Goal: Information Seeking & Learning: Learn about a topic

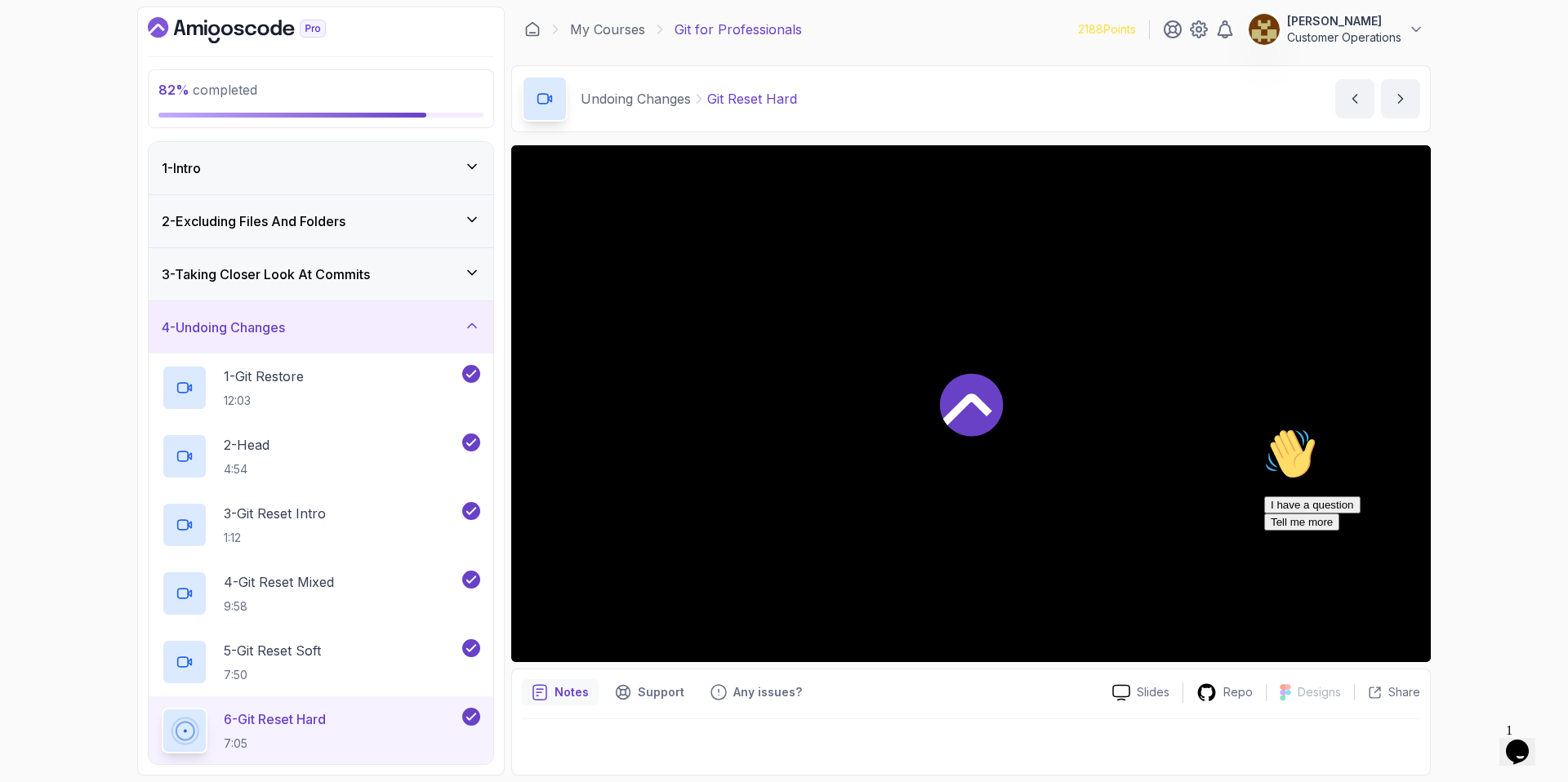
click at [339, 333] on div "4 - Undoing Changes" at bounding box center [321, 327] width 318 height 20
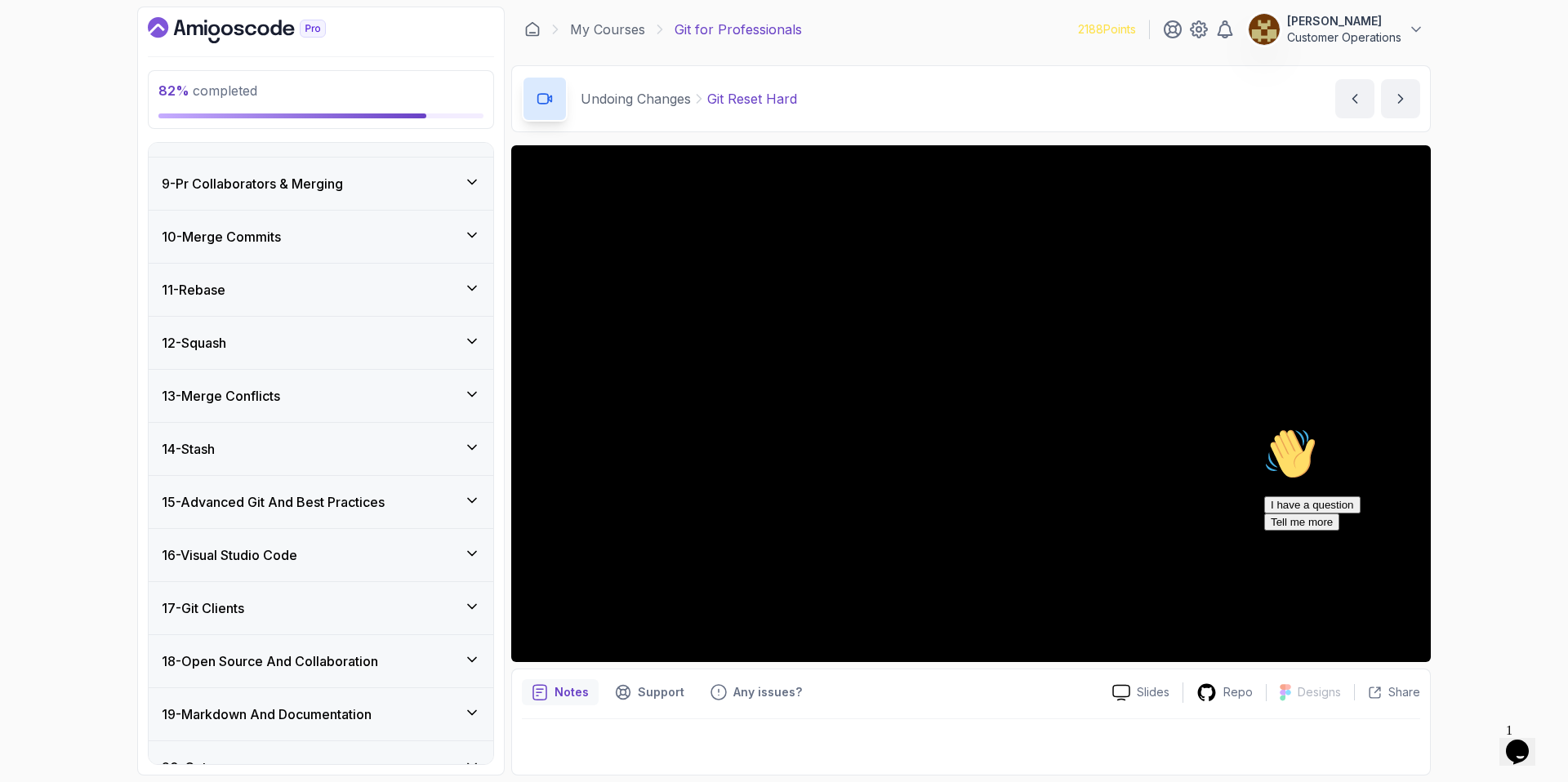
scroll to position [422, 0]
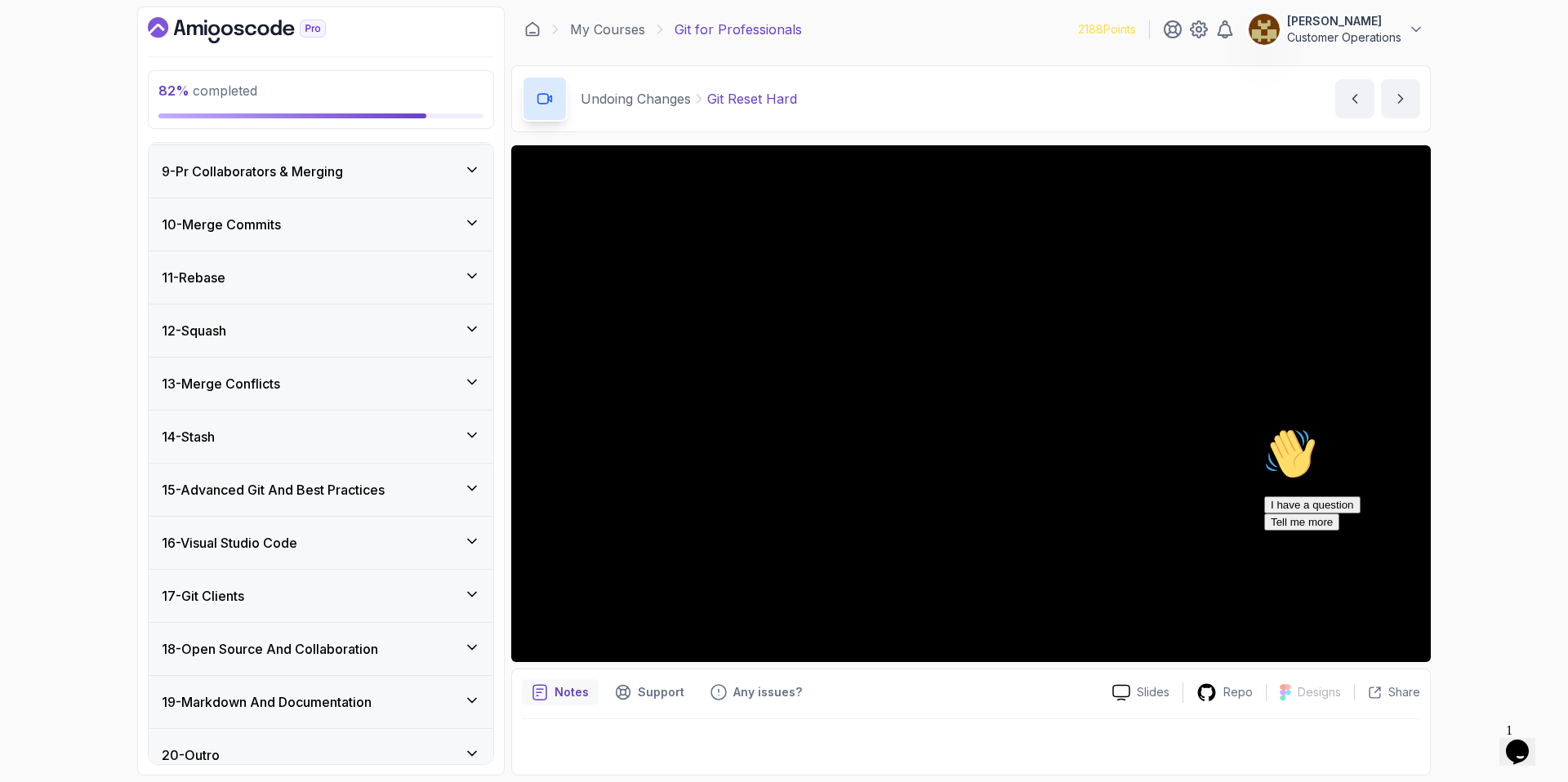
click at [335, 467] on div "15 - Advanced Git And Best Practices" at bounding box center [321, 490] width 345 height 52
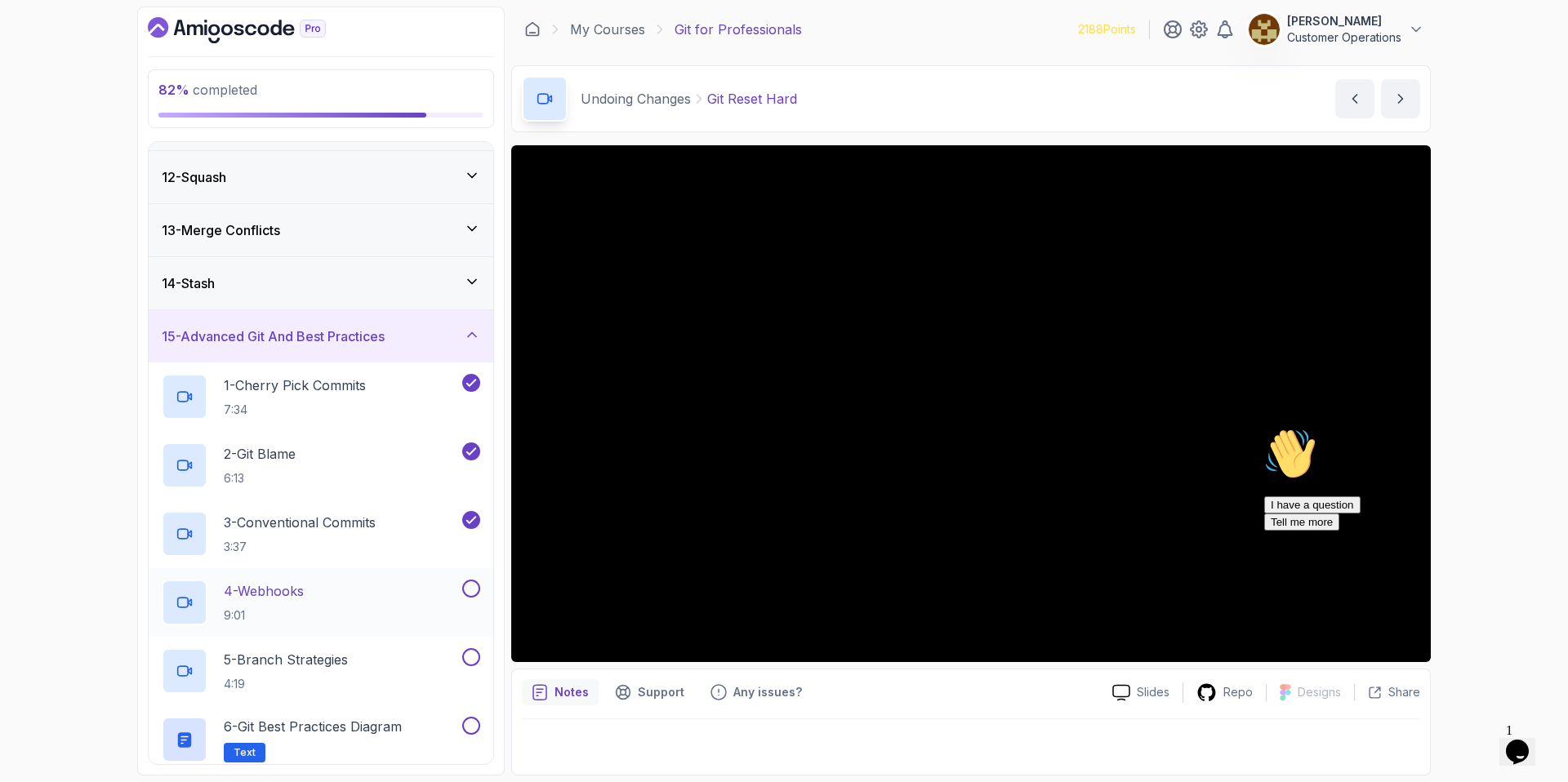
scroll to position [578, 0]
click at [381, 587] on div "4 - Webhooks 9:01" at bounding box center [310, 599] width 297 height 45
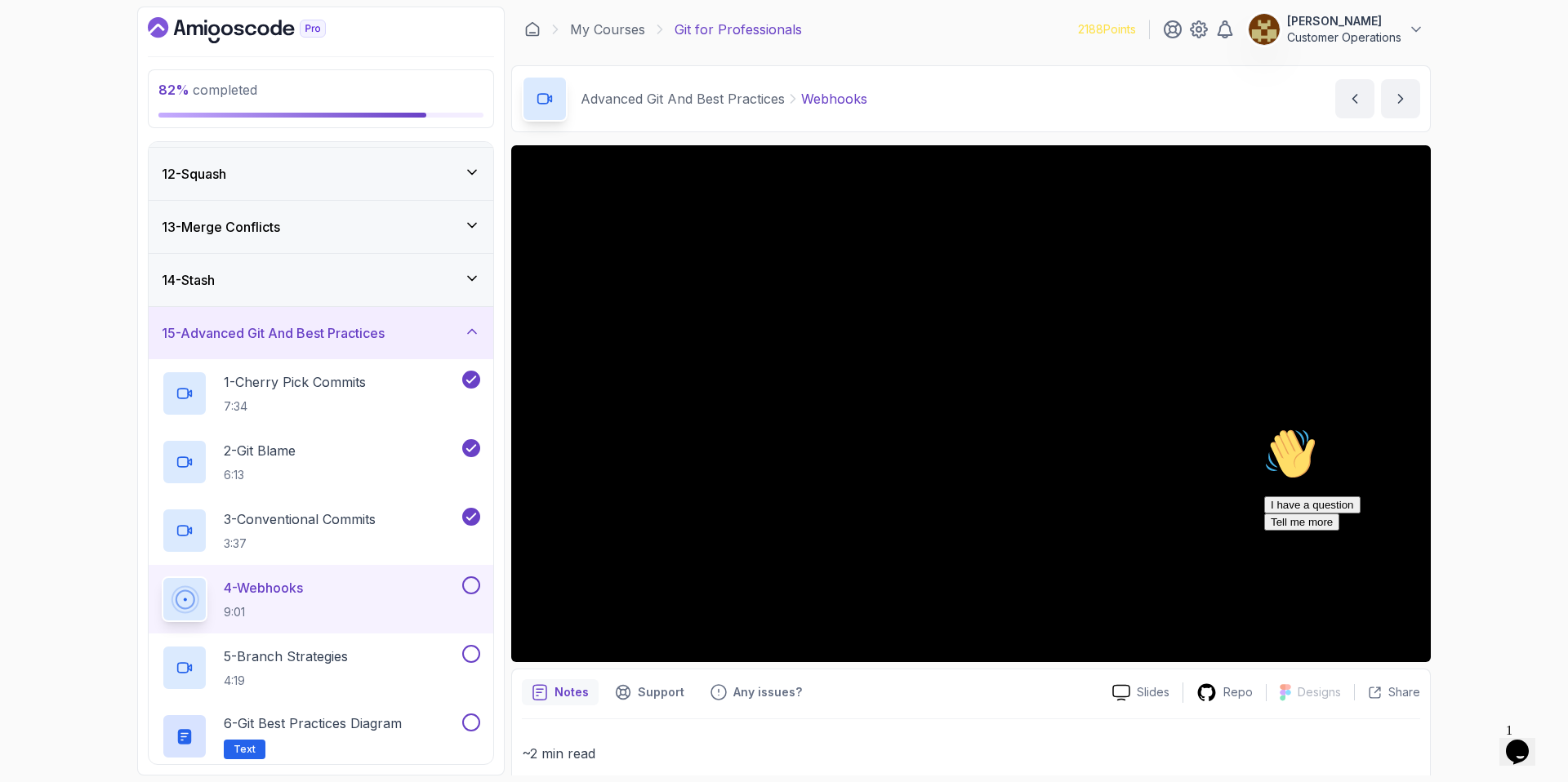
click at [1264, 427] on icon "Chat attention grabber" at bounding box center [1264, 427] width 0 height 0
click at [1473, 739] on icon "Close" at bounding box center [1473, 746] width 0 height 14
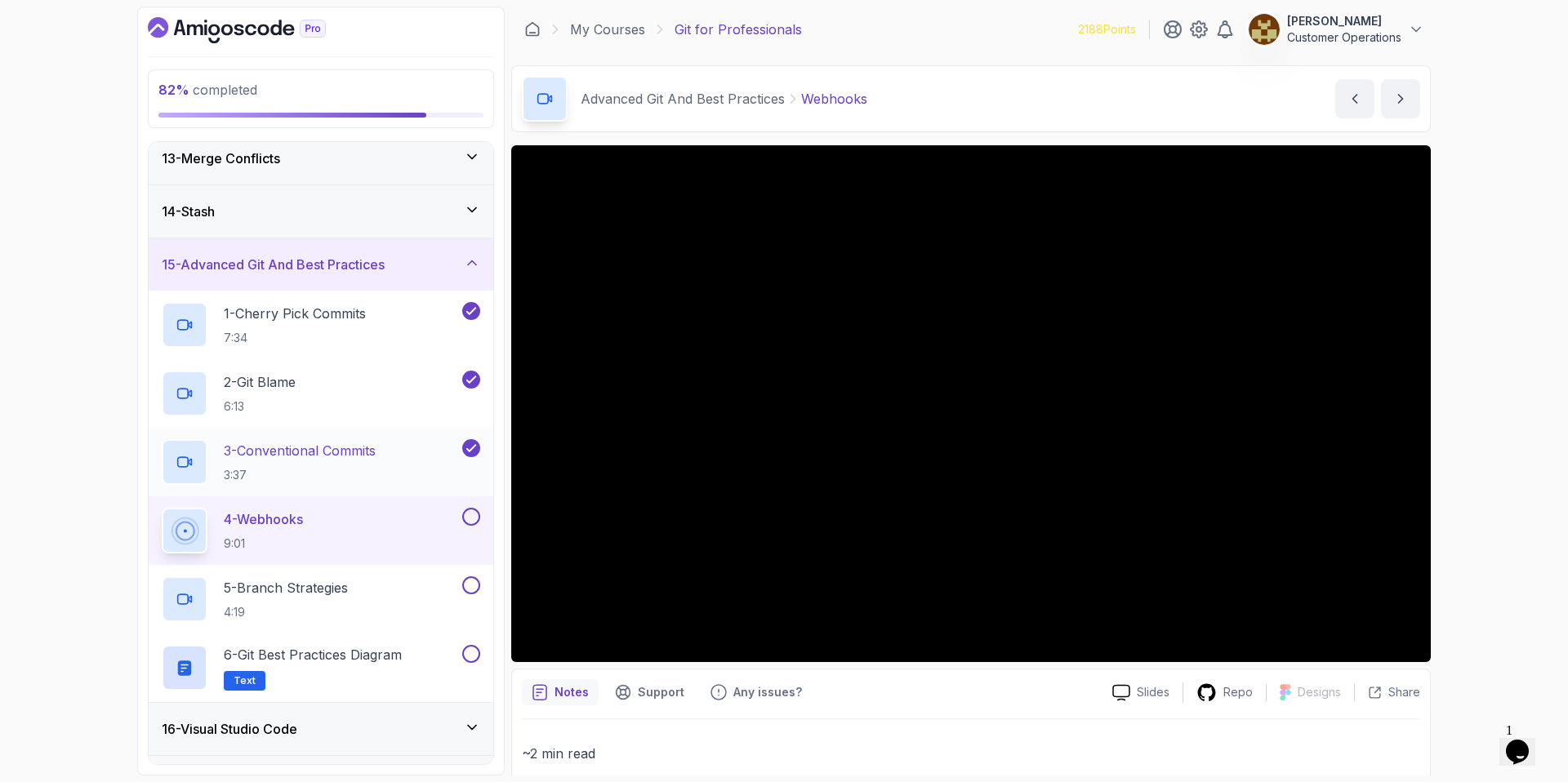
scroll to position [730, 0]
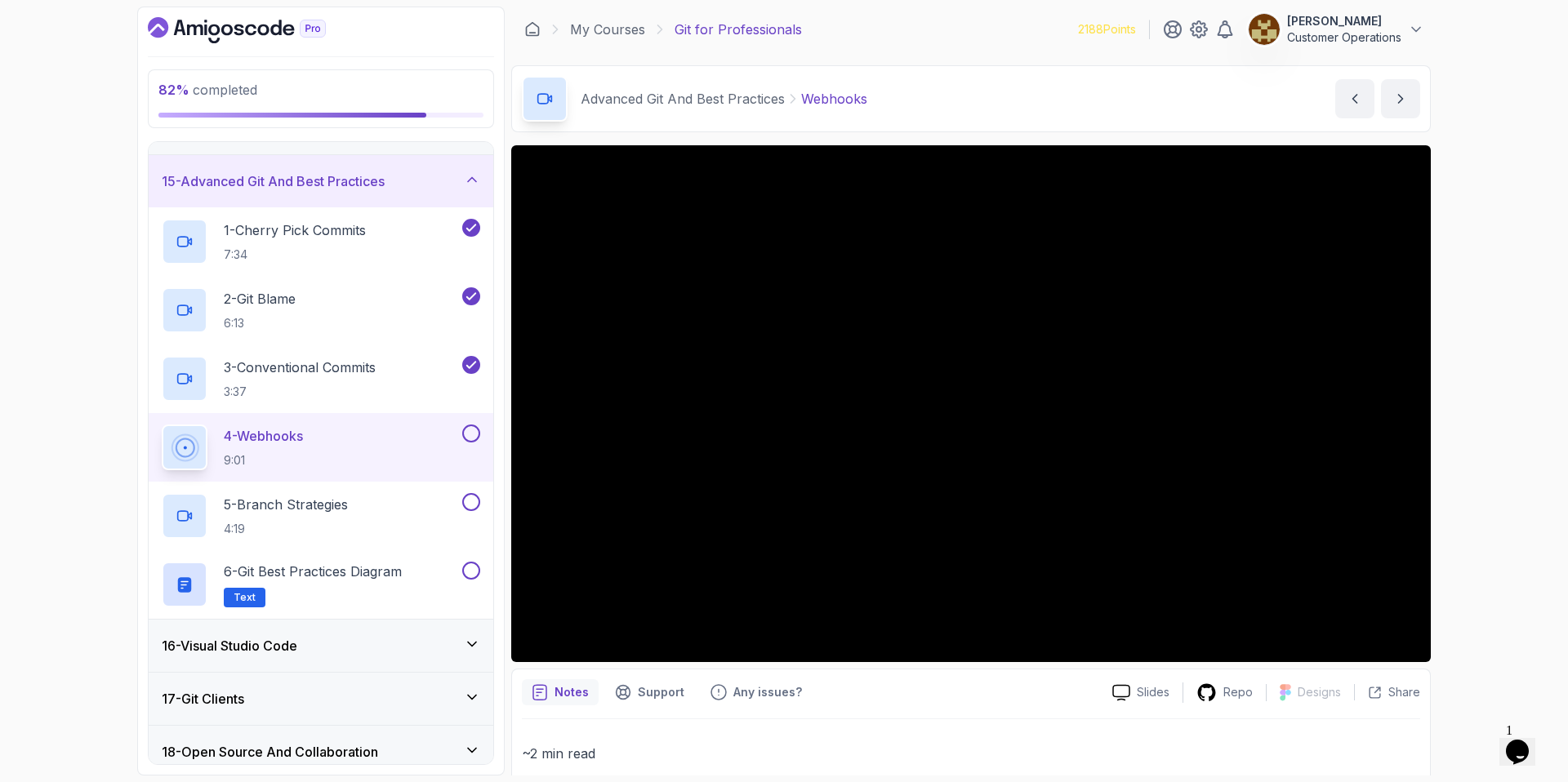
click at [949, 90] on div "Advanced Git And Best Practices Webhooks Webhooks by [PERSON_NAME]" at bounding box center [971, 98] width 920 height 67
click at [1519, 410] on div "82 % completed 1 - Intro 2 - Excluding Files And Folders 3 - Taking Closer Look…" at bounding box center [784, 391] width 1568 height 782
click at [1024, 106] on div "Advanced Git And Best Practices Webhooks Webhooks by [PERSON_NAME]" at bounding box center [971, 98] width 920 height 67
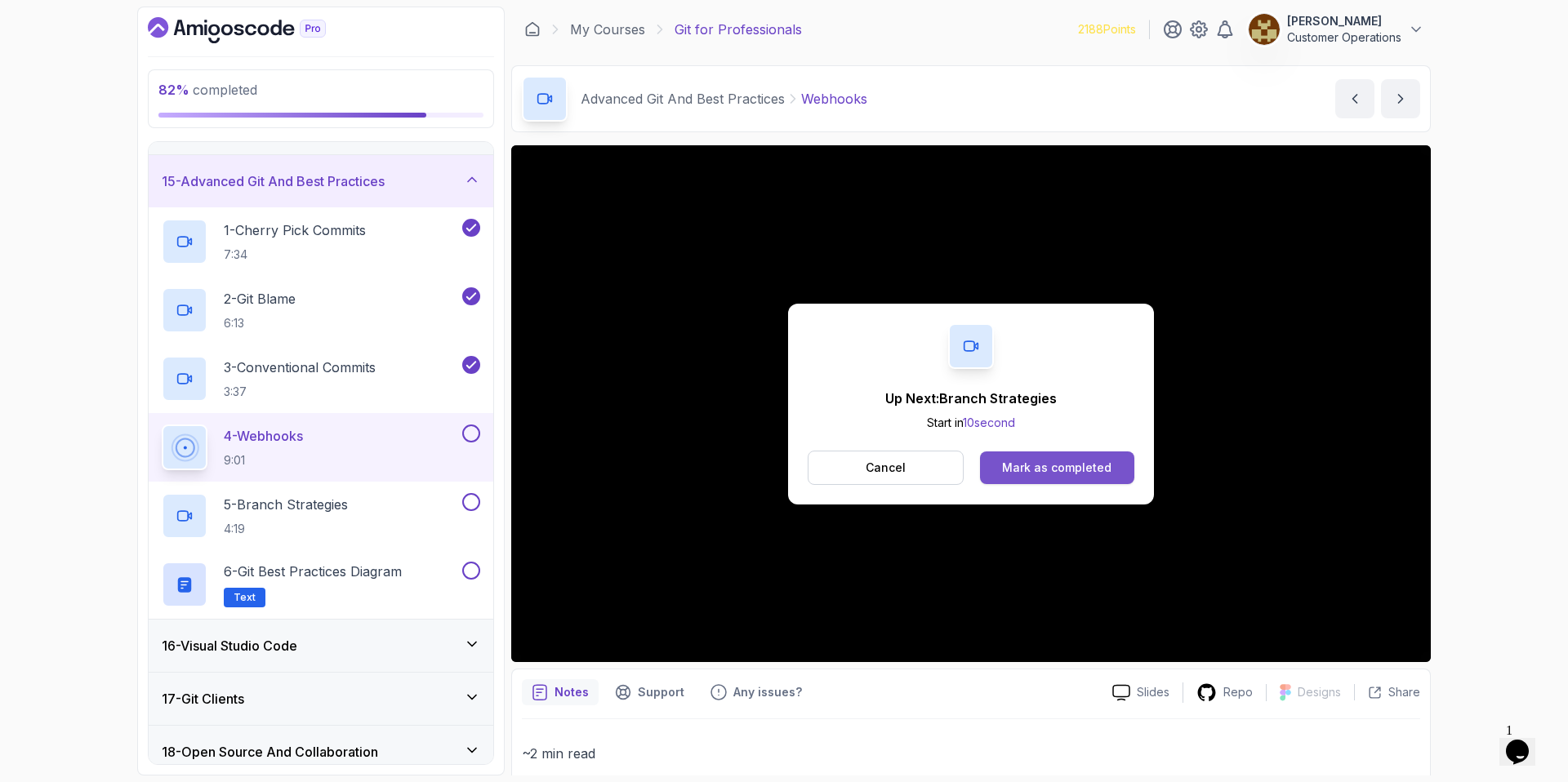
click at [1068, 465] on div "Mark as completed" at bounding box center [1056, 467] width 109 height 16
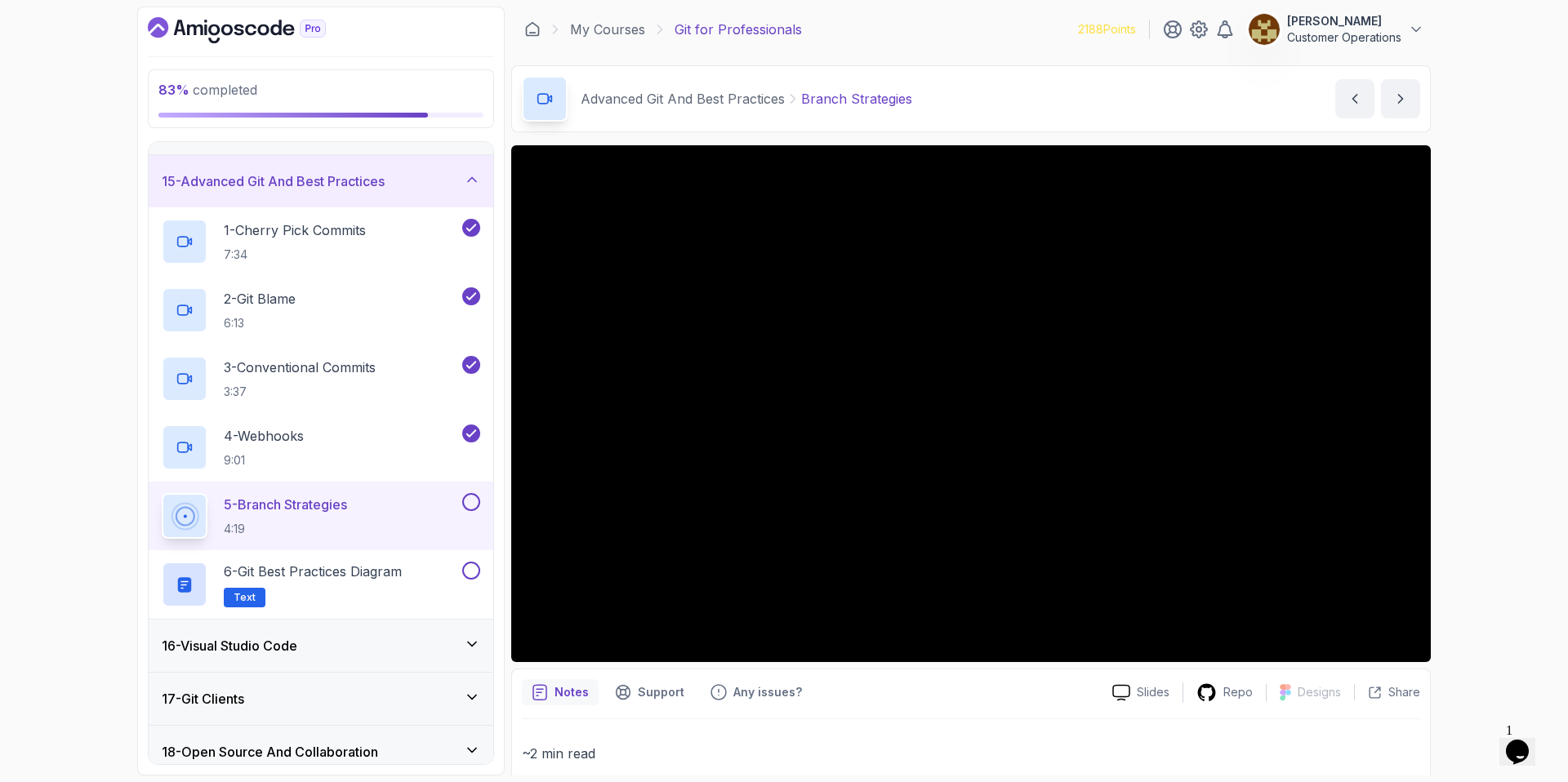
click at [331, 187] on h3 "15 - Advanced Git And Best Practices" at bounding box center [273, 181] width 223 height 20
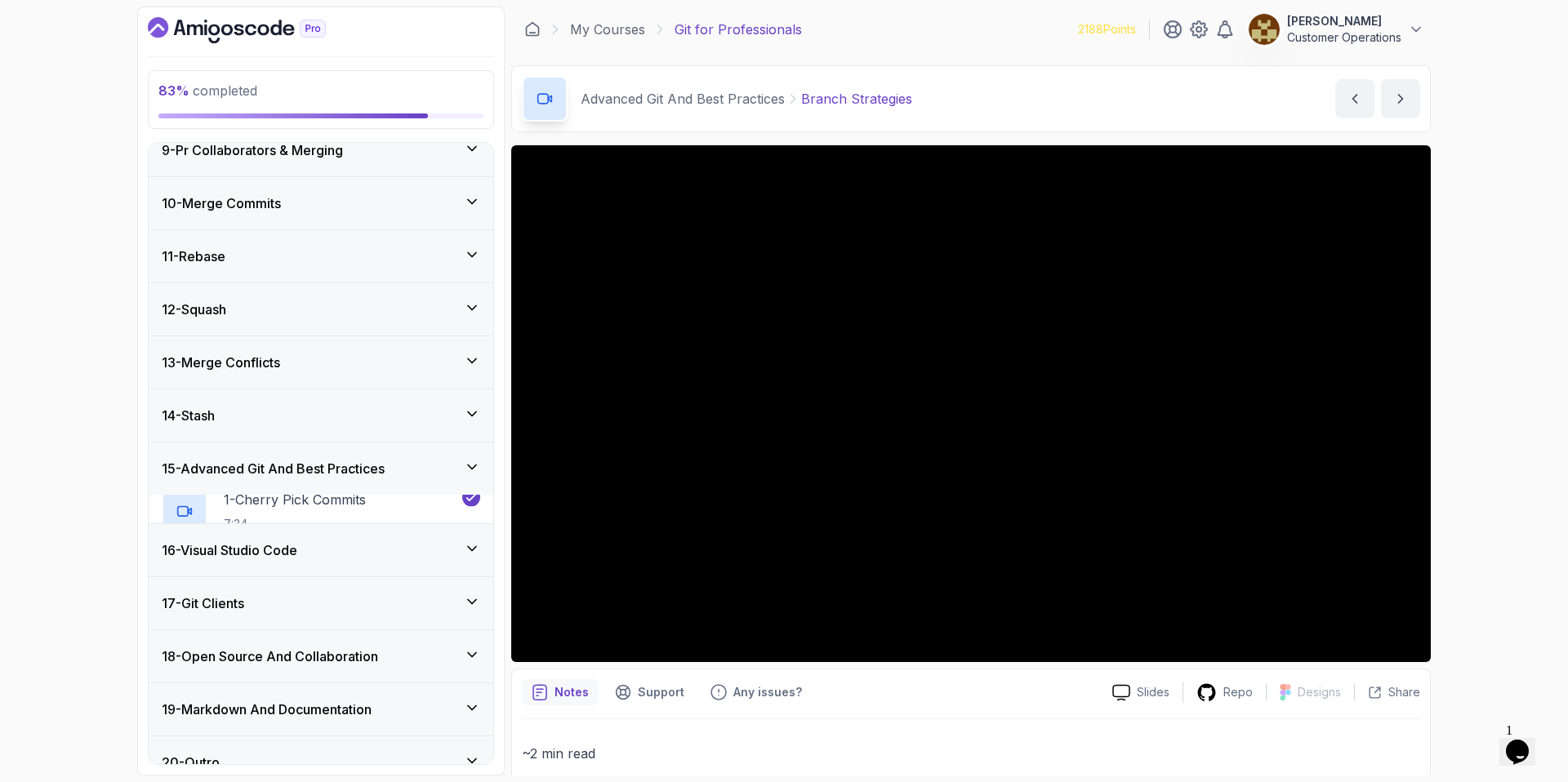
scroll to position [439, 0]
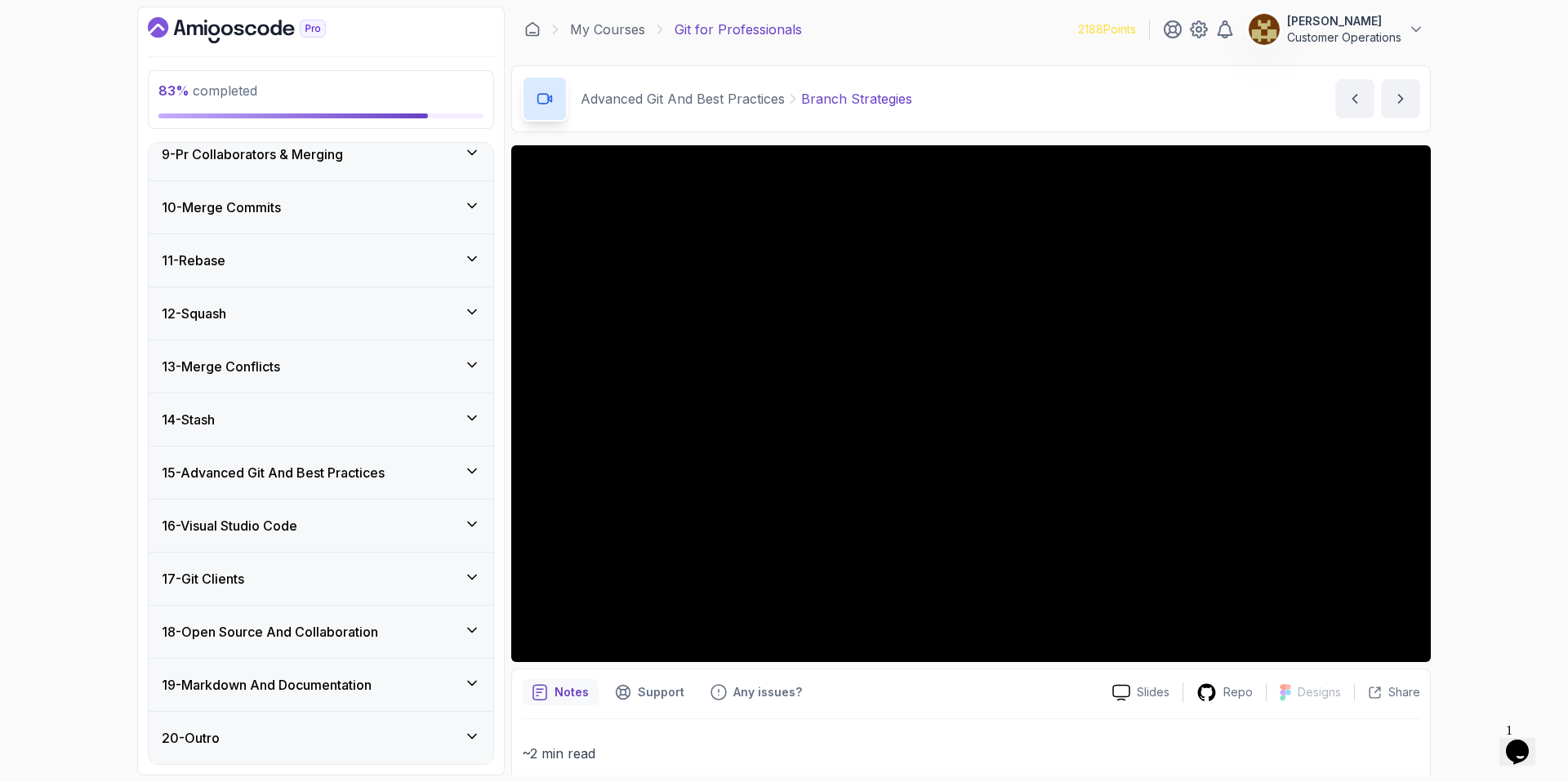
click at [311, 452] on div "15 - Advanced Git And Best Practices" at bounding box center [321, 473] width 345 height 52
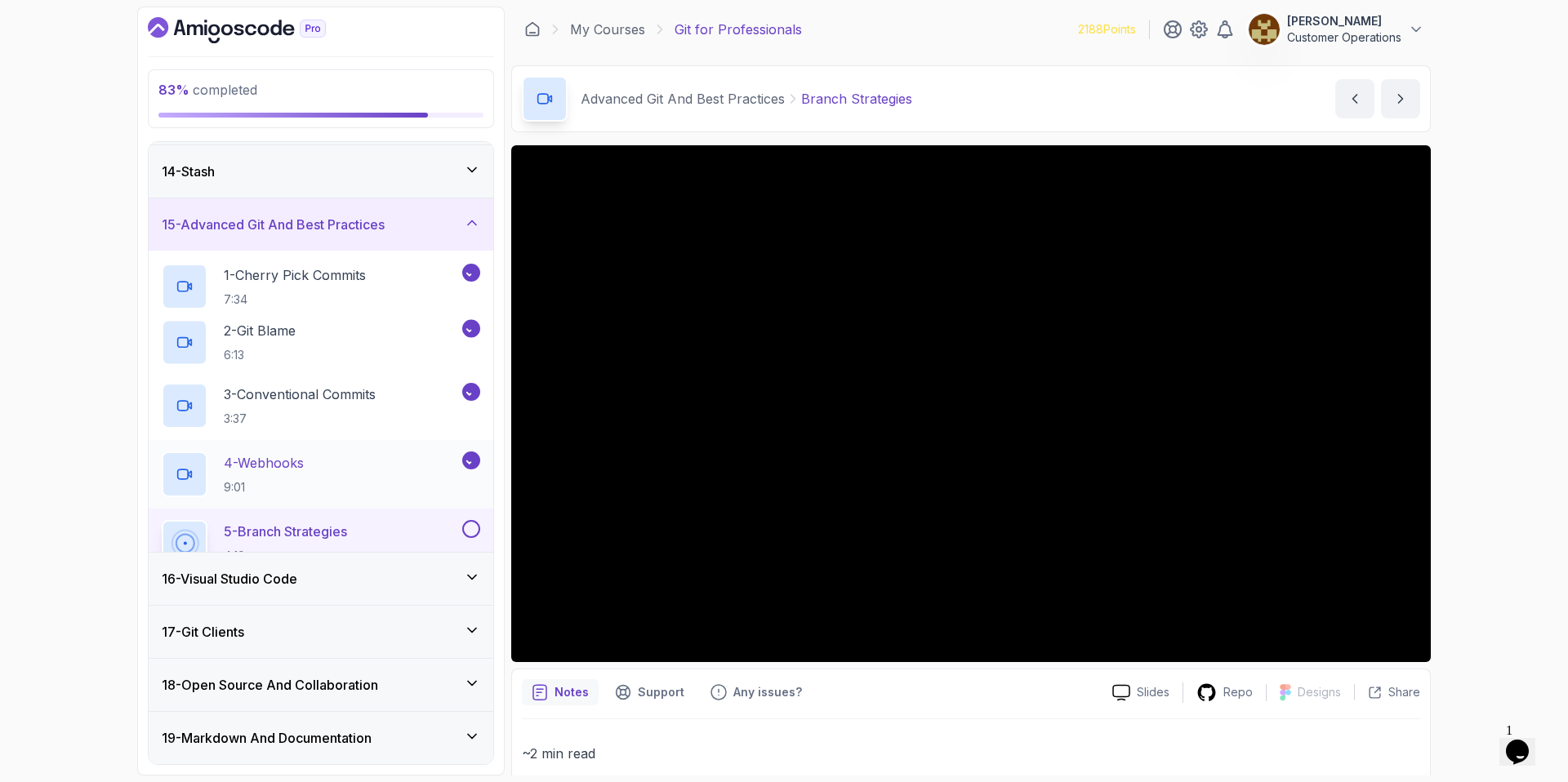
scroll to position [730, 0]
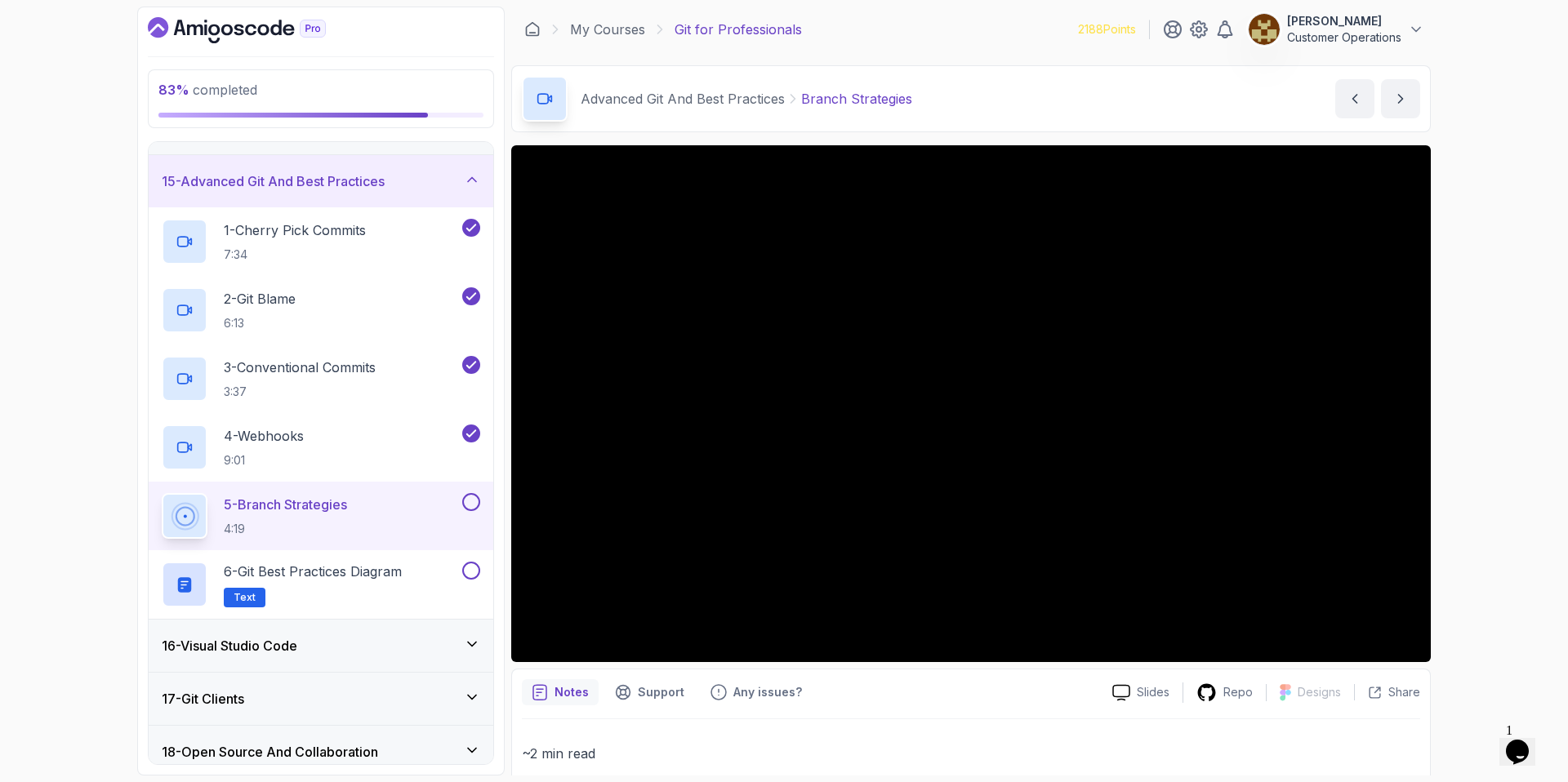
click at [1540, 336] on div "83 % completed 1 - Intro 2 - Excluding Files And Folders 3 - Taking Closer Look…" at bounding box center [784, 391] width 1568 height 782
click at [1125, 93] on div "Advanced Git And Best Practices Branch Strategies Branch Strategies by [PERSON_…" at bounding box center [971, 98] width 920 height 67
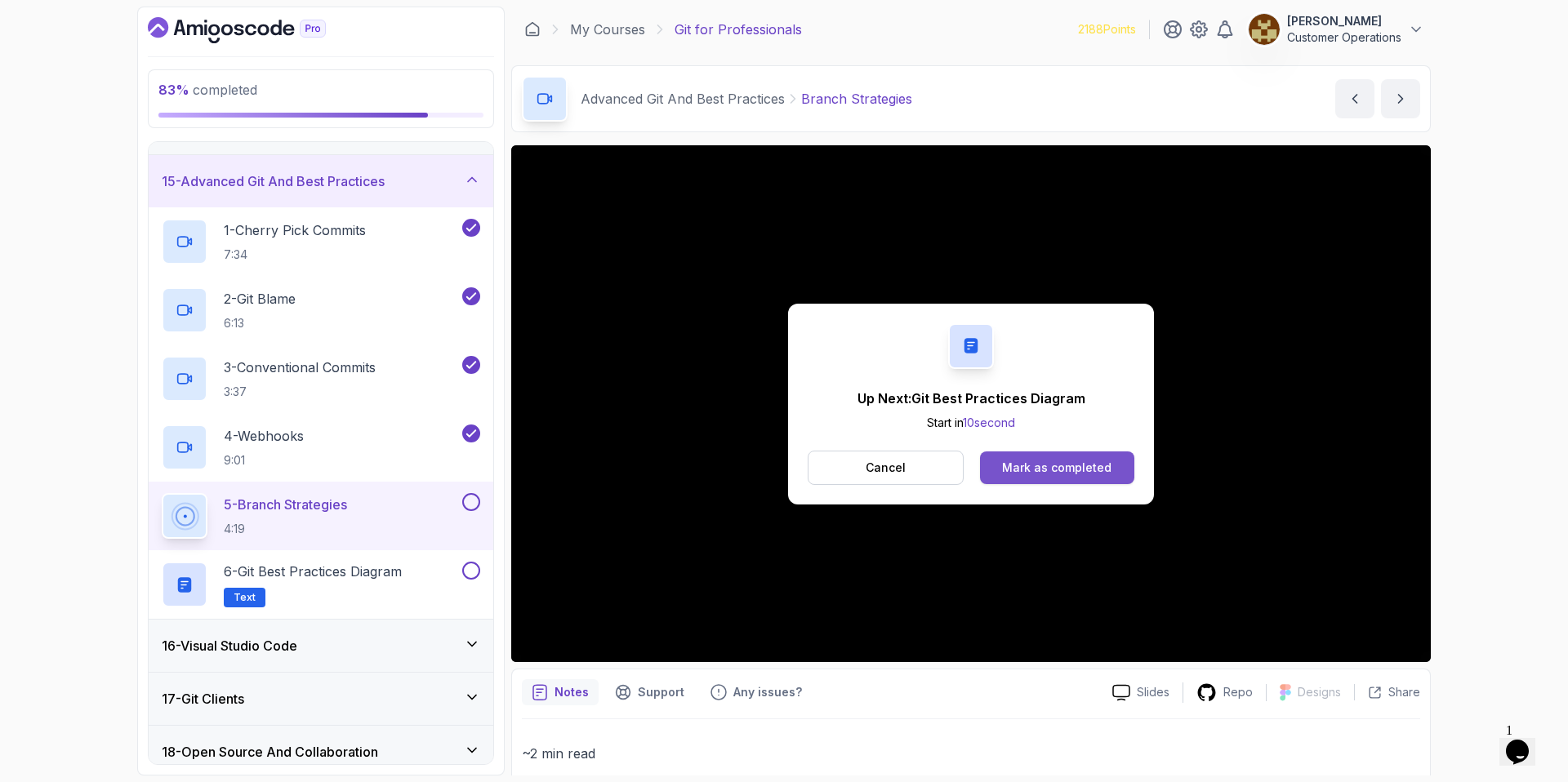
click at [1036, 466] on div "Mark as completed" at bounding box center [1056, 467] width 109 height 16
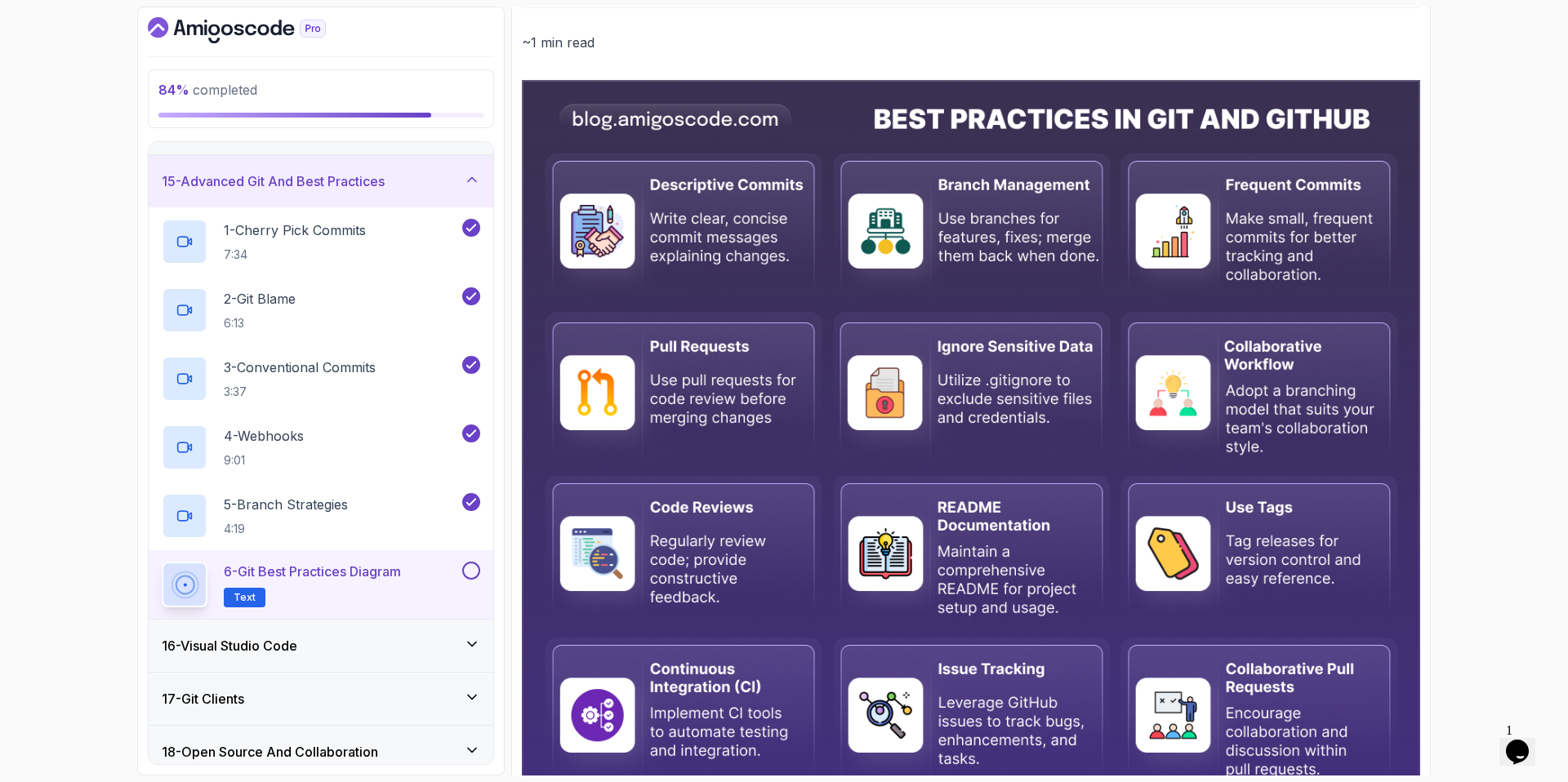
scroll to position [492, 0]
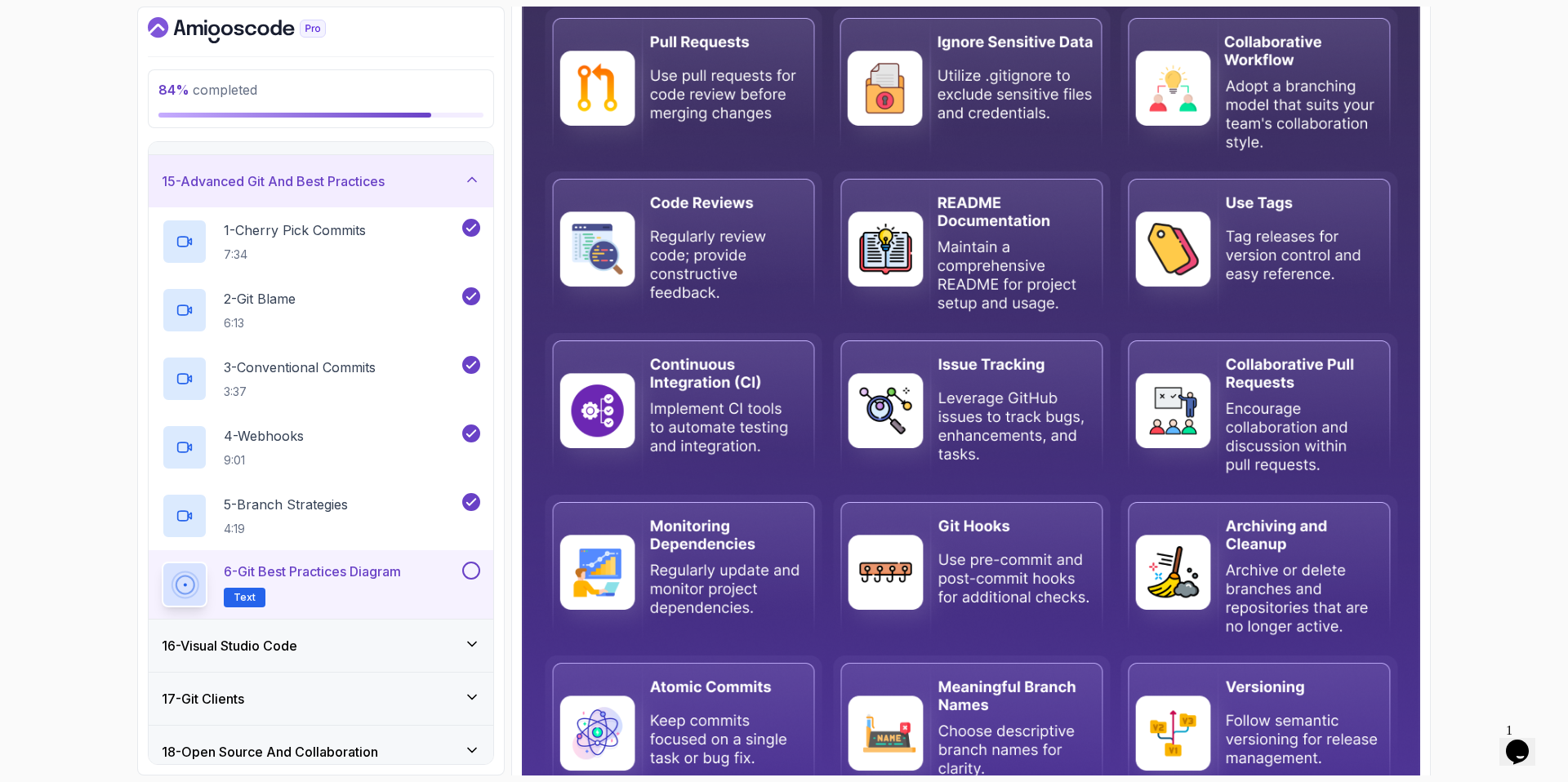
click at [464, 568] on button at bounding box center [471, 571] width 18 height 18
click at [342, 187] on h3 "15 - Advanced Git And Best Practices" at bounding box center [273, 181] width 223 height 20
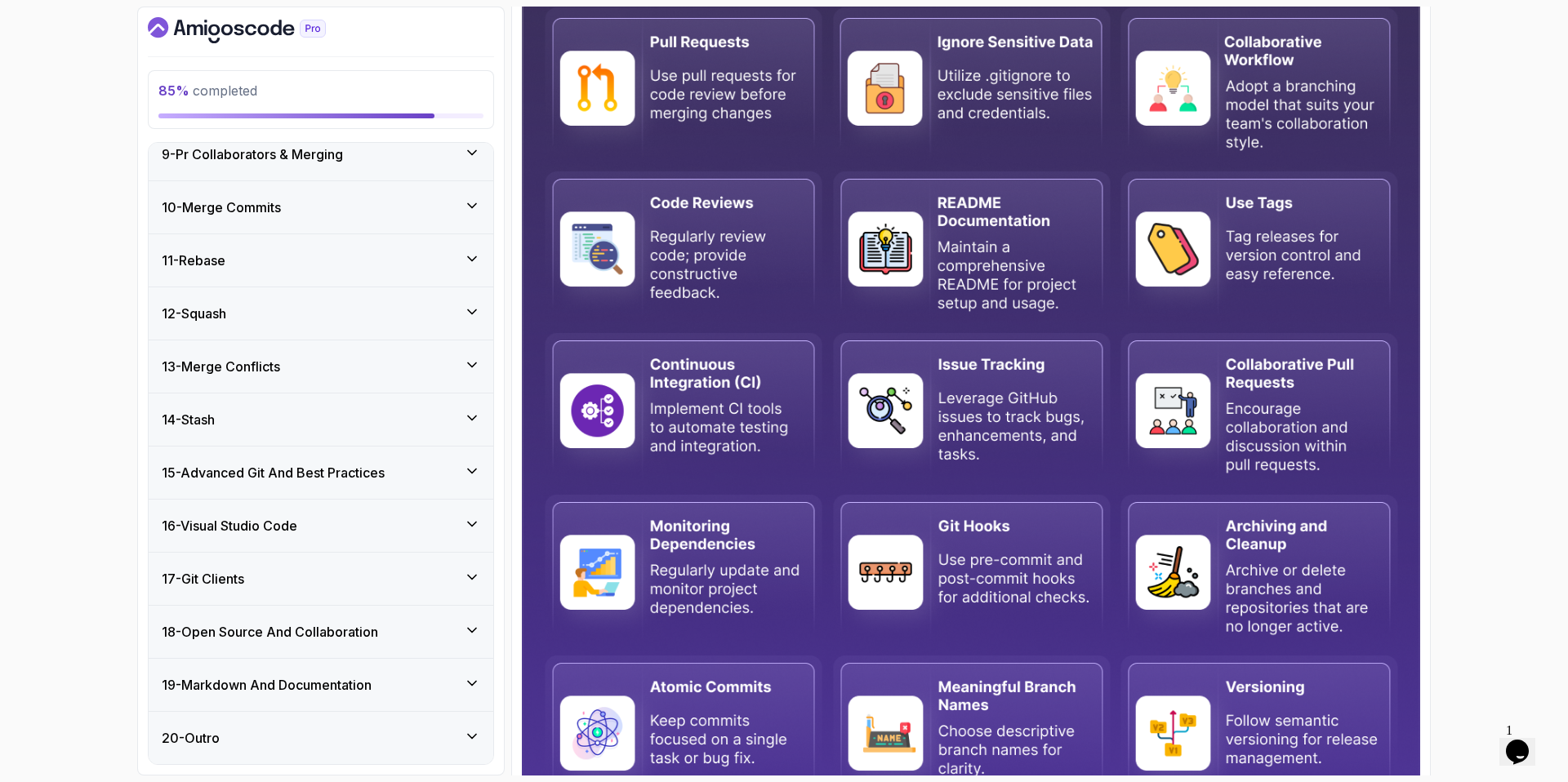
scroll to position [439, 0]
click at [337, 521] on div "16 - Visual Studio Code" at bounding box center [321, 526] width 318 height 20
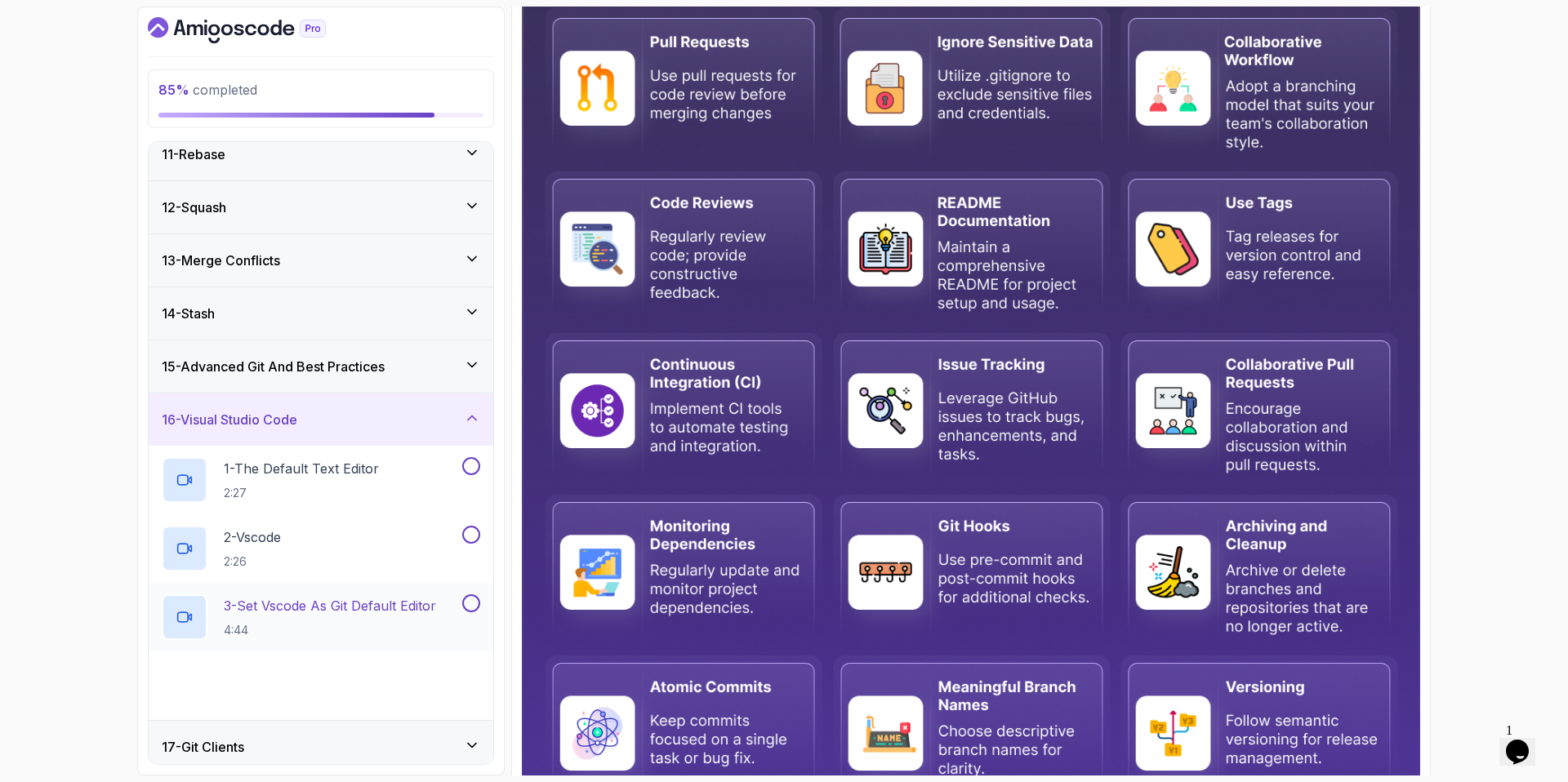
scroll to position [713, 0]
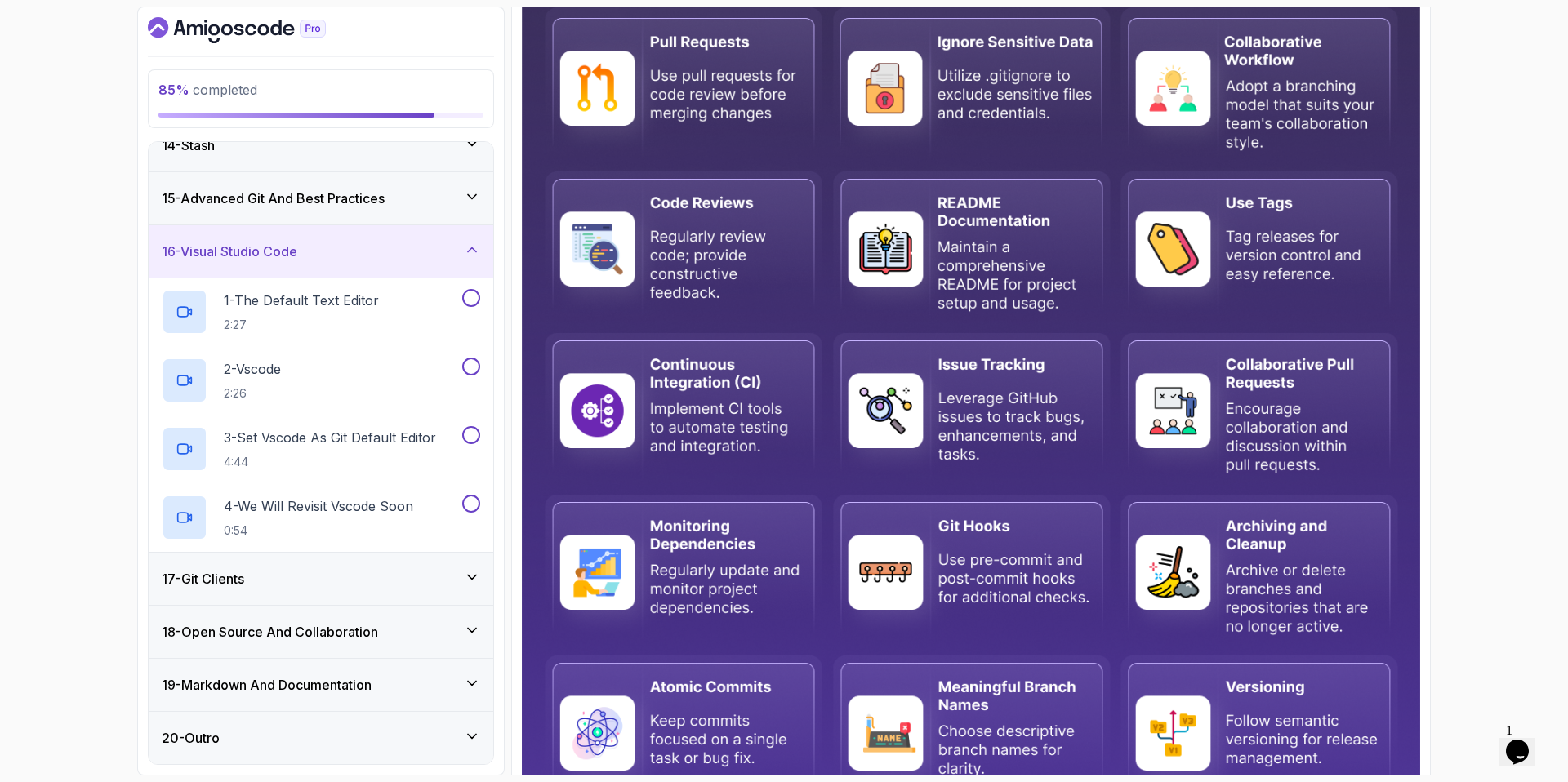
click at [341, 257] on div "16 - Visual Studio Code" at bounding box center [321, 251] width 318 height 20
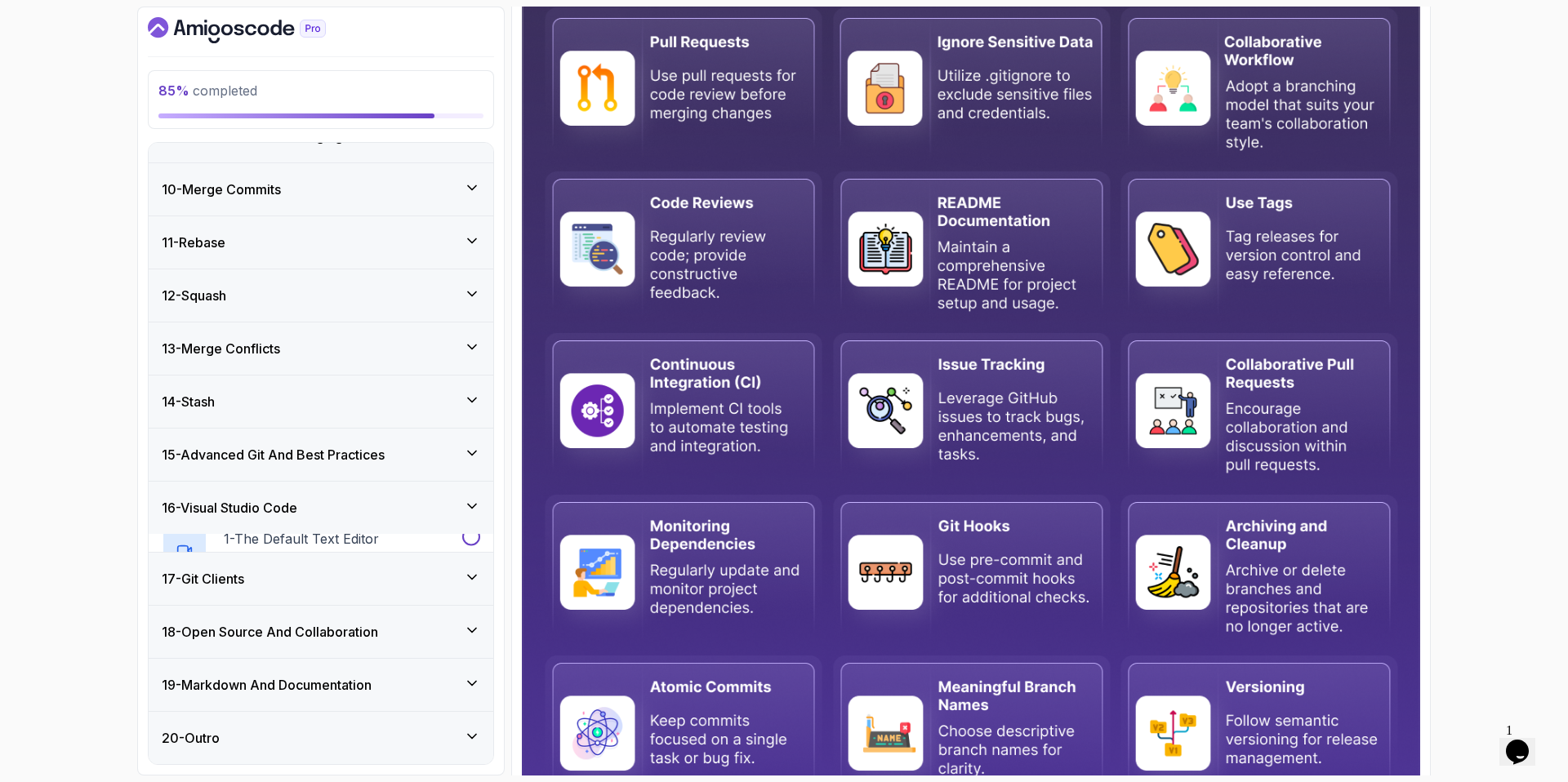
scroll to position [439, 0]
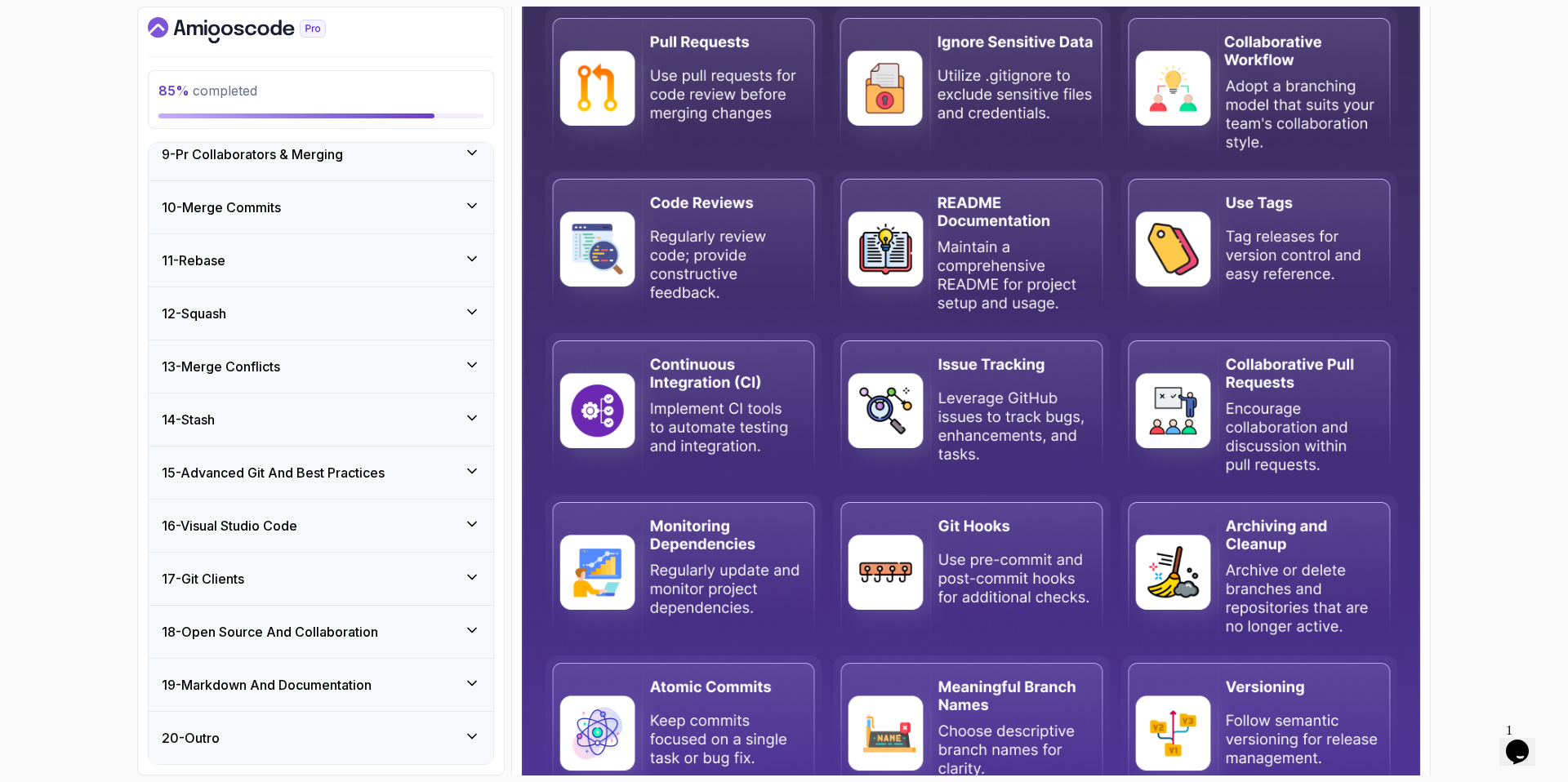
drag, startPoint x: 267, startPoint y: 597, endPoint x: 256, endPoint y: 587, distance: 14.9
click at [267, 597] on div "17 - Git Clients" at bounding box center [321, 579] width 345 height 52
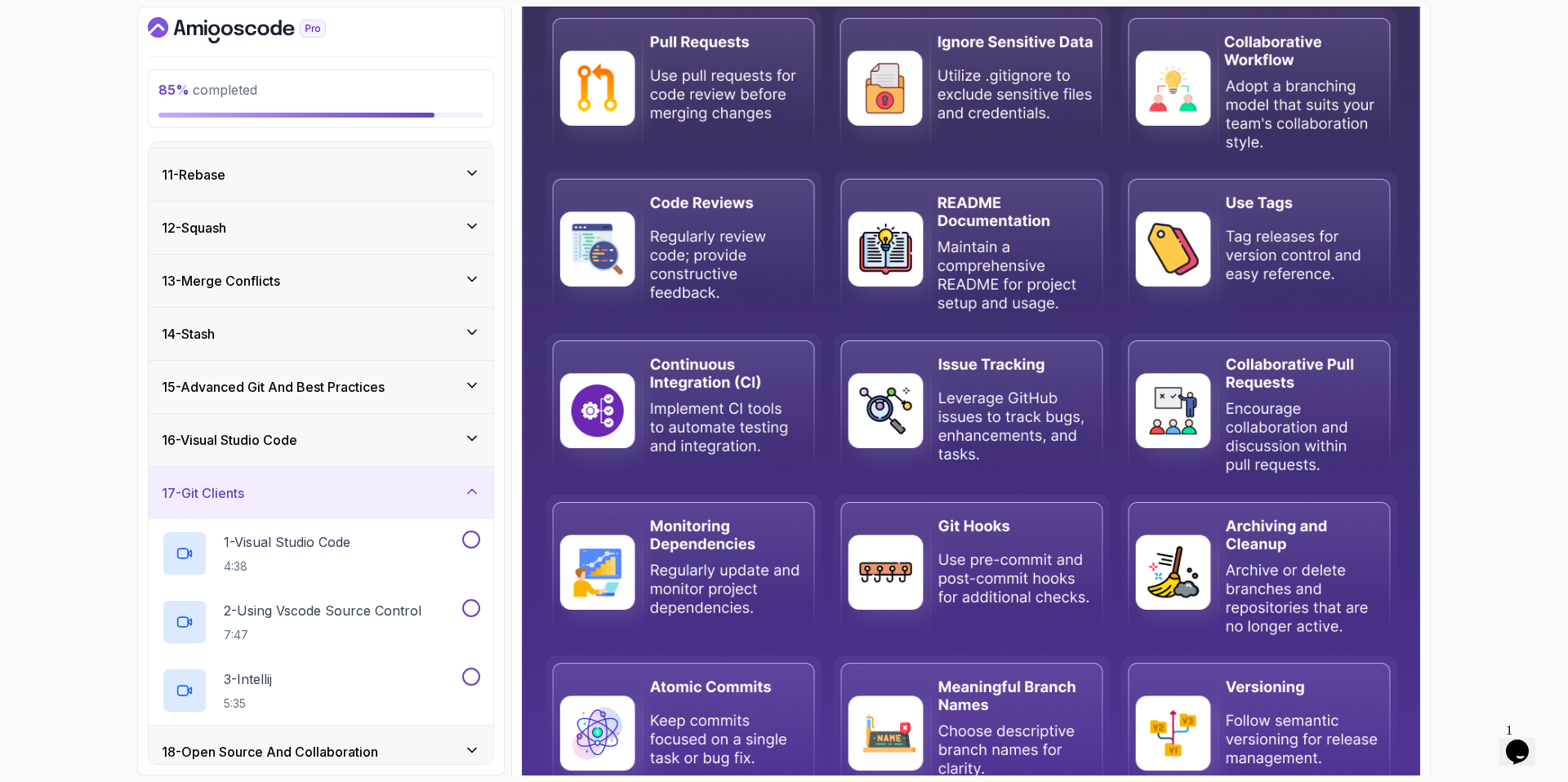
scroll to position [644, 0]
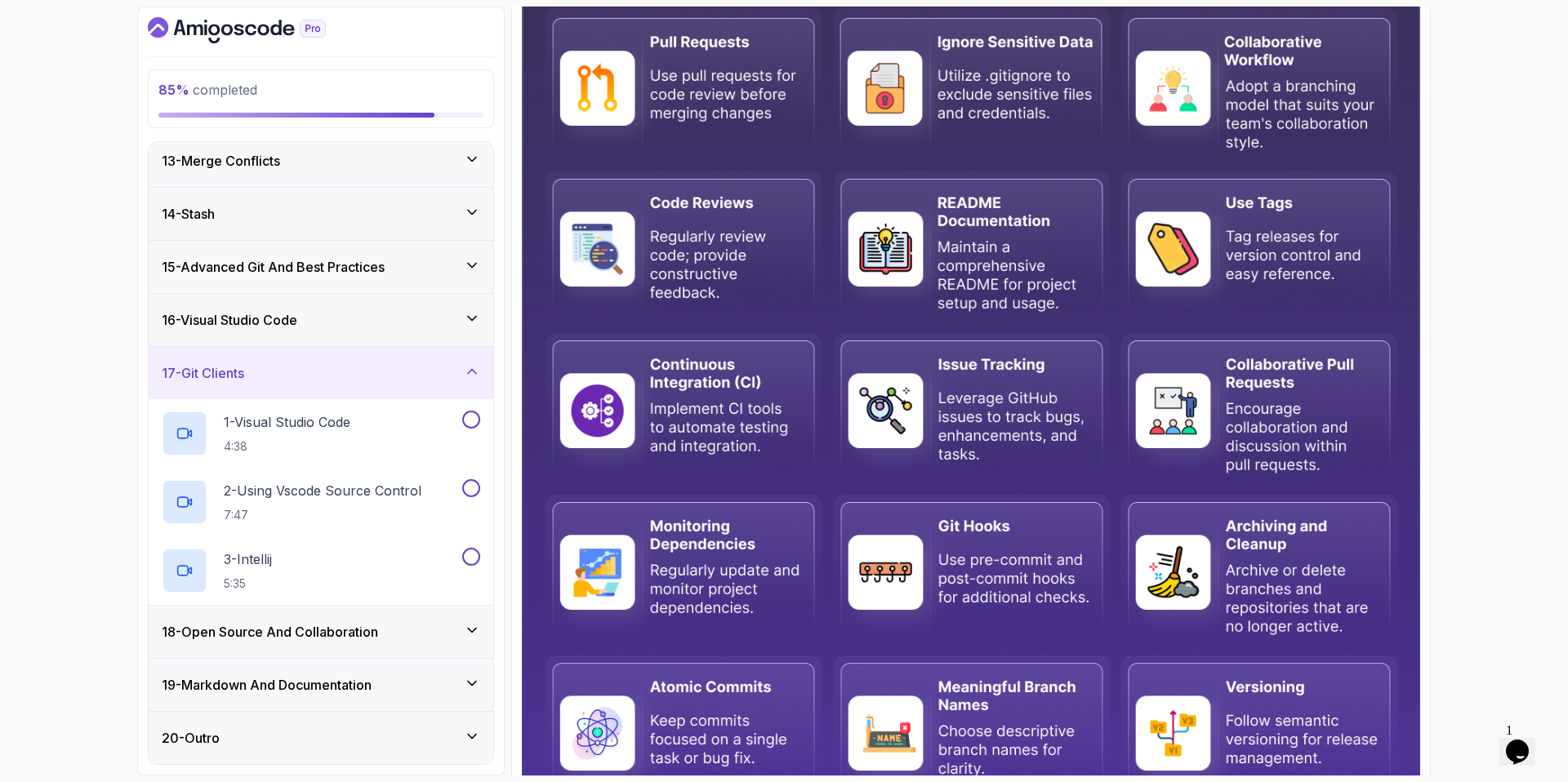
click at [268, 377] on div "17 - Git Clients" at bounding box center [321, 373] width 318 height 20
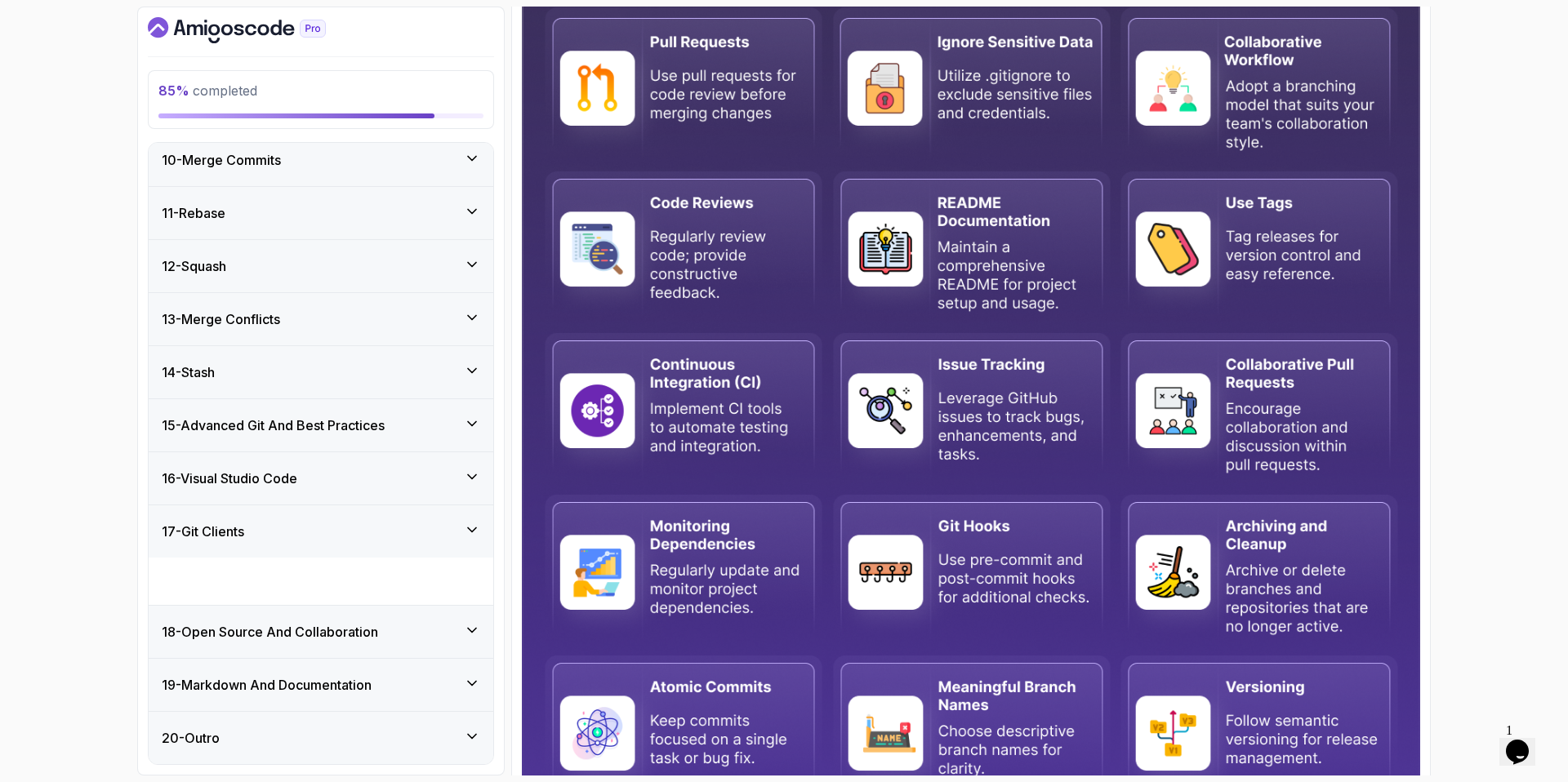
scroll to position [439, 0]
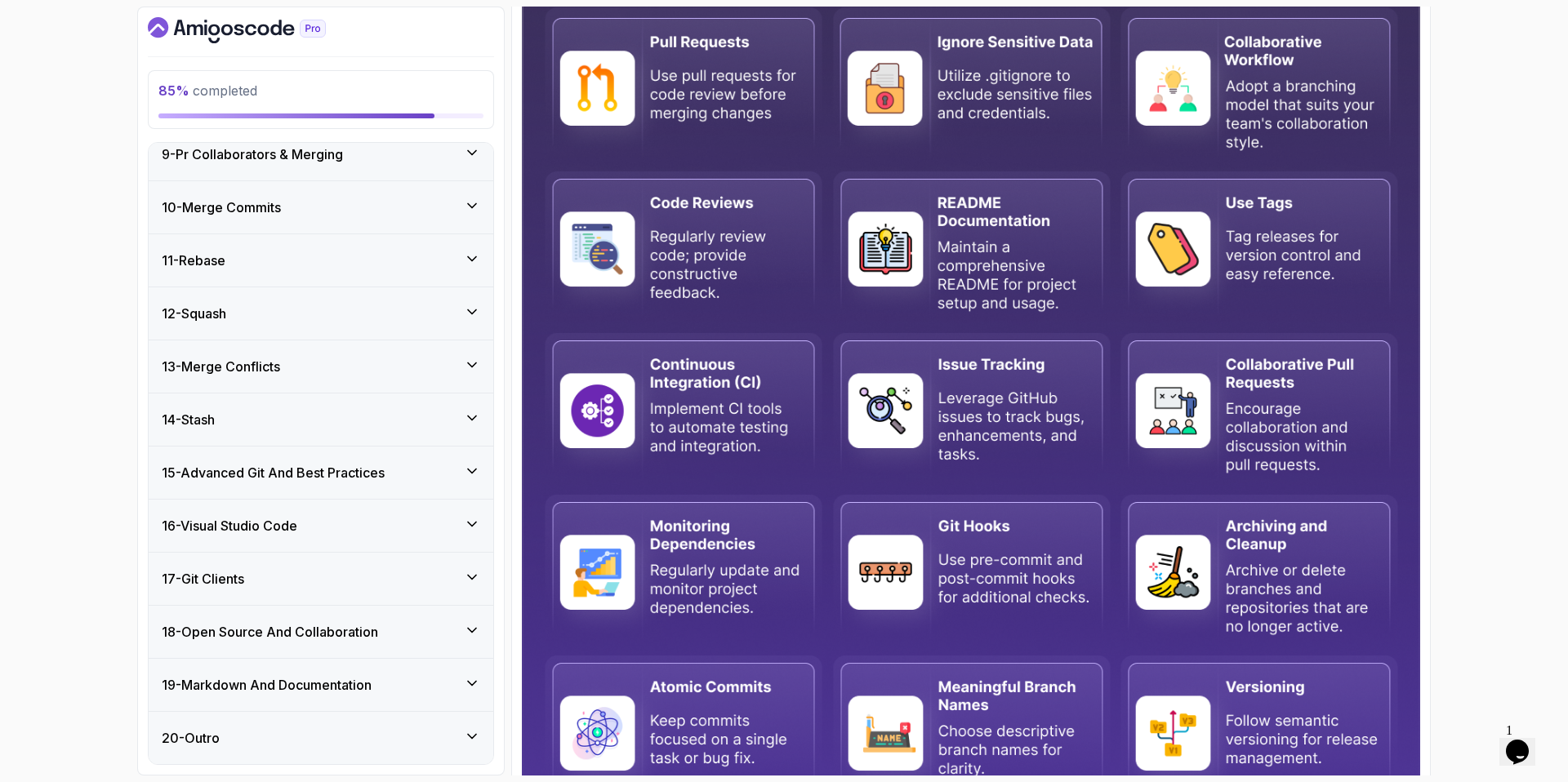
click at [290, 618] on div "18 - Open Source And Collaboration" at bounding box center [321, 632] width 345 height 52
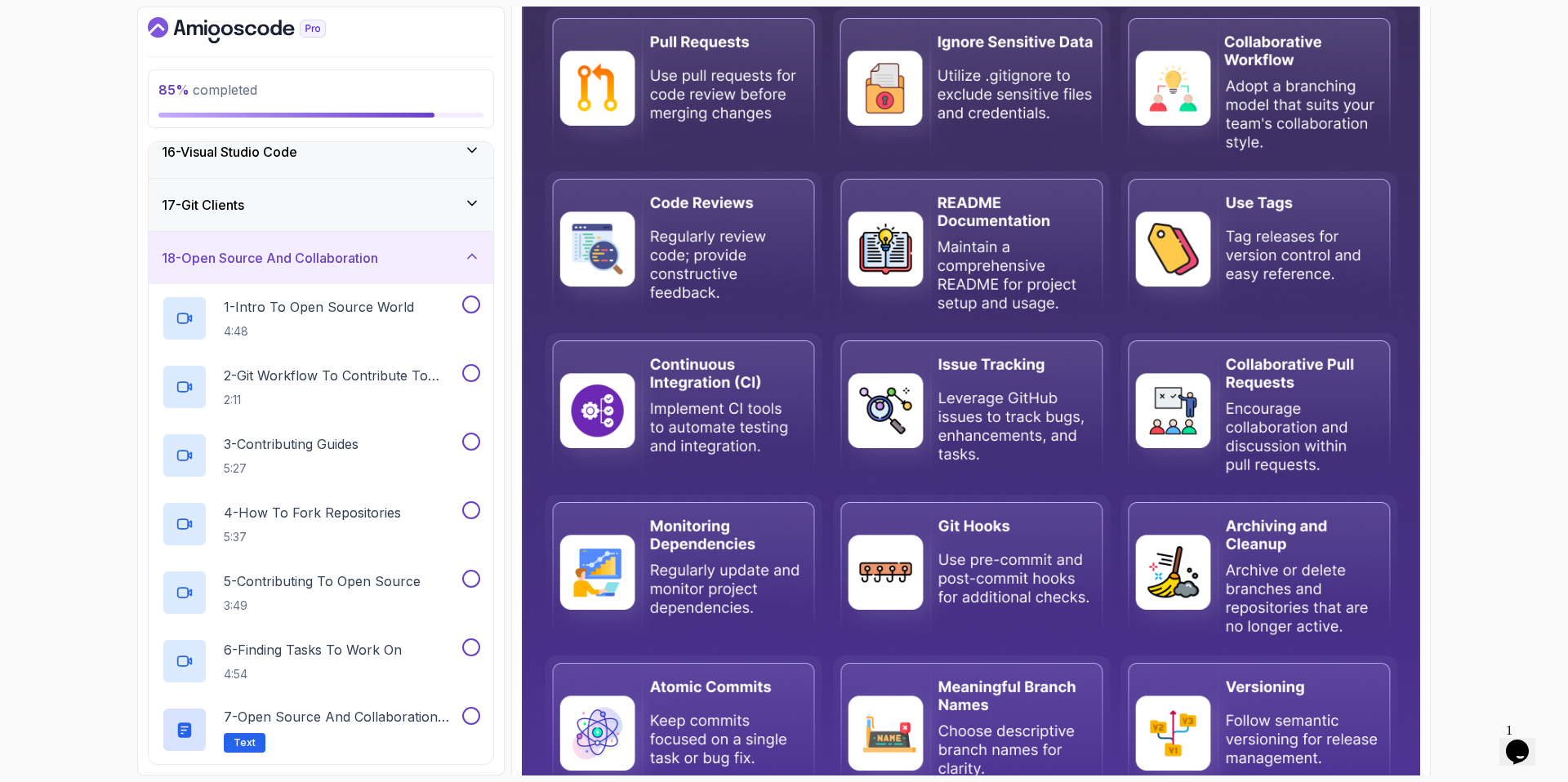
click at [251, 269] on div "18 - Open Source And Collaboration" at bounding box center [321, 258] width 345 height 52
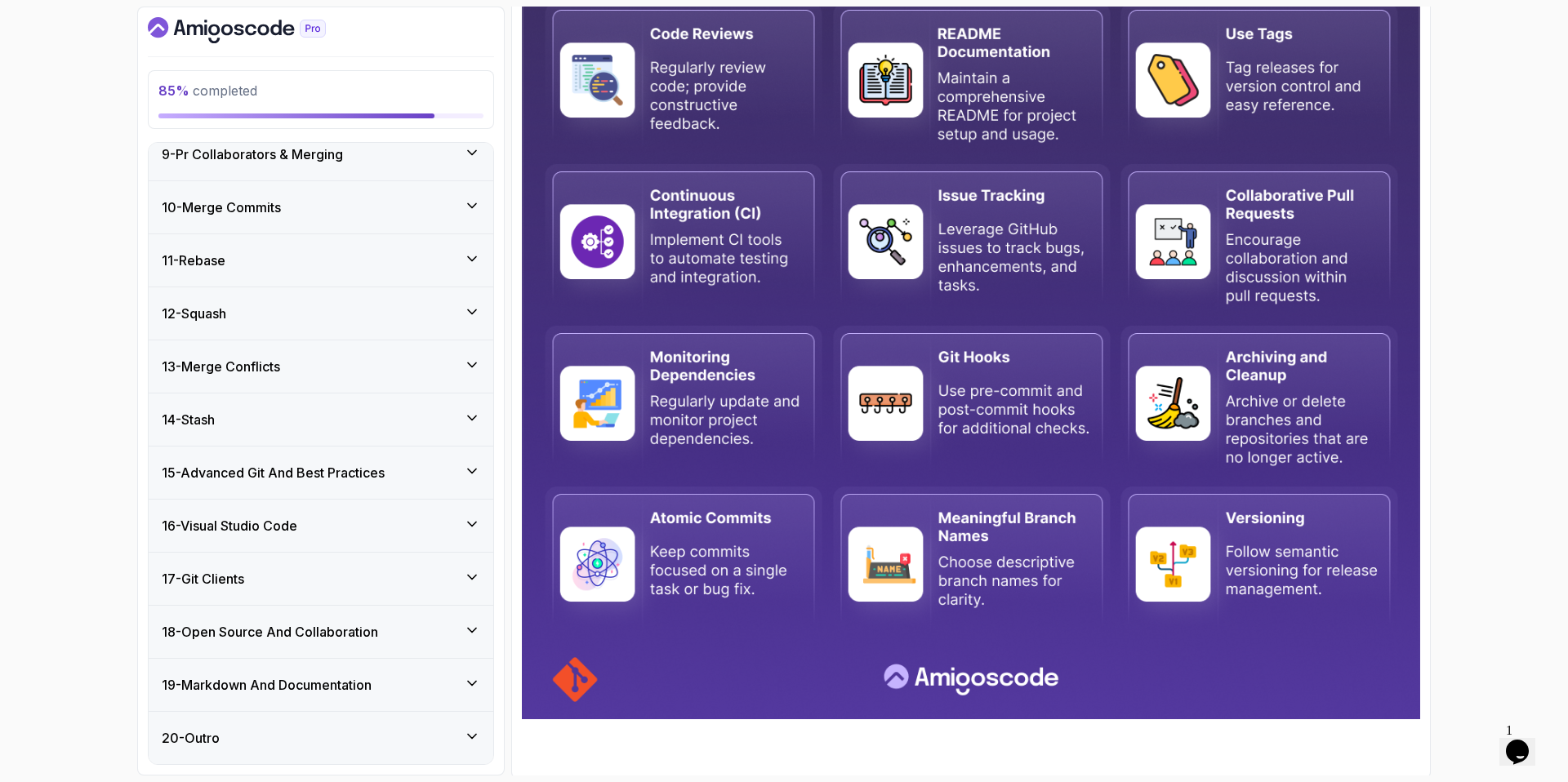
scroll to position [665, 0]
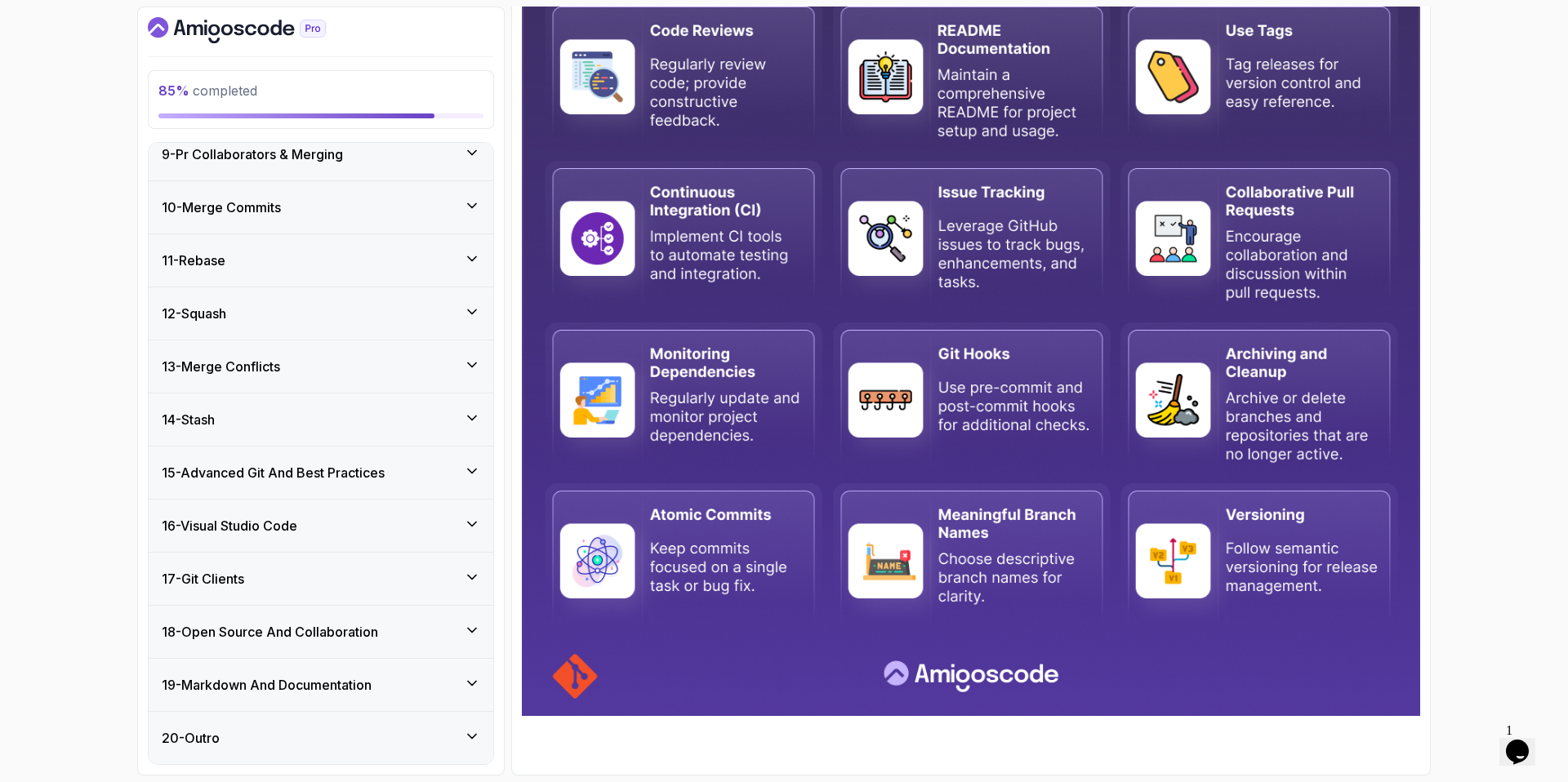
click at [284, 527] on h3 "16 - Visual Studio Code" at bounding box center [229, 526] width 136 height 20
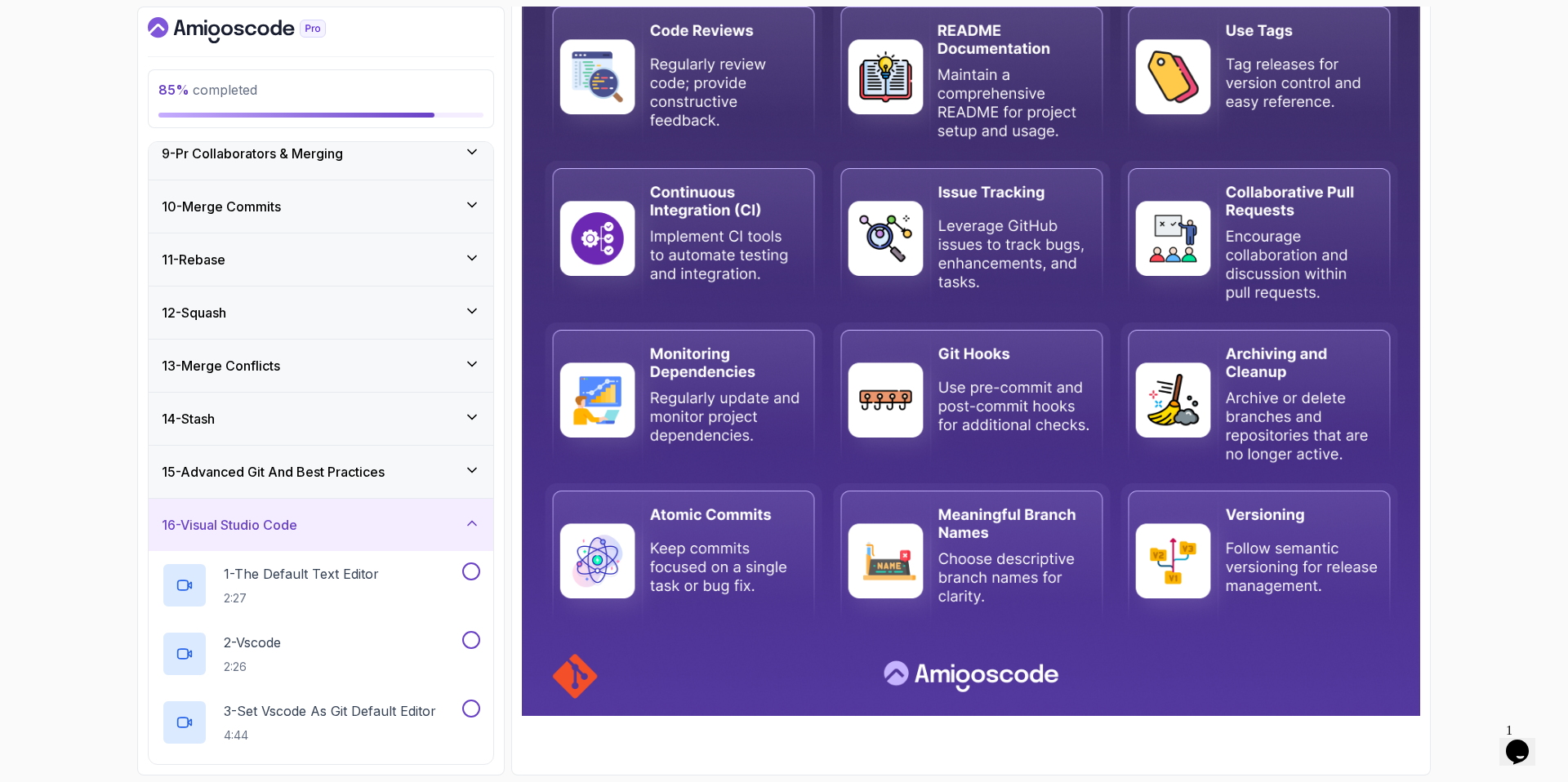
click at [284, 527] on h3 "16 - Visual Studio Code" at bounding box center [229, 525] width 136 height 20
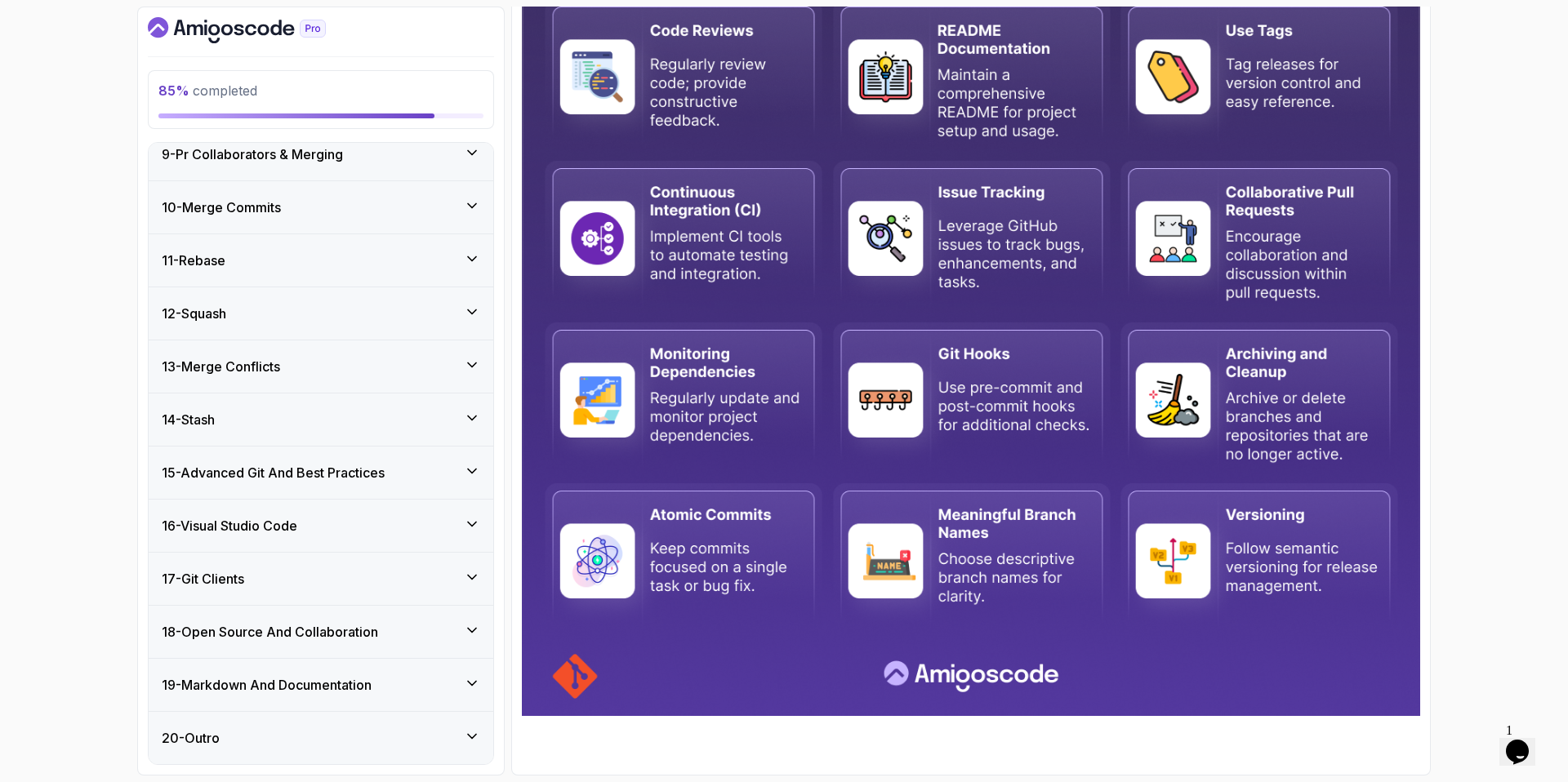
click at [305, 480] on h3 "15 - Advanced Git And Best Practices" at bounding box center [273, 473] width 223 height 20
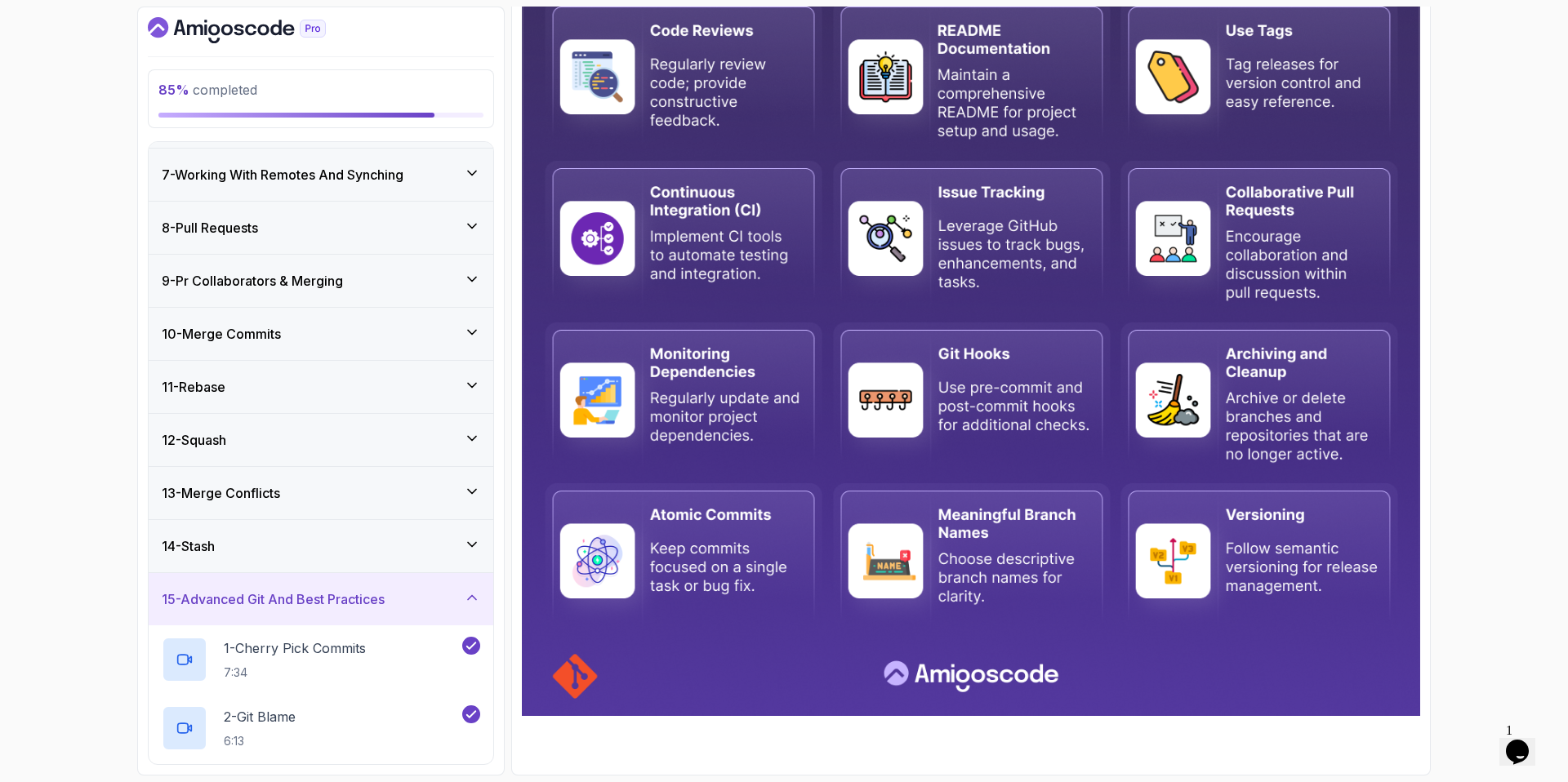
scroll to position [315, 0]
click at [322, 594] on h3 "15 - Advanced Git And Best Practices" at bounding box center [273, 596] width 223 height 20
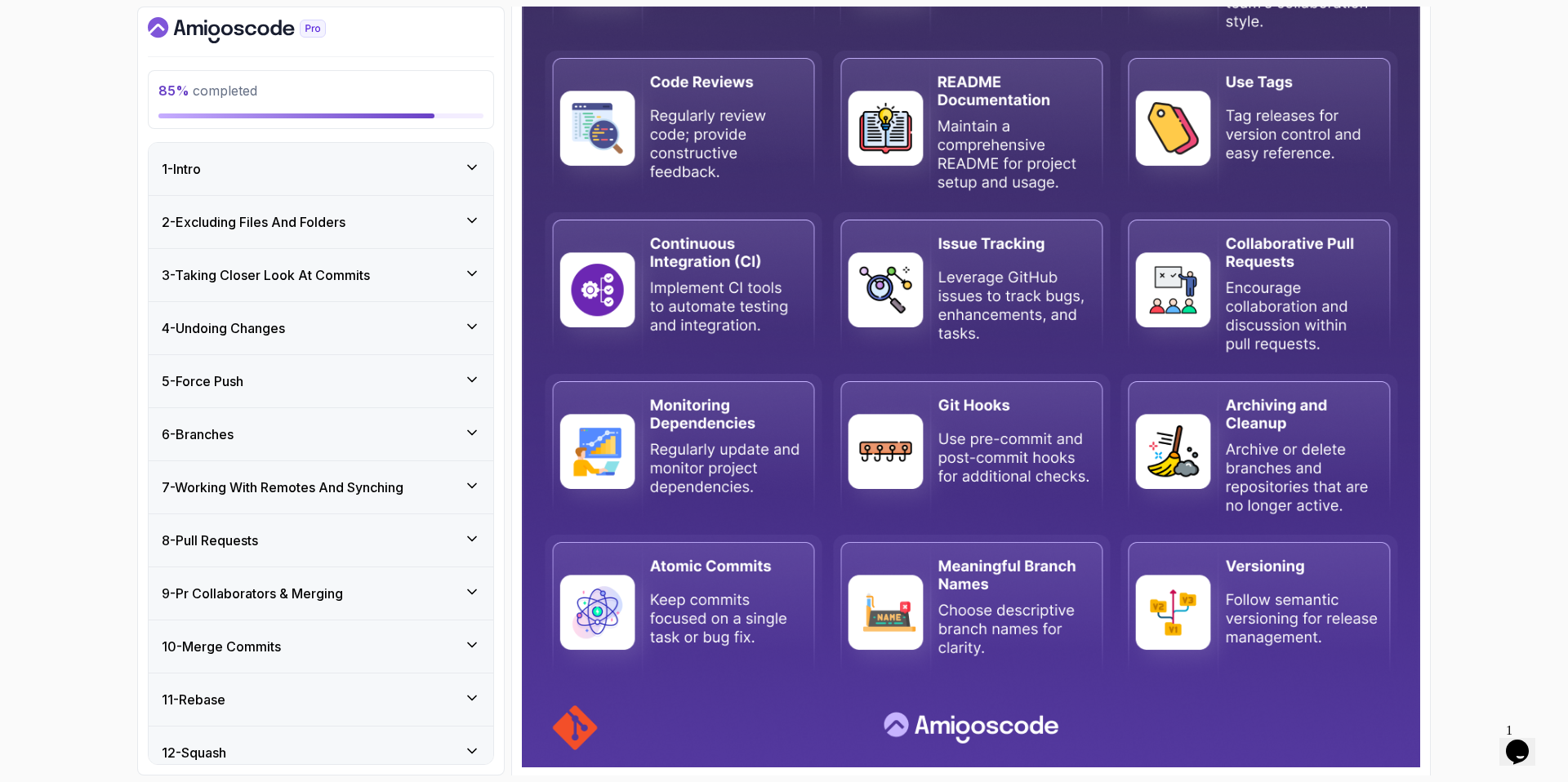
scroll to position [665, 0]
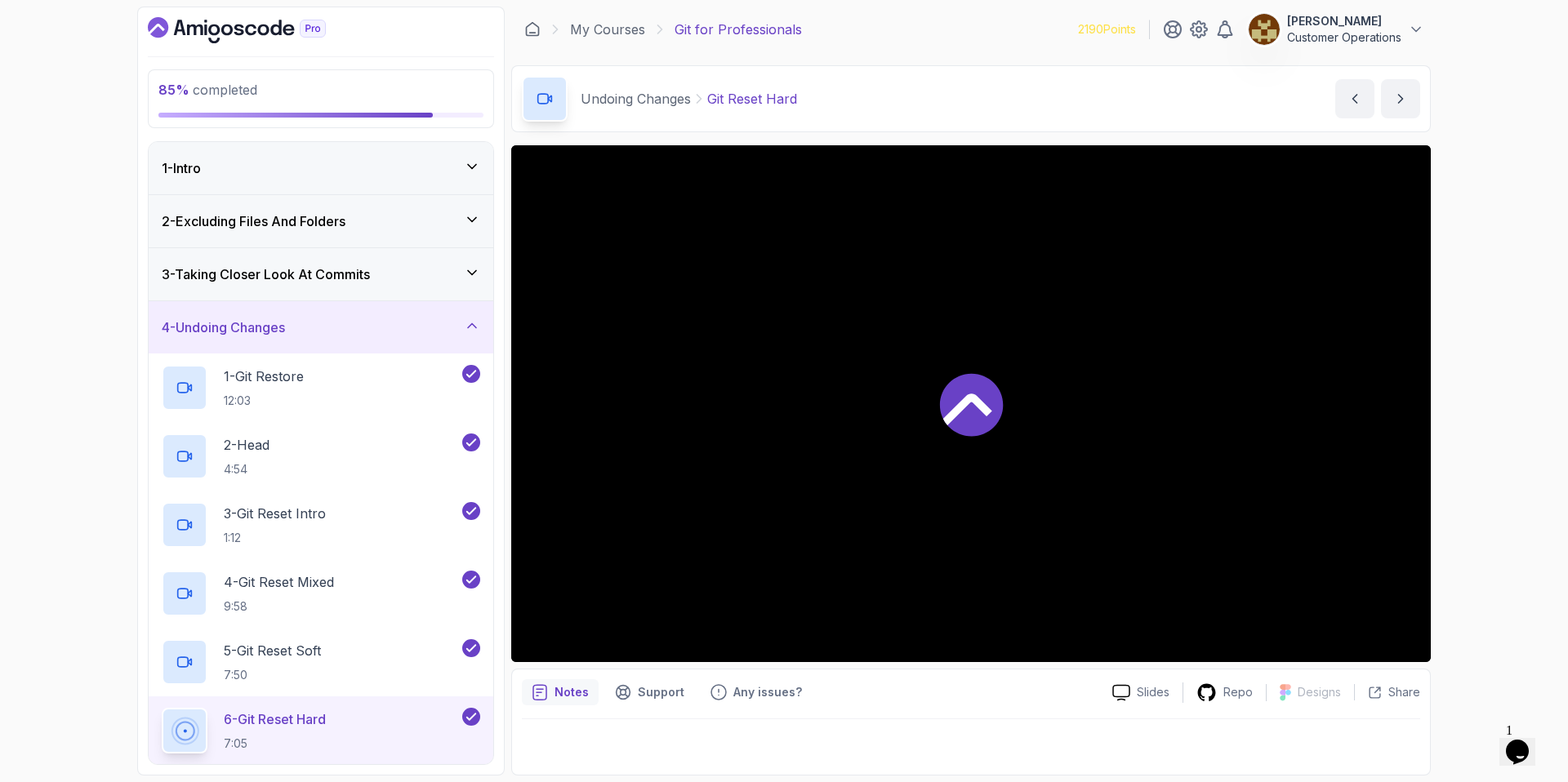
click at [363, 319] on div "4 - Undoing Changes" at bounding box center [321, 327] width 318 height 20
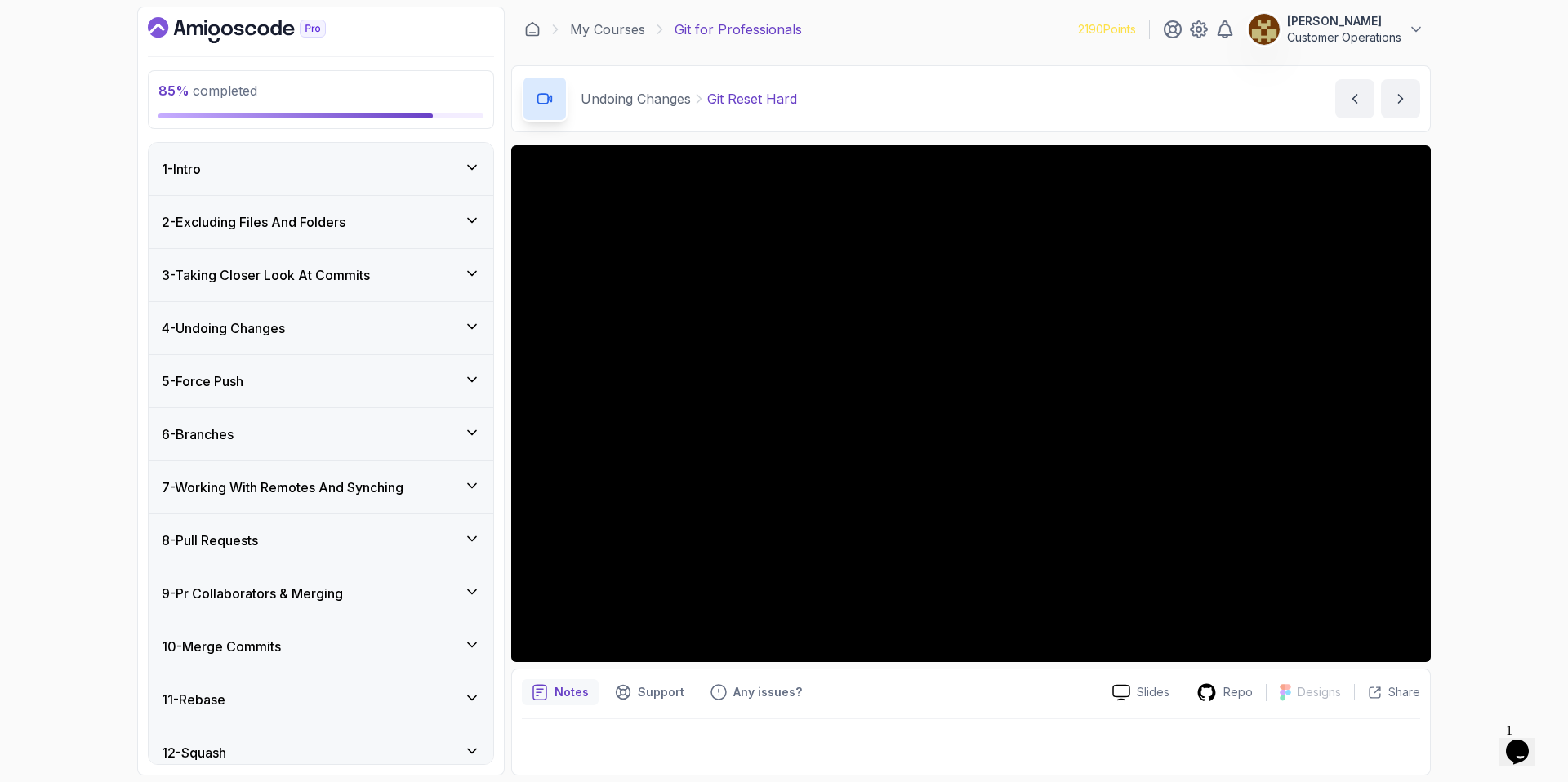
scroll to position [439, 0]
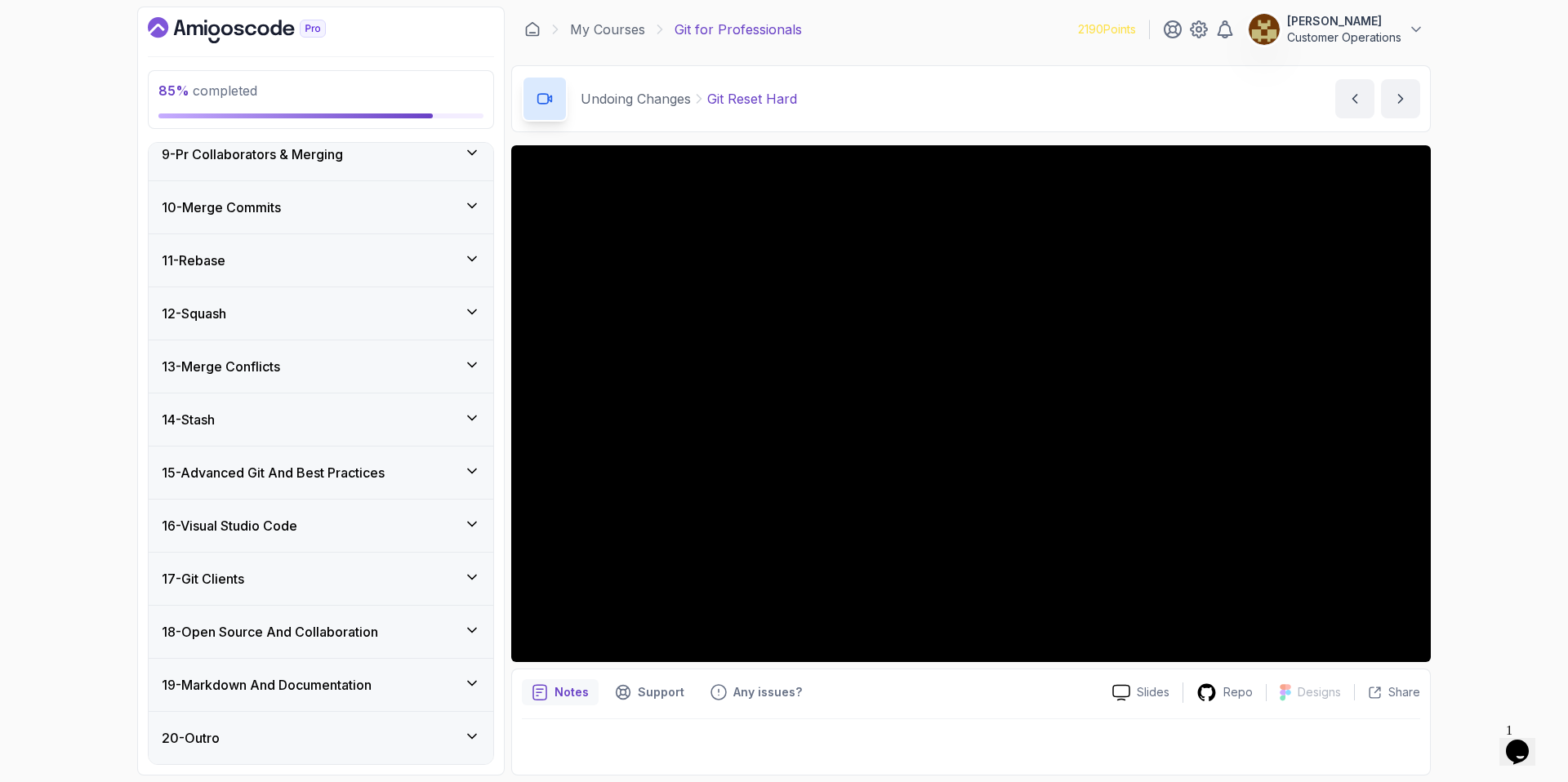
click at [270, 515] on div "16 - Visual Studio Code" at bounding box center [321, 525] width 345 height 52
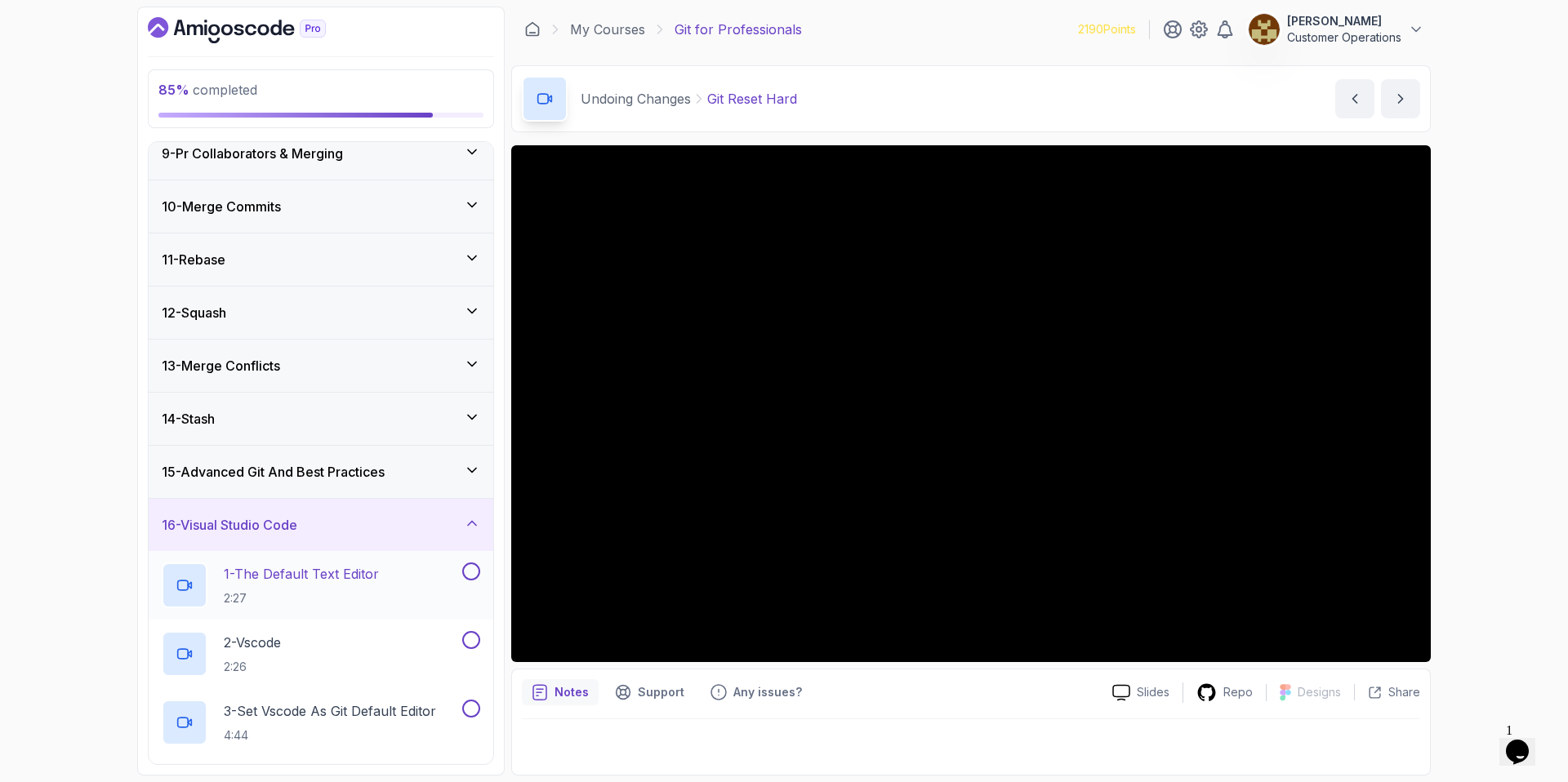
click at [297, 572] on p "1 - The Default Text Editor" at bounding box center [301, 574] width 156 height 20
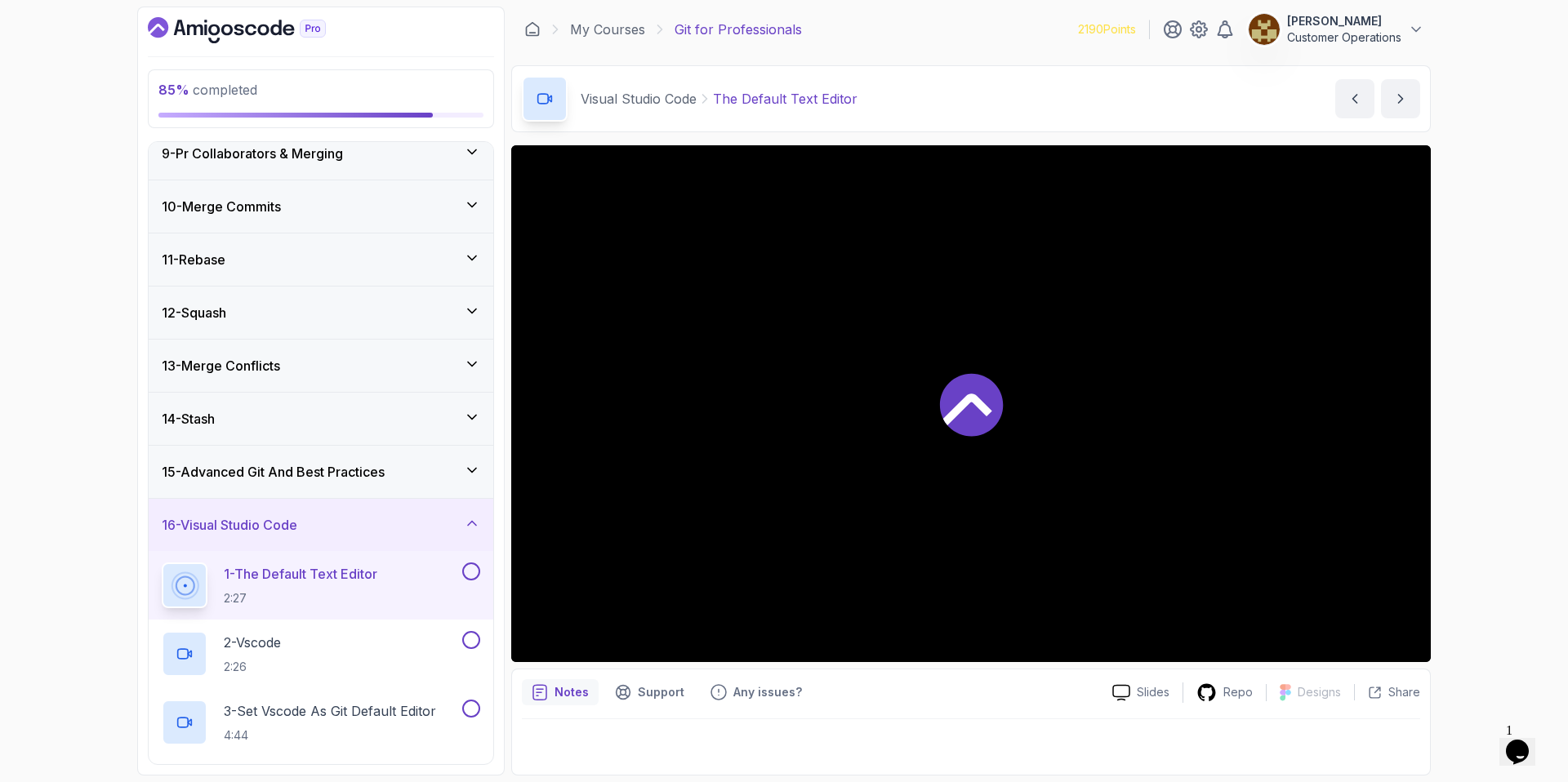
click at [301, 473] on h3 "15 - Advanced Git And Best Practices" at bounding box center [273, 472] width 223 height 20
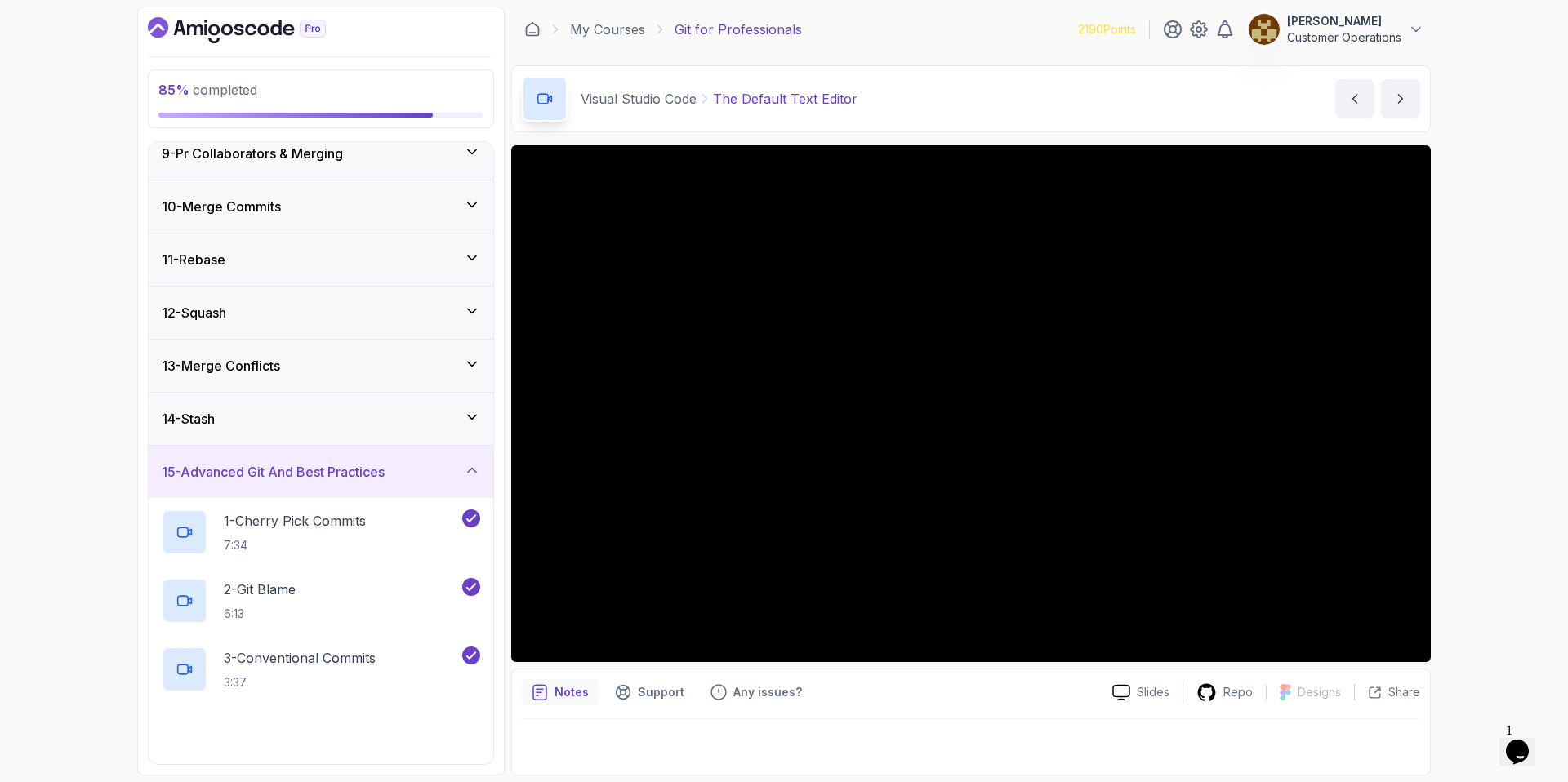
click at [301, 473] on h3 "15 - Advanced Git And Best Practices" at bounding box center [273, 472] width 223 height 20
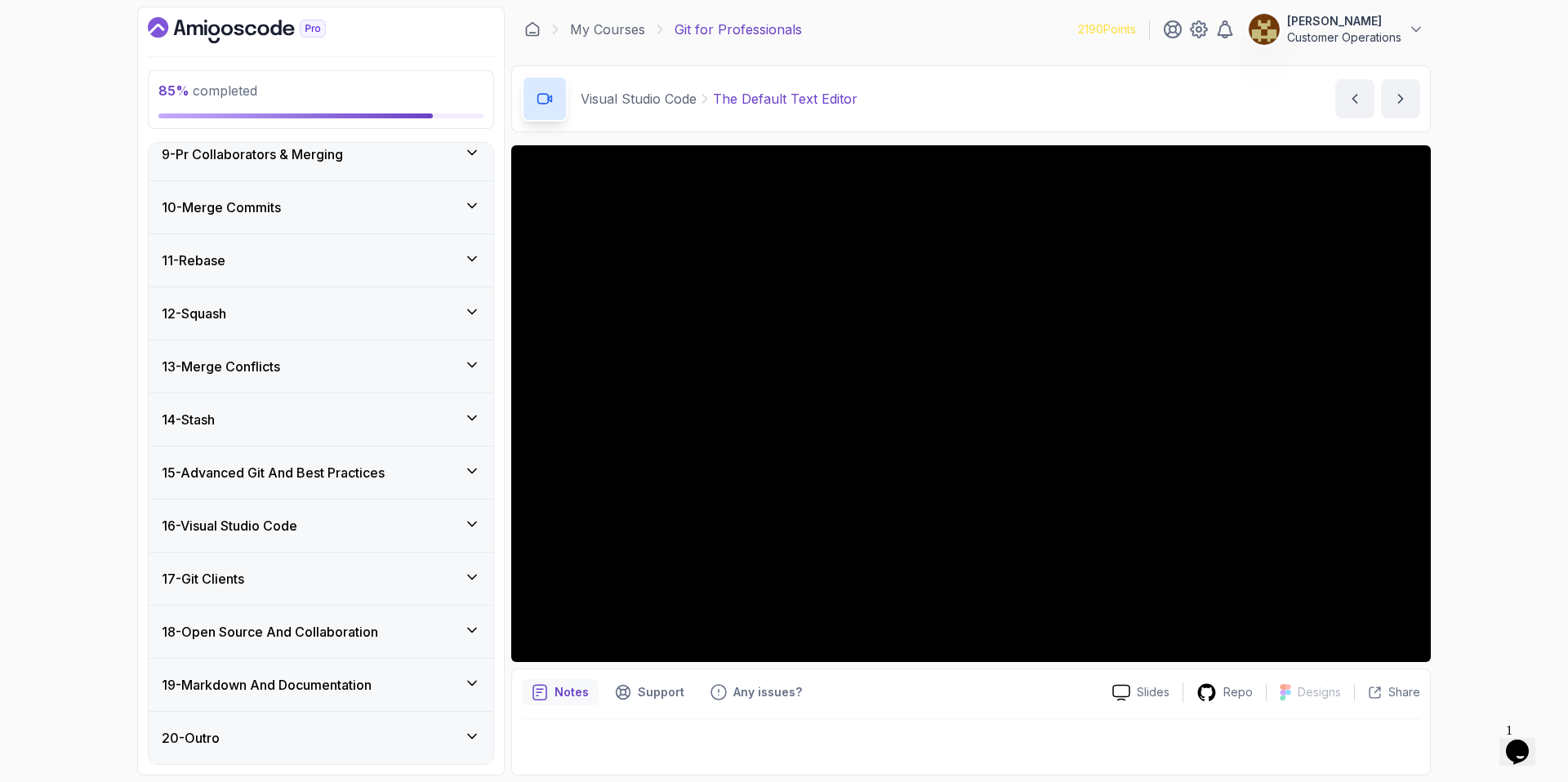
click at [297, 531] on h3 "16 - Visual Studio Code" at bounding box center [229, 526] width 136 height 20
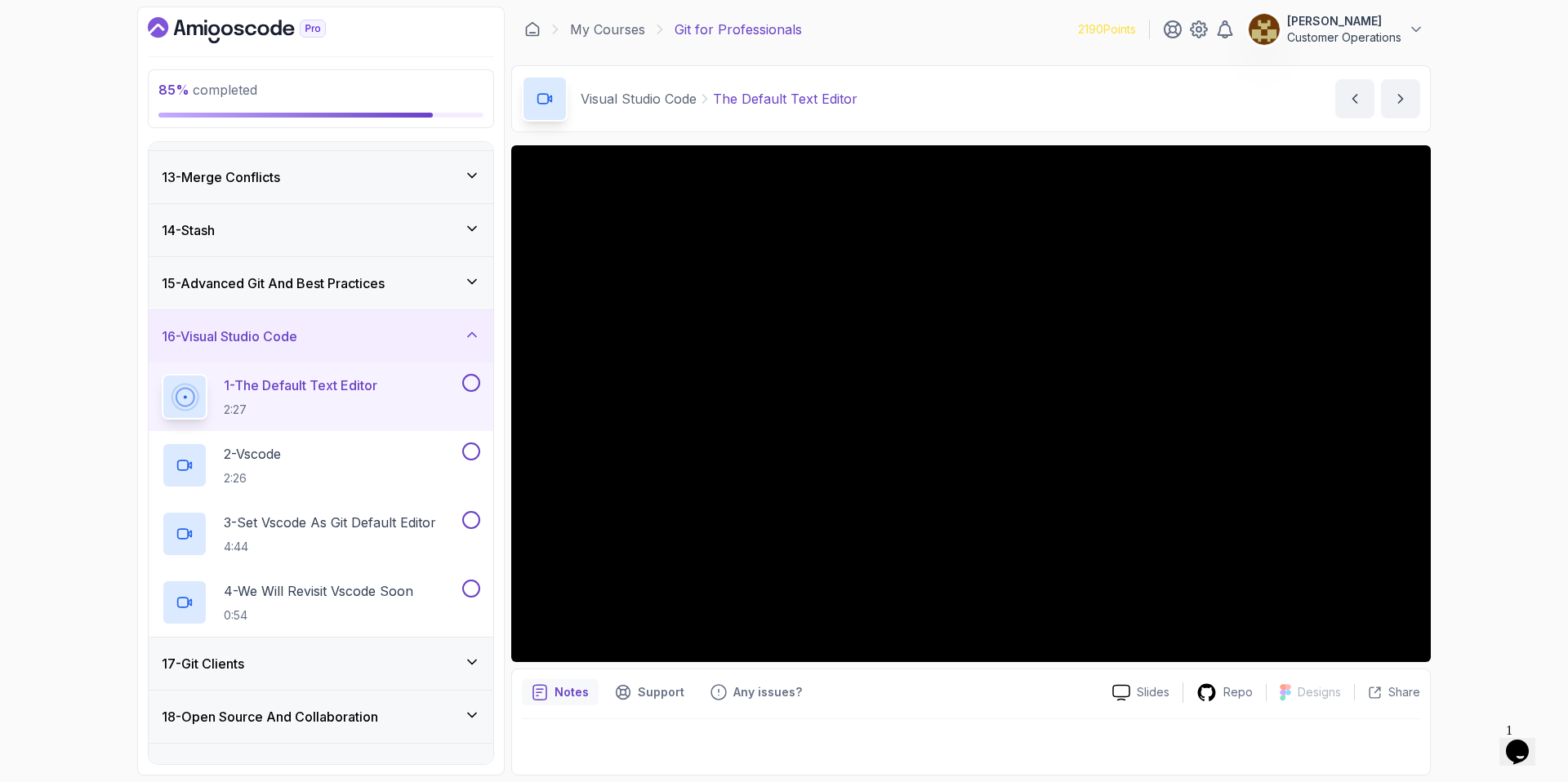
scroll to position [645, 0]
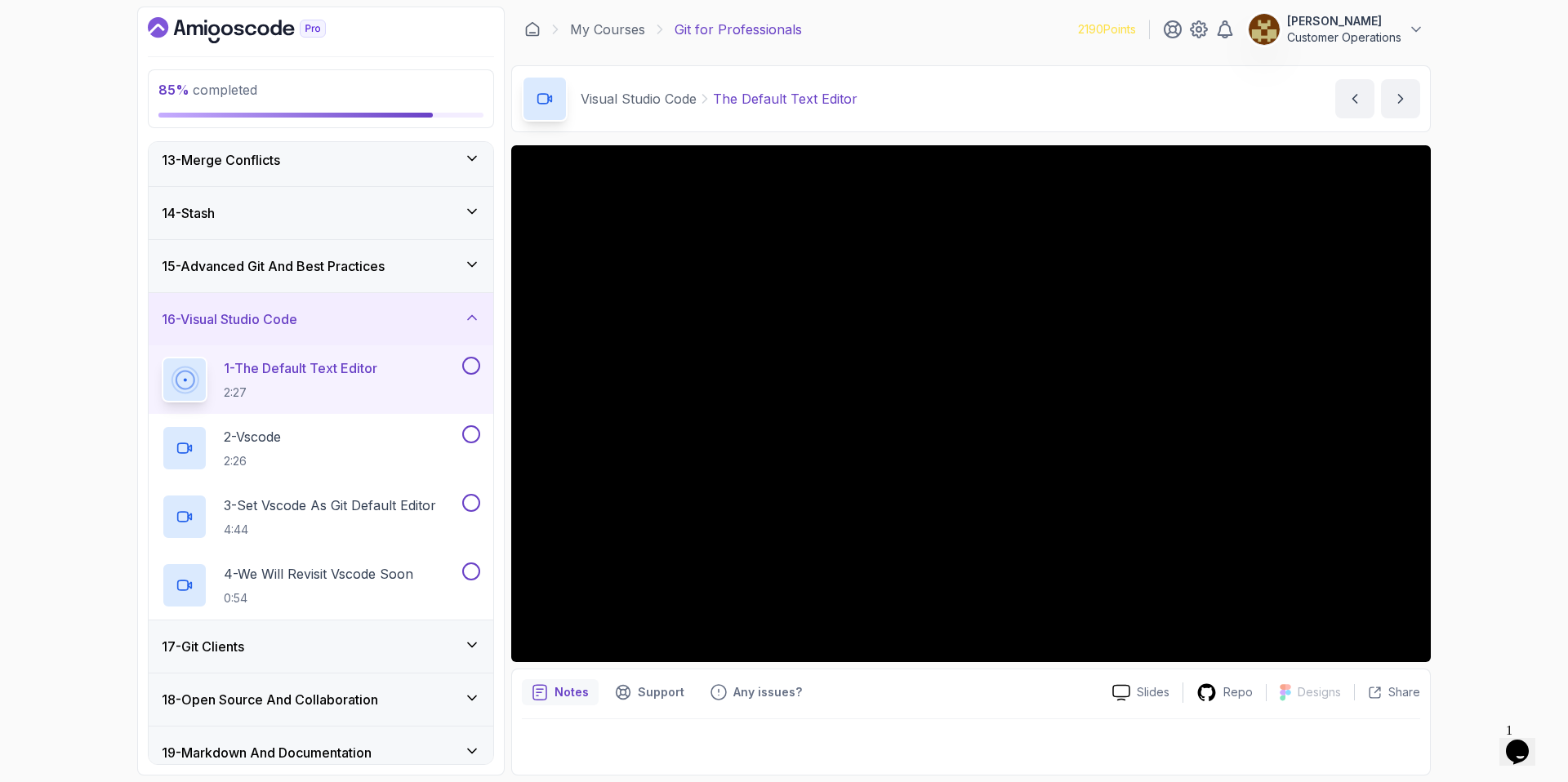
click at [472, 369] on button at bounding box center [471, 365] width 18 height 18
click at [428, 428] on div "2 - Vscode 2:26" at bounding box center [310, 448] width 297 height 45
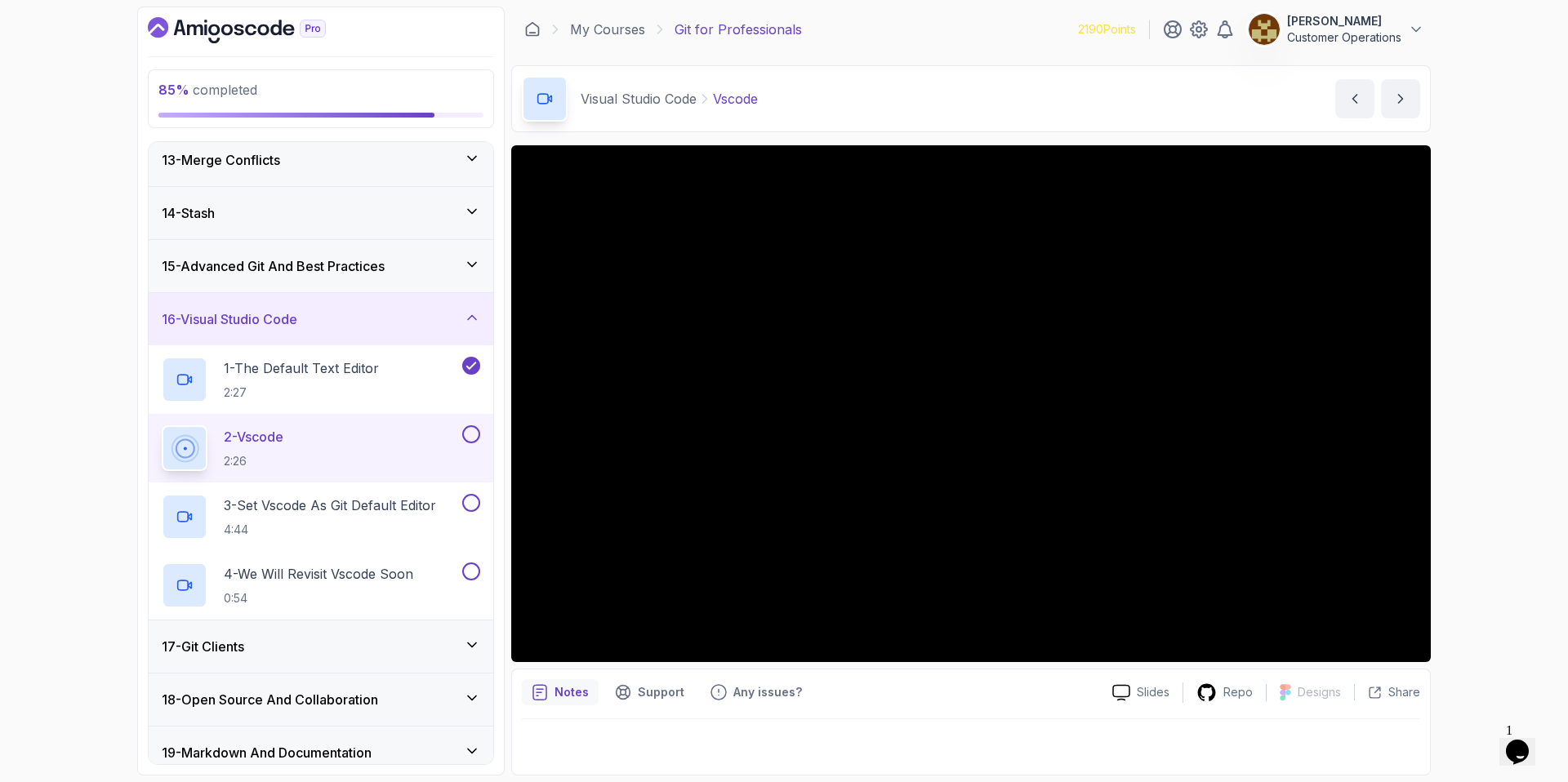
click at [471, 437] on button at bounding box center [471, 435] width 18 height 18
click at [462, 486] on div "3 - Set Vscode As Git Default Editor 4:44" at bounding box center [321, 516] width 345 height 68
click at [464, 502] on button at bounding box center [471, 503] width 18 height 18
click at [474, 562] on div "4 - We Will Revisit Vscode Soon 0:54" at bounding box center [321, 585] width 345 height 68
click at [468, 571] on button at bounding box center [471, 571] width 18 height 18
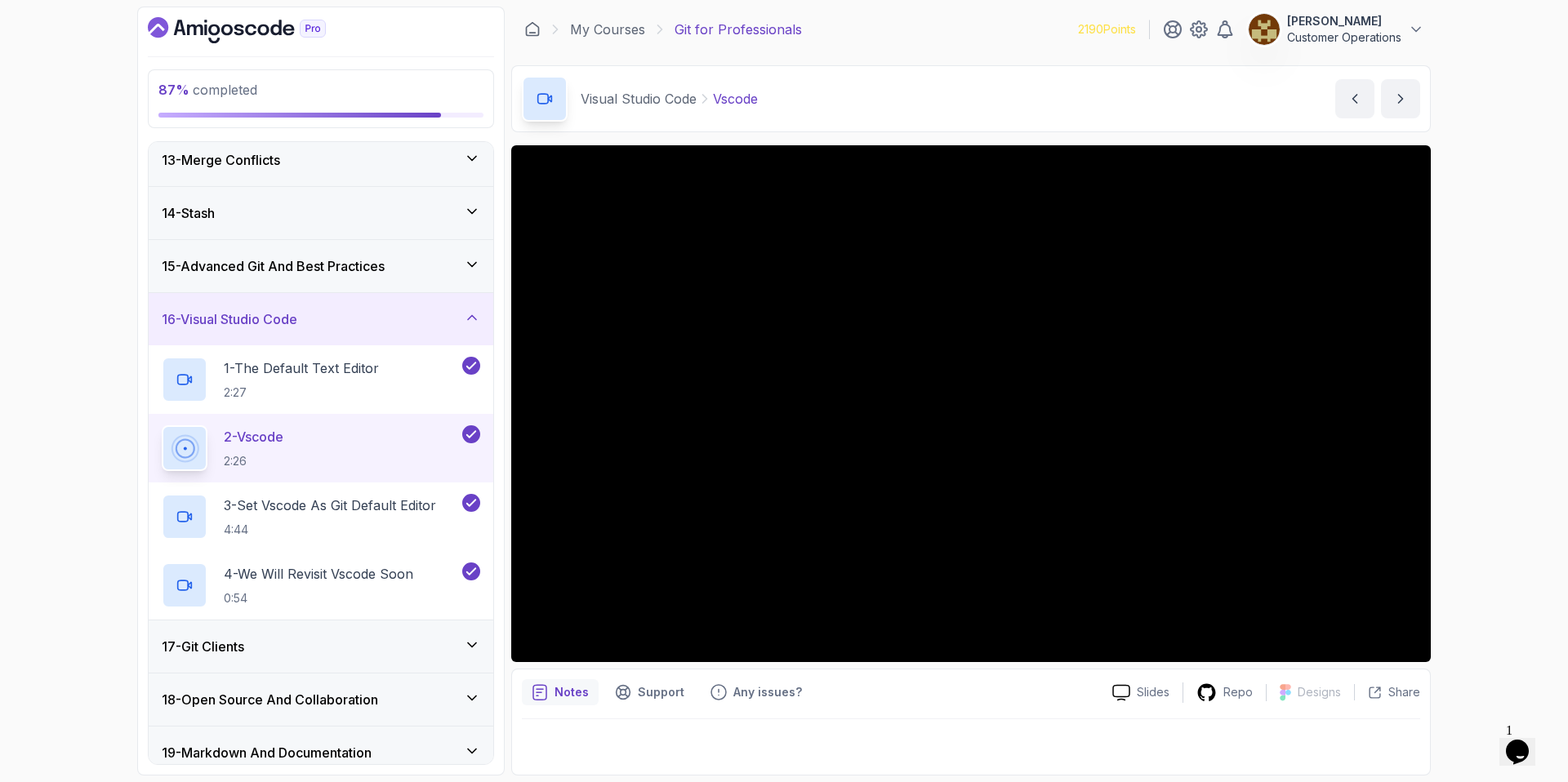
click at [364, 316] on div "16 - Visual Studio Code" at bounding box center [321, 319] width 318 height 20
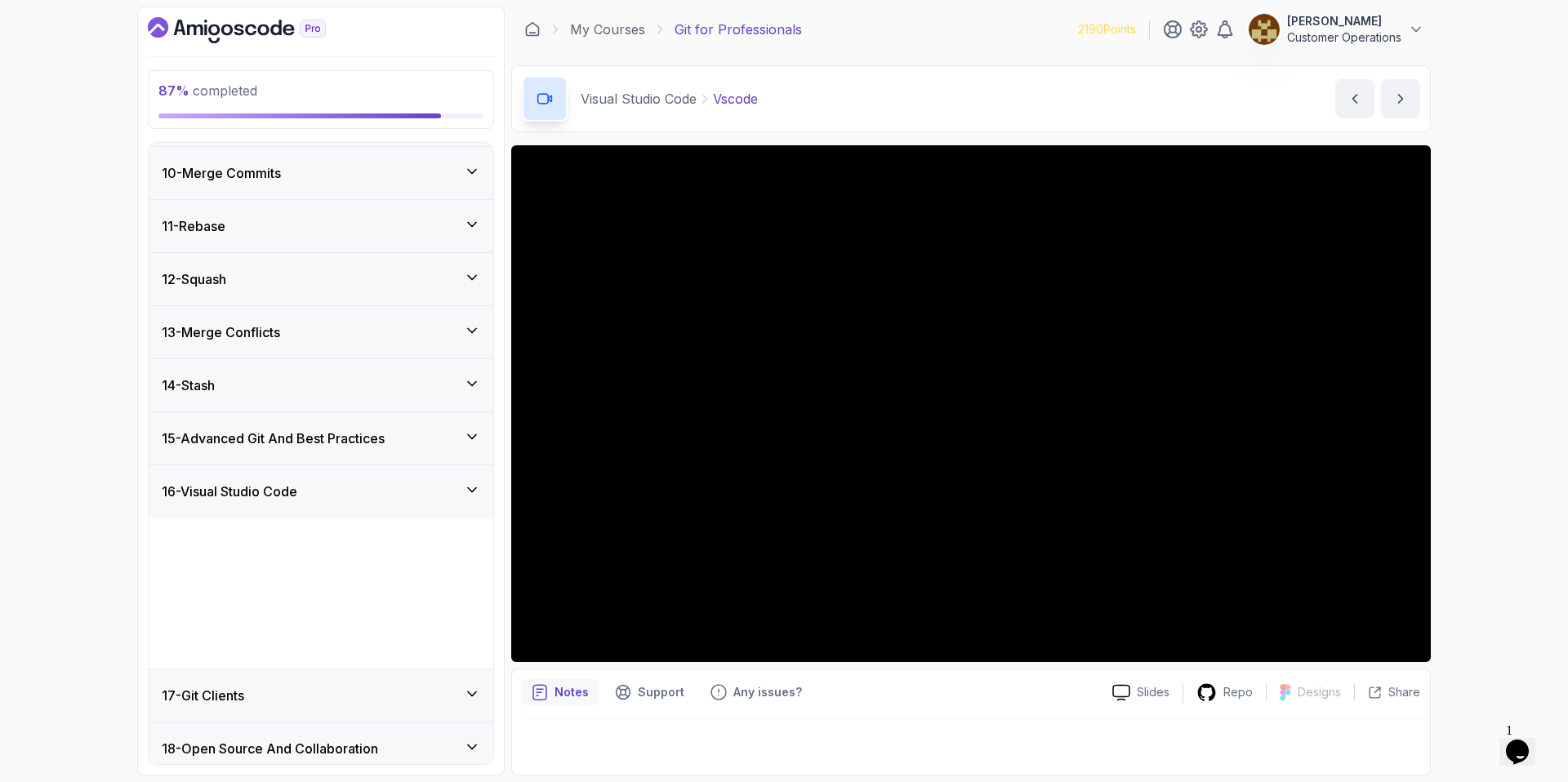
scroll to position [439, 0]
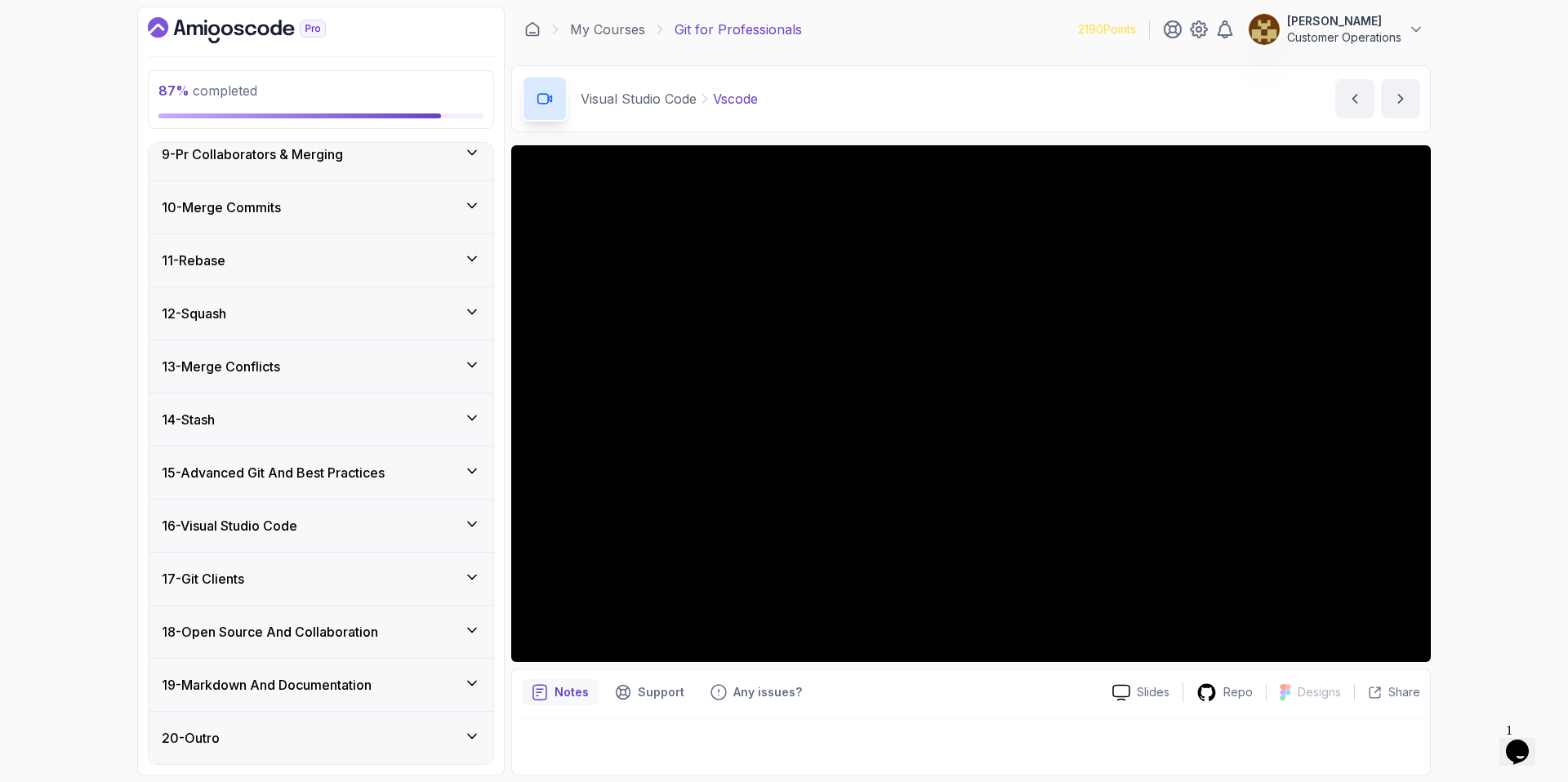
click at [284, 588] on div "17 - Git Clients" at bounding box center [321, 579] width 345 height 52
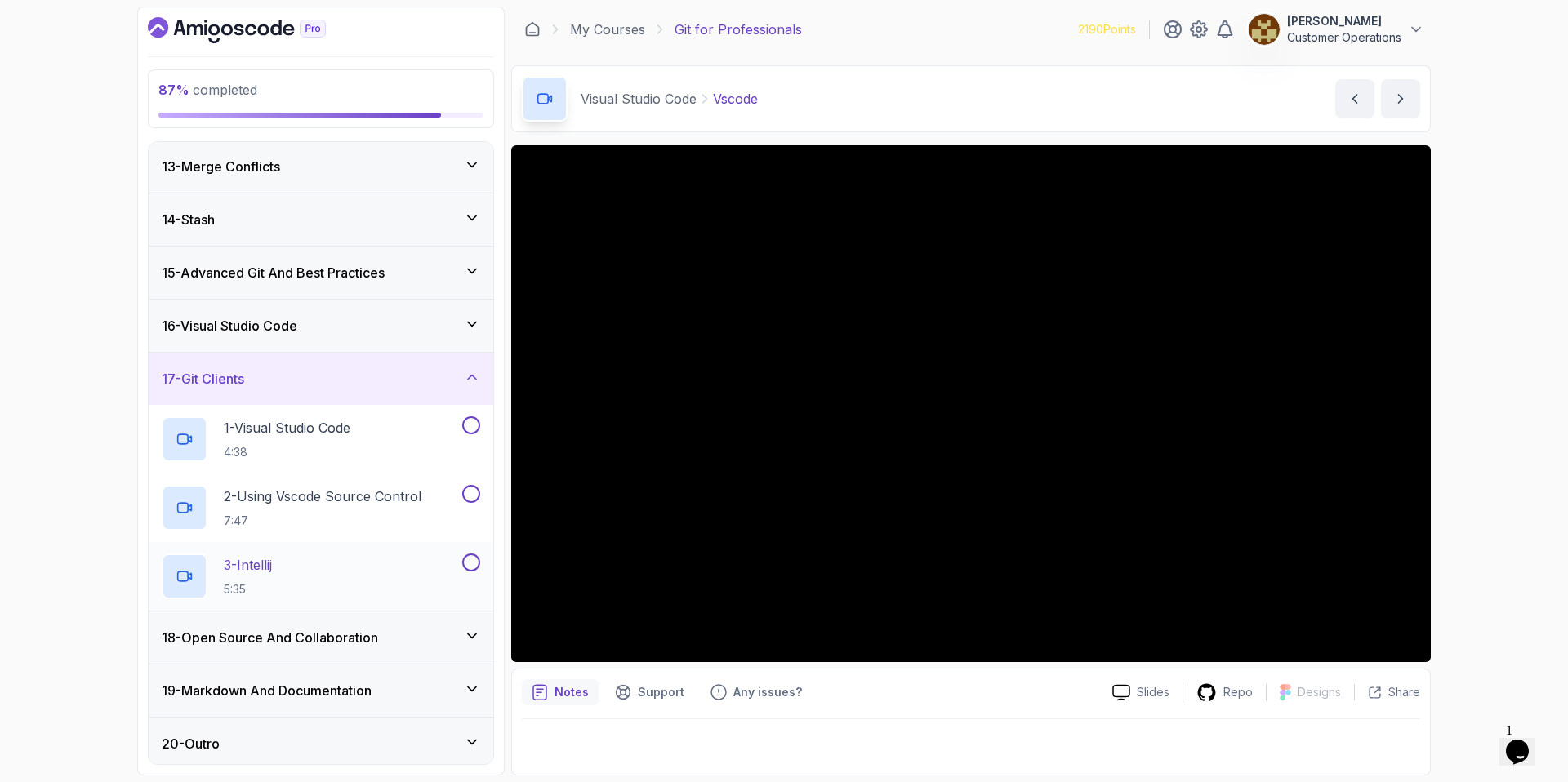
scroll to position [644, 0]
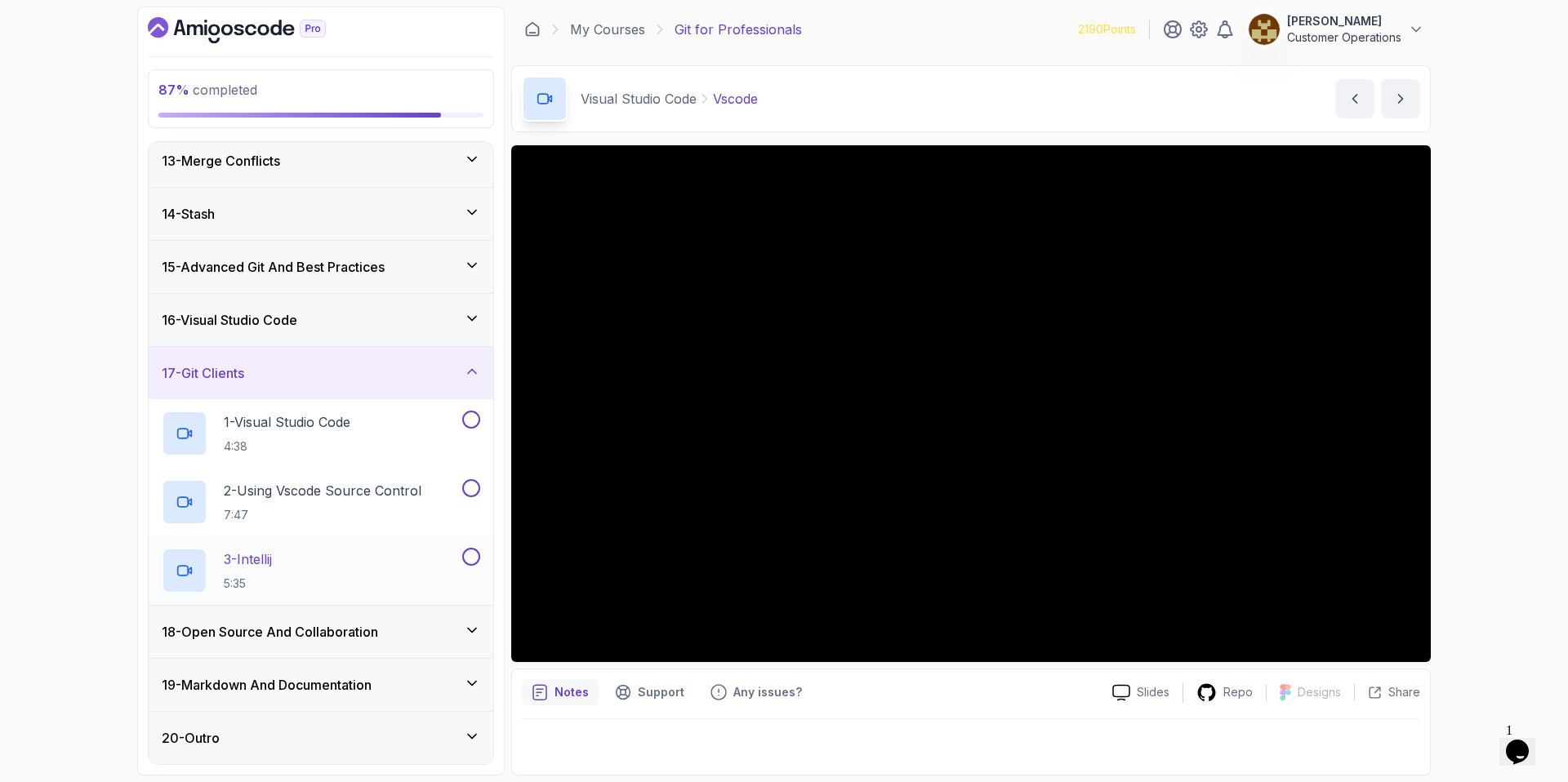
click at [310, 567] on div "3 - Intellij 5:35" at bounding box center [310, 570] width 297 height 45
click at [469, 419] on button at bounding box center [471, 419] width 18 height 18
click at [476, 485] on button at bounding box center [471, 488] width 18 height 18
click at [886, 87] on div "Git Clients Intellij Intellij by nelson" at bounding box center [971, 98] width 920 height 67
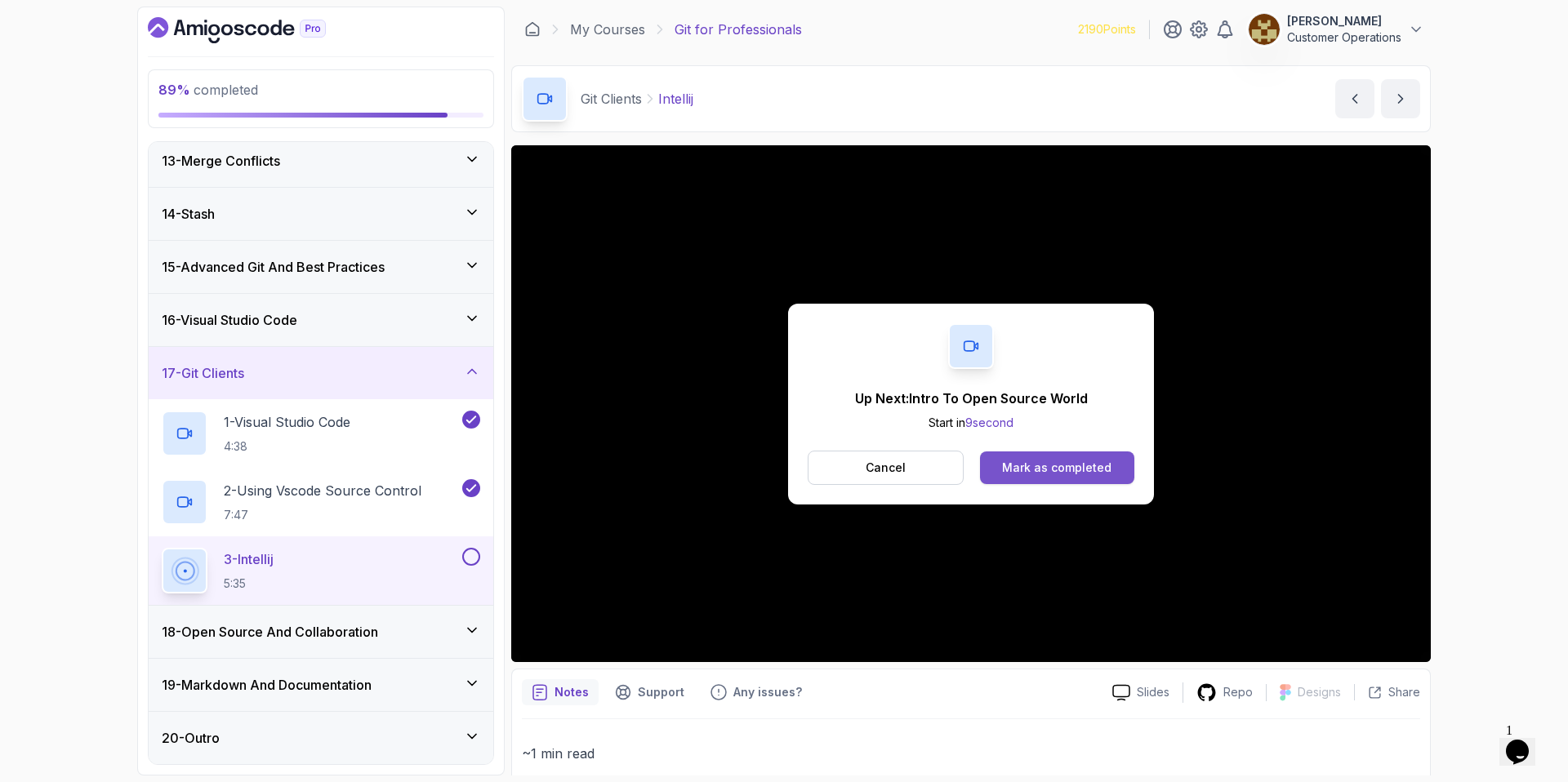
click at [1034, 475] on div "Mark as completed" at bounding box center [1056, 467] width 109 height 16
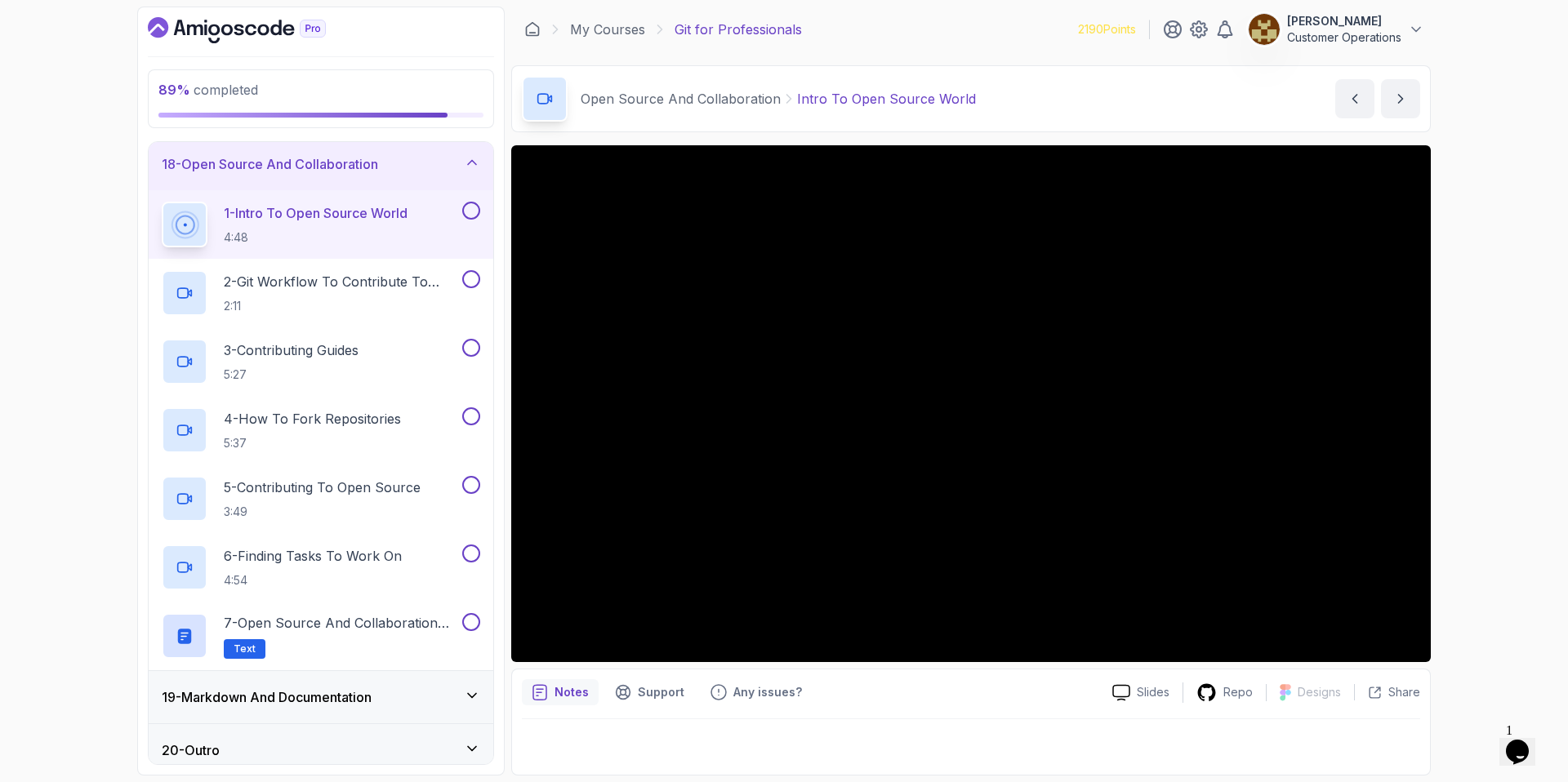
scroll to position [835, 0]
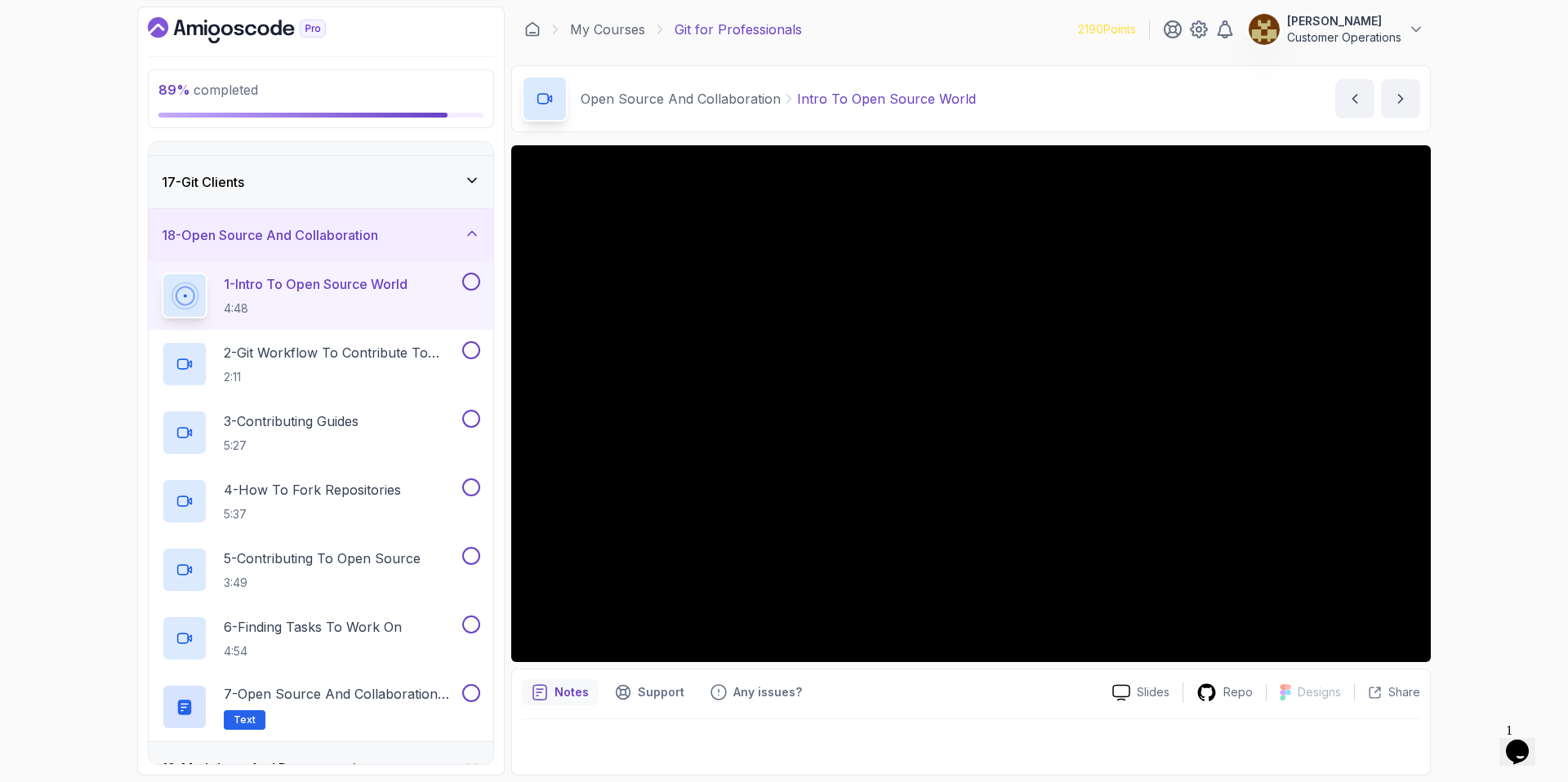
click at [1032, 100] on div "Open Source And Collaboration Intro To Open Source World Intro To Open Source W…" at bounding box center [971, 98] width 920 height 67
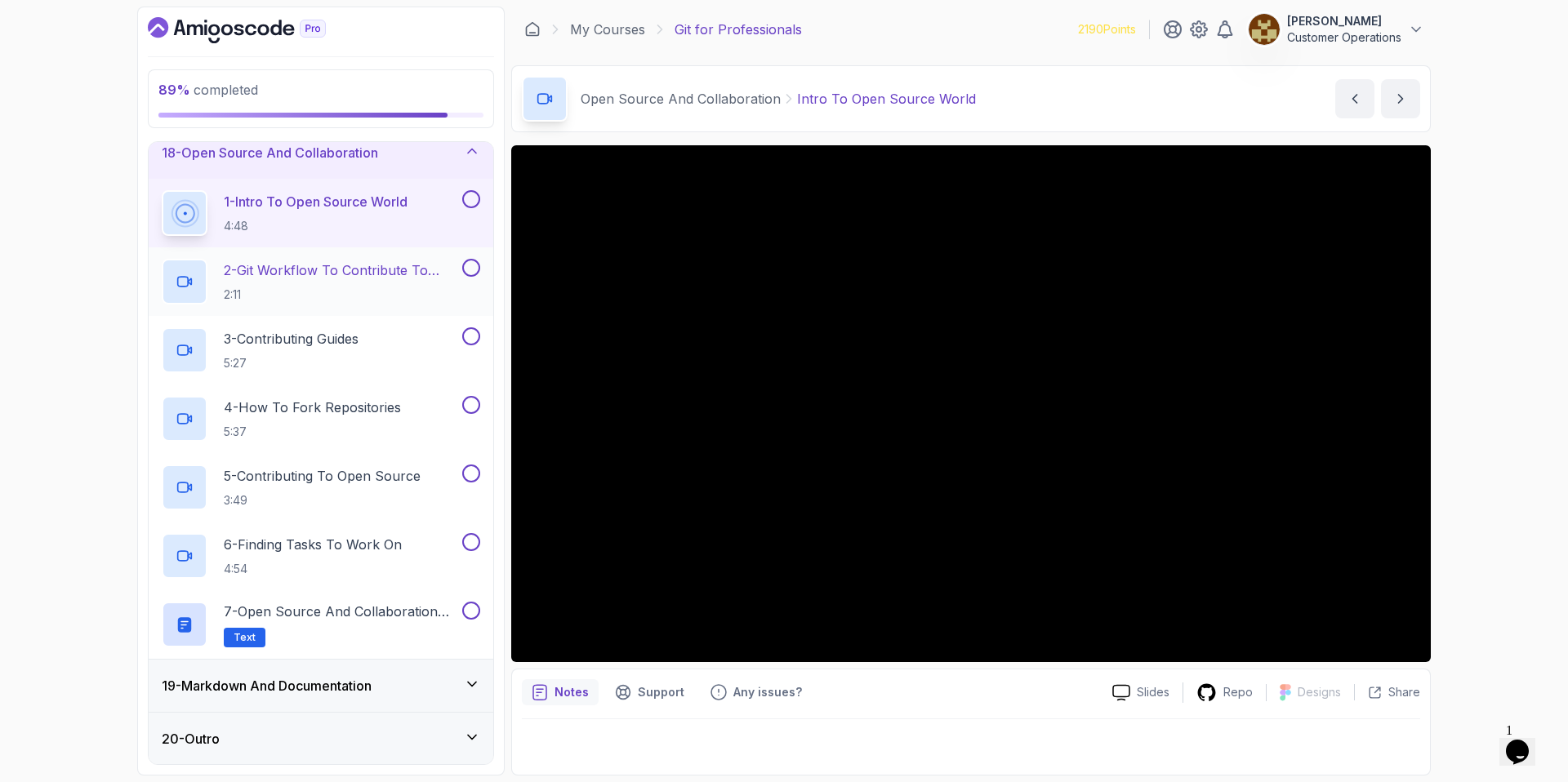
scroll to position [919, 0]
click at [361, 698] on div "19 - Markdown And Documentation" at bounding box center [321, 684] width 345 height 52
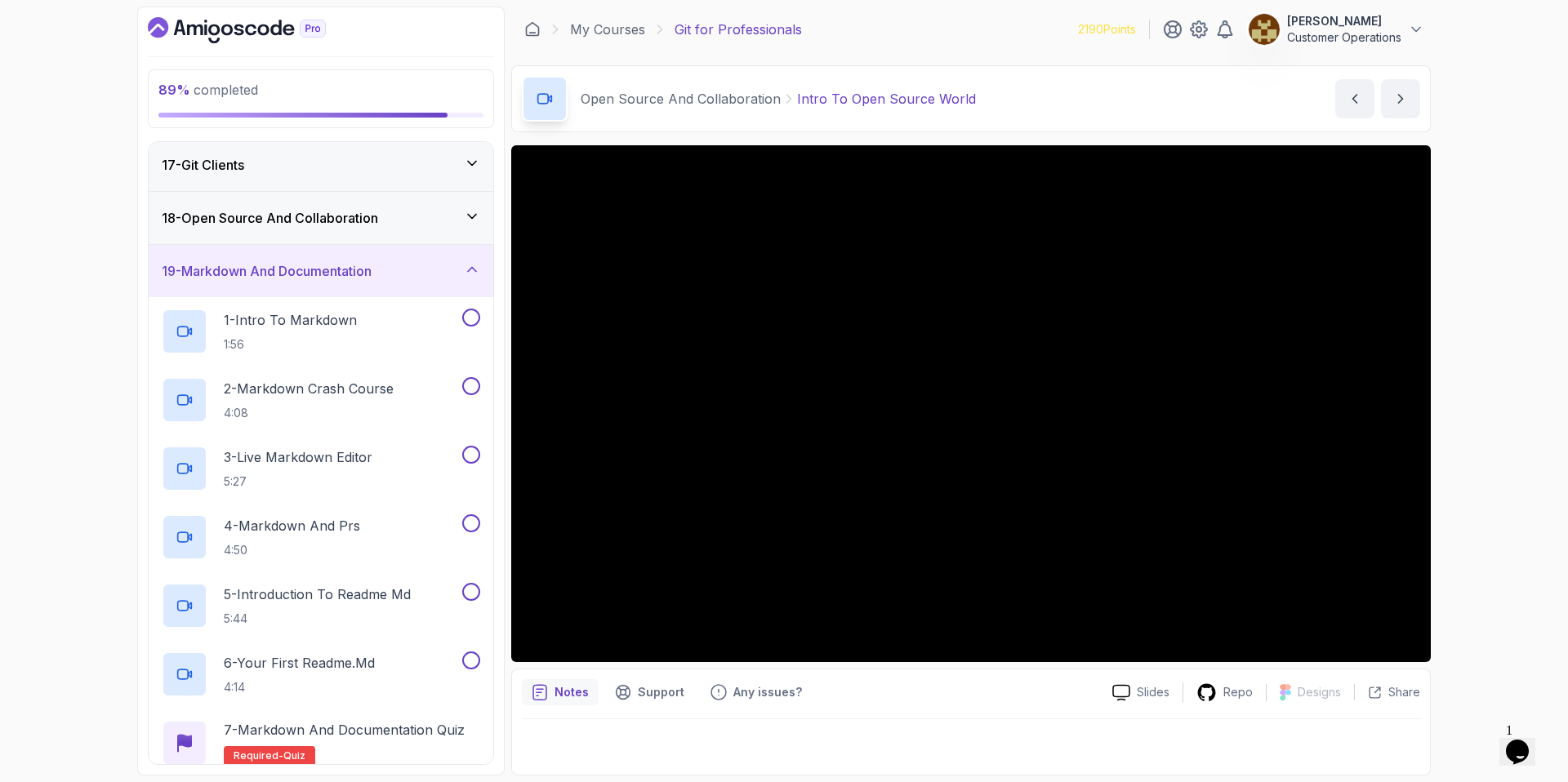
scroll to position [689, 0]
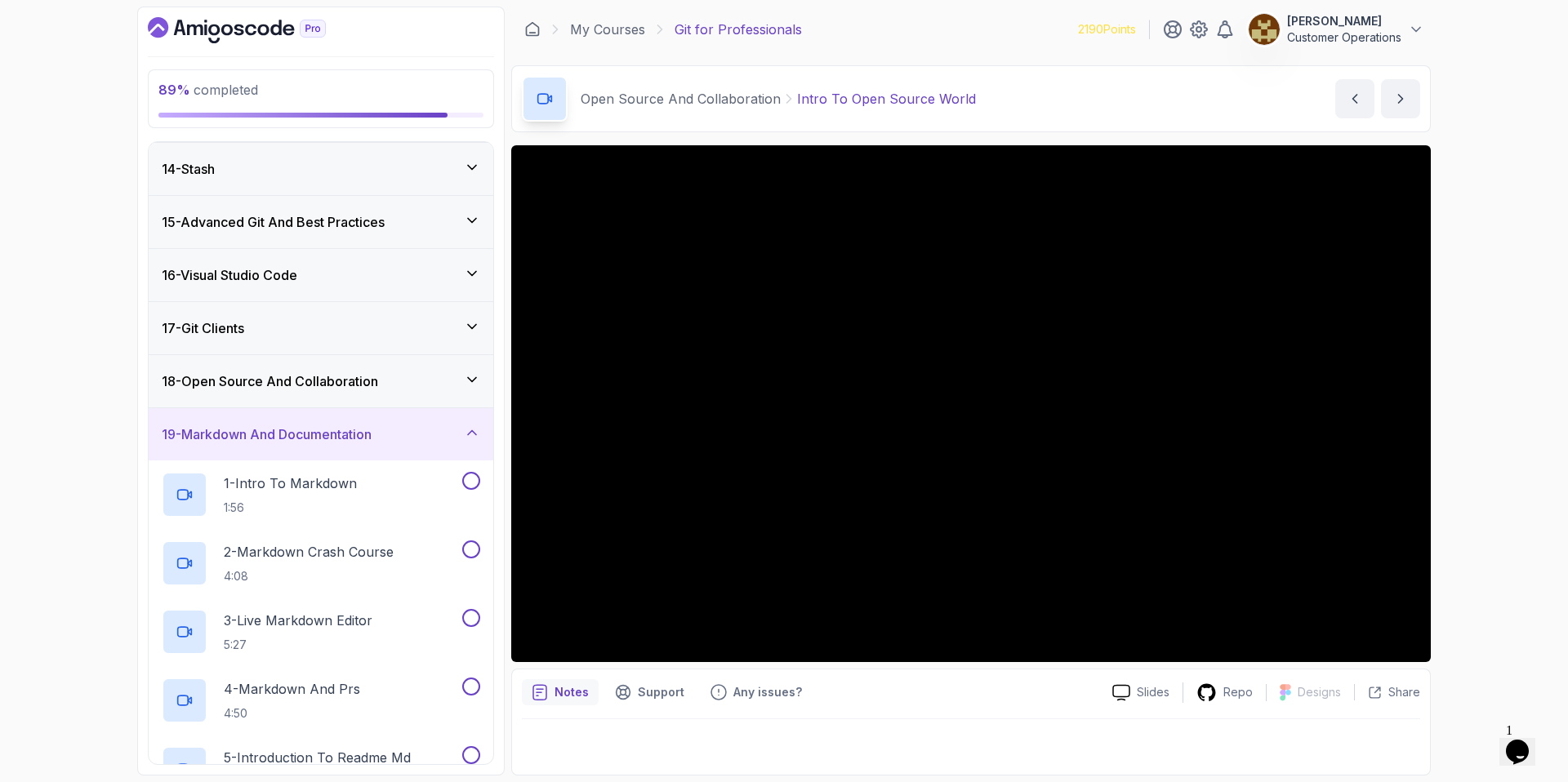
click at [316, 444] on div "19 - Markdown And Documentation" at bounding box center [321, 434] width 345 height 52
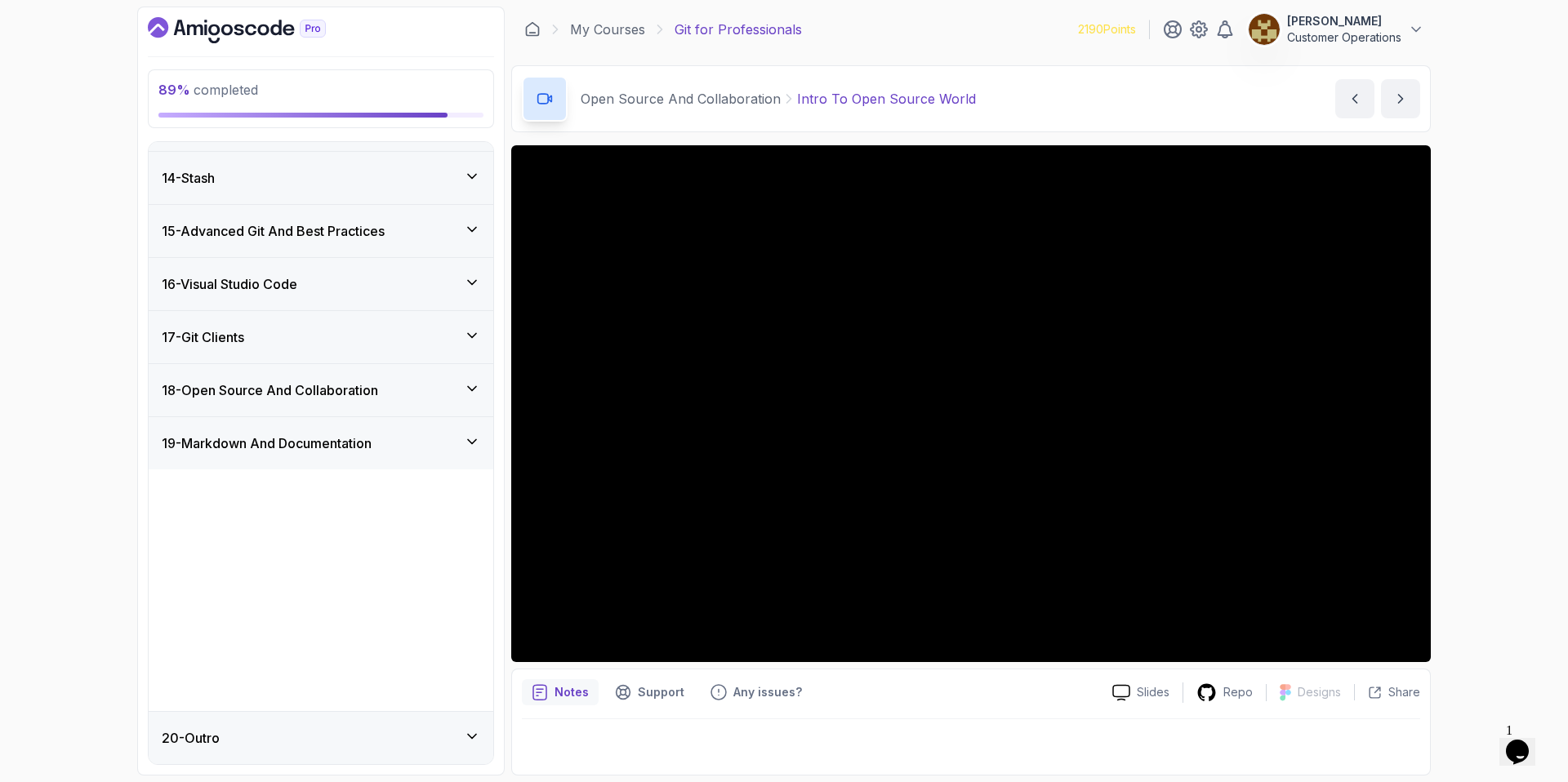
scroll to position [439, 0]
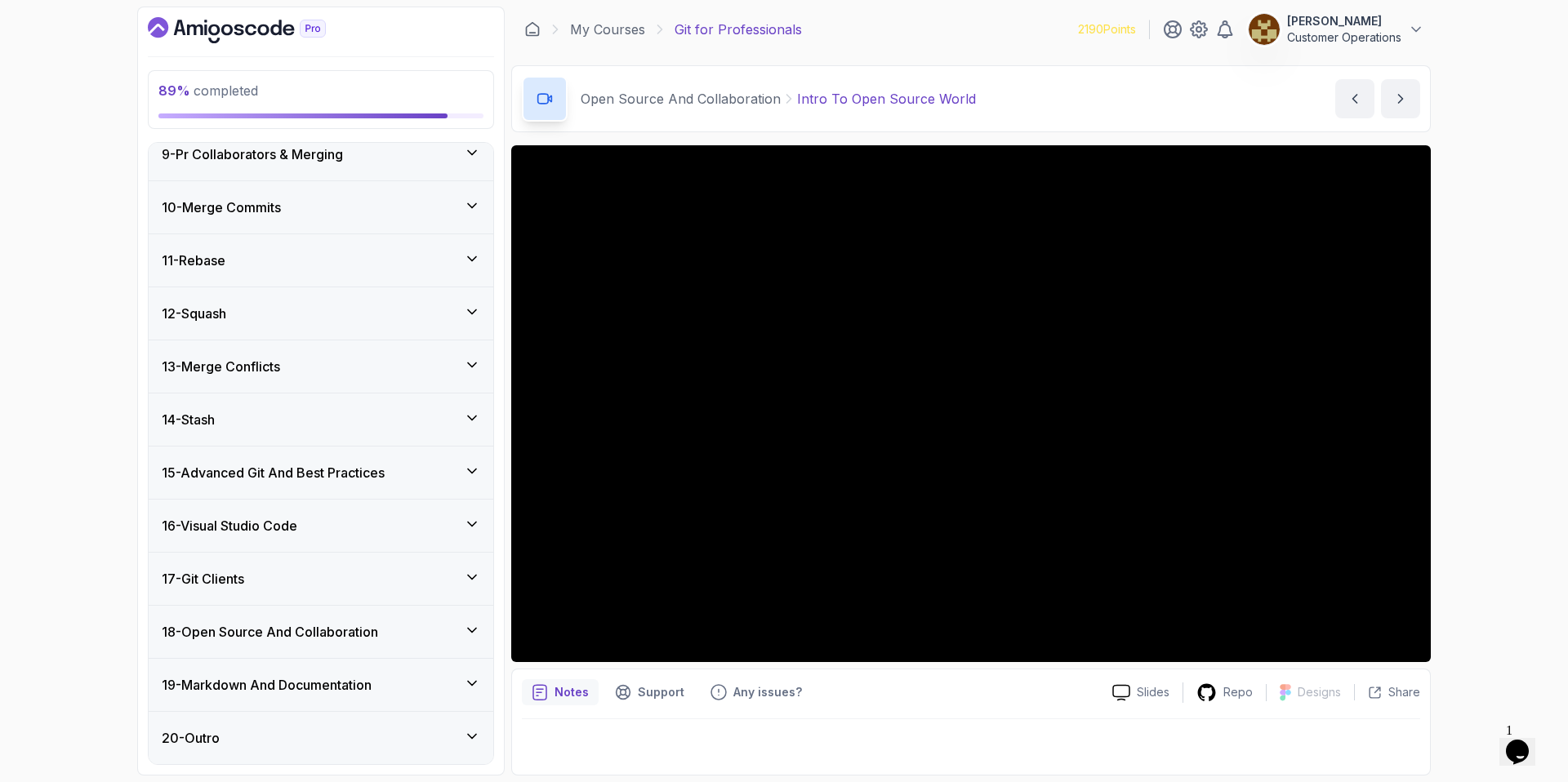
click at [332, 642] on div "18 - Open Source And Collaboration" at bounding box center [321, 632] width 345 height 52
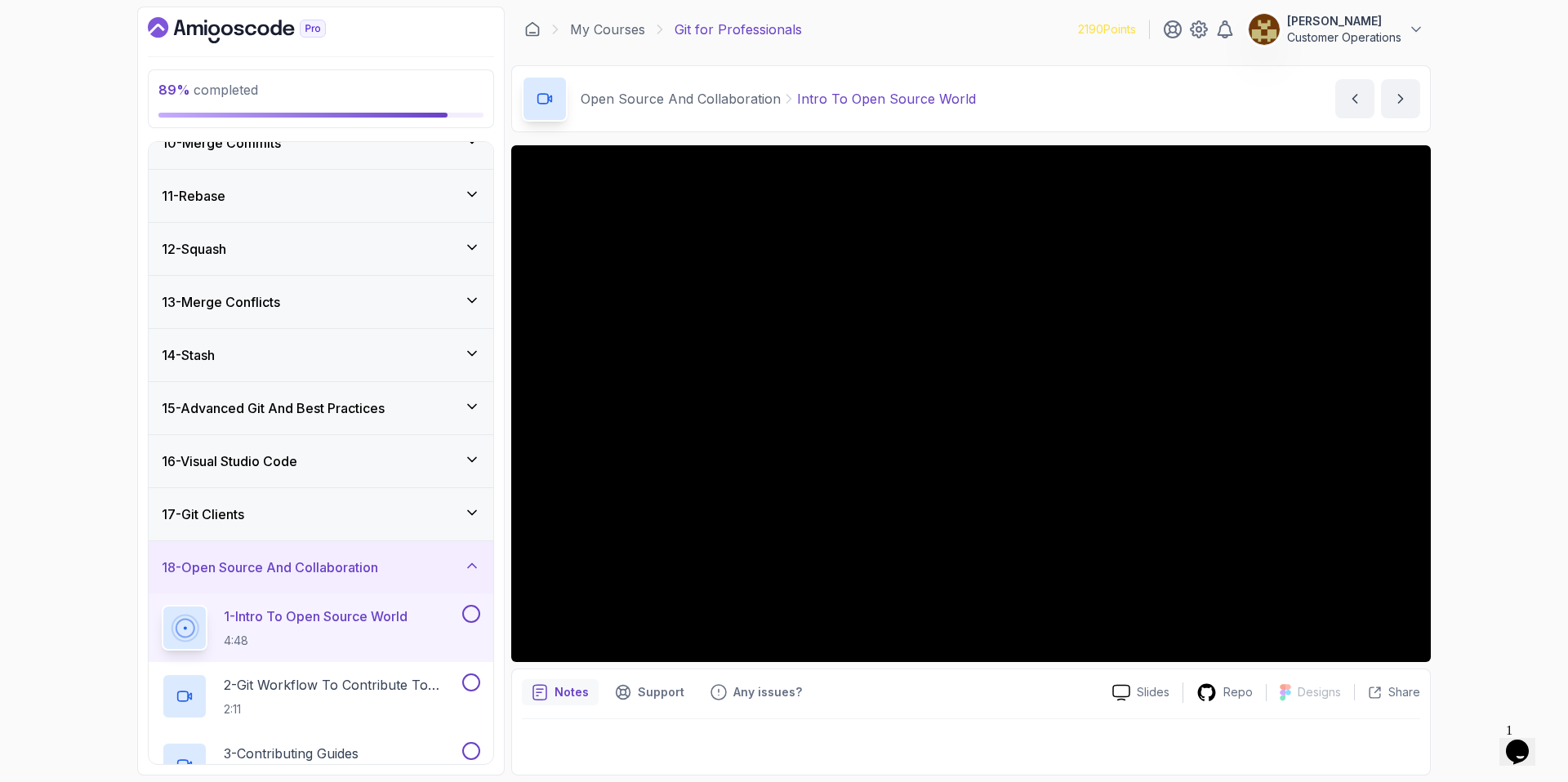
scroll to position [919, 0]
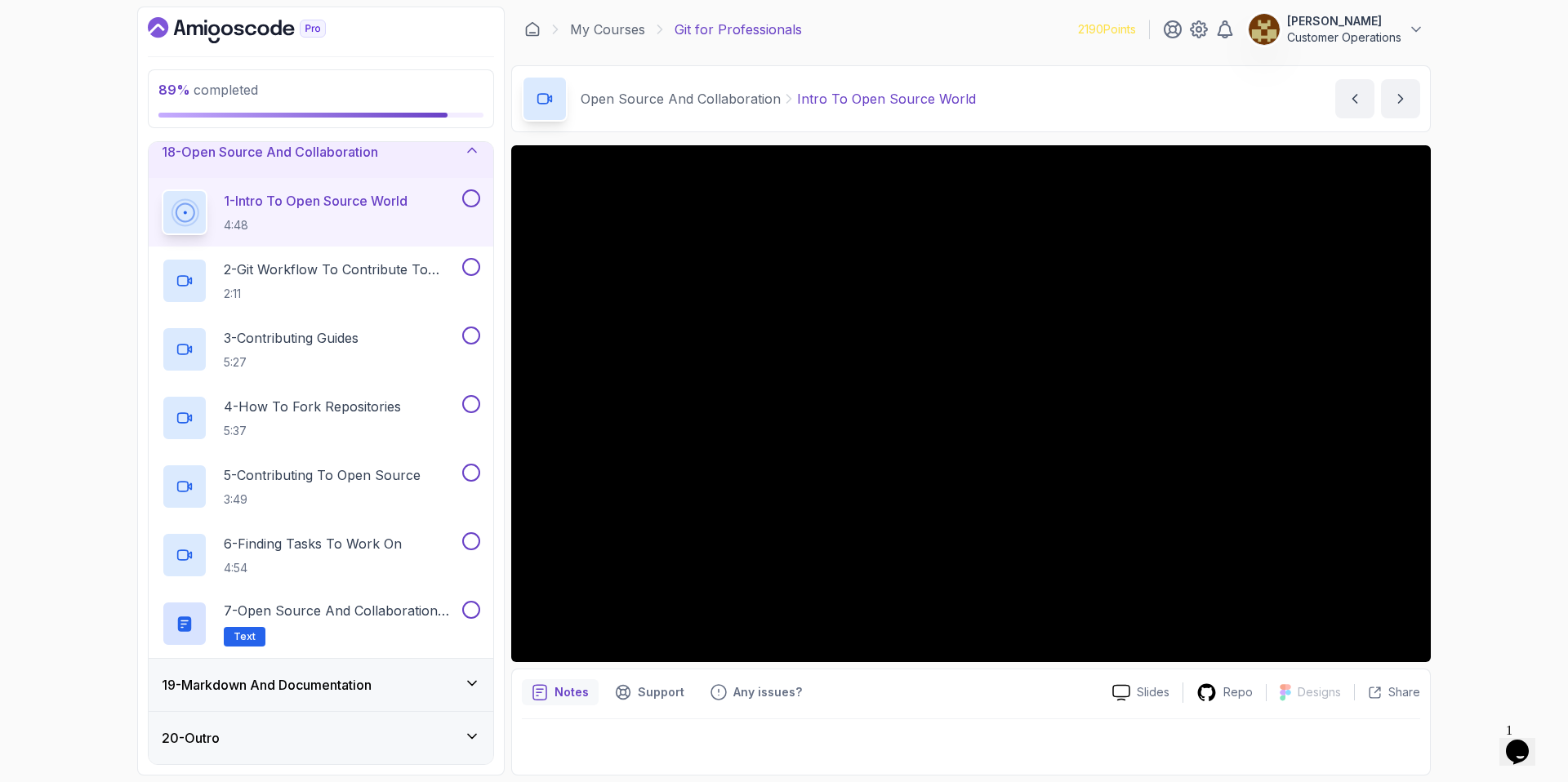
click at [1484, 347] on div "89 % completed 1 - Intro 2 - Excluding Files And Folders 3 - Taking Closer Look…" at bounding box center [784, 391] width 1568 height 782
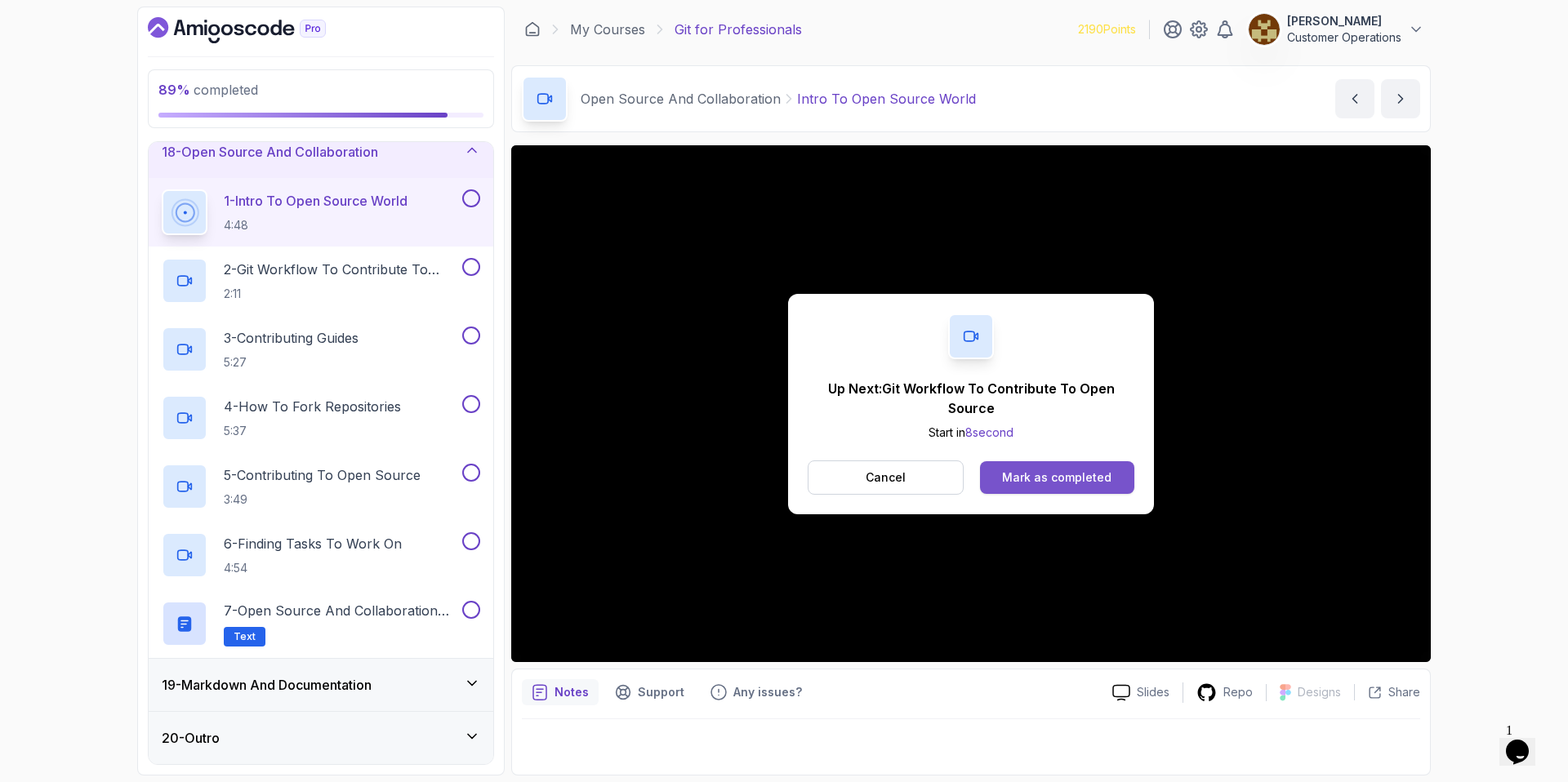
click at [1021, 492] on button "Mark as completed" at bounding box center [1057, 477] width 155 height 33
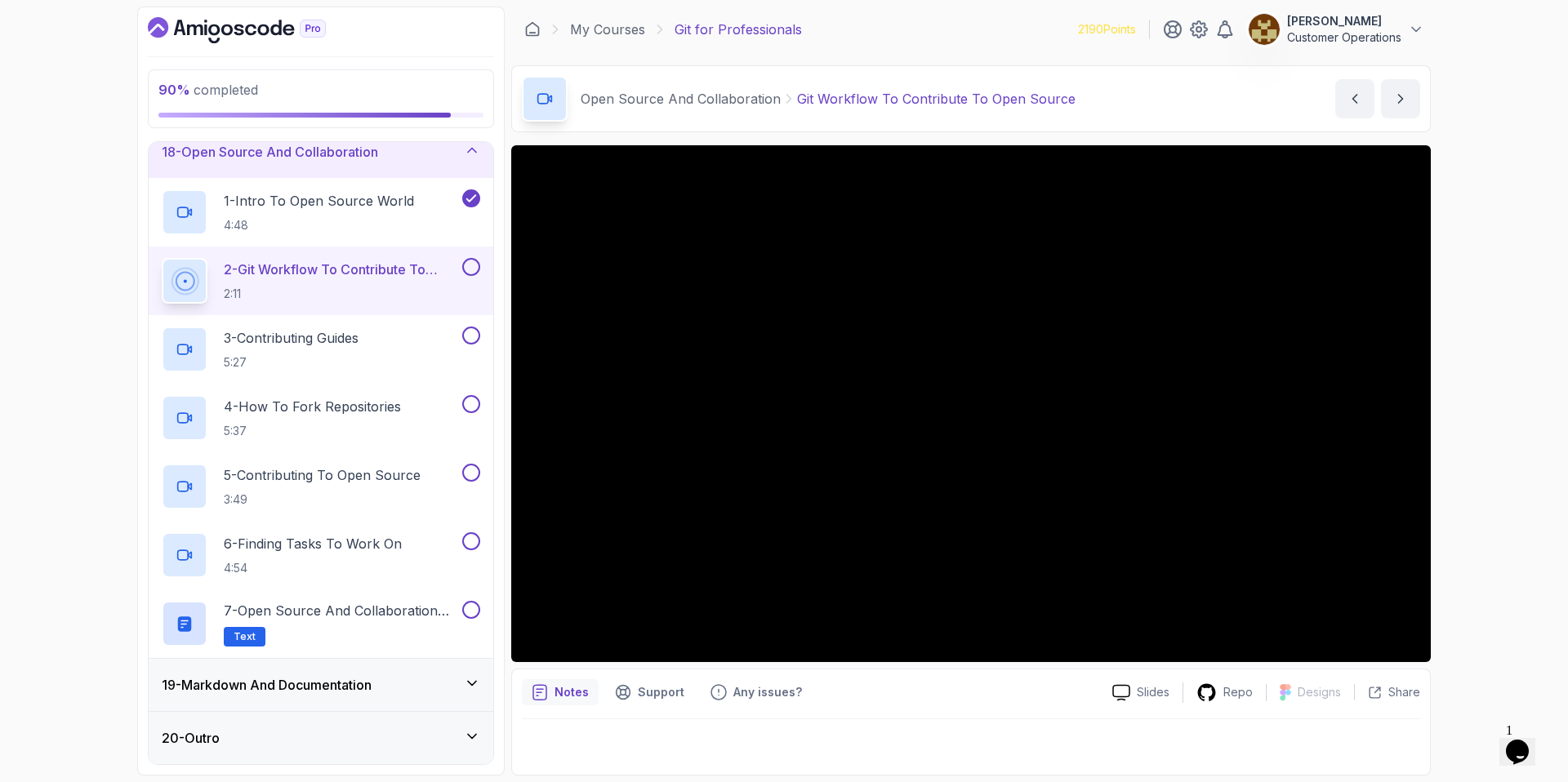
click at [1124, 91] on div "Open Source And Collaboration Git Workflow To Contribute To Open Source Git Wor…" at bounding box center [971, 98] width 920 height 67
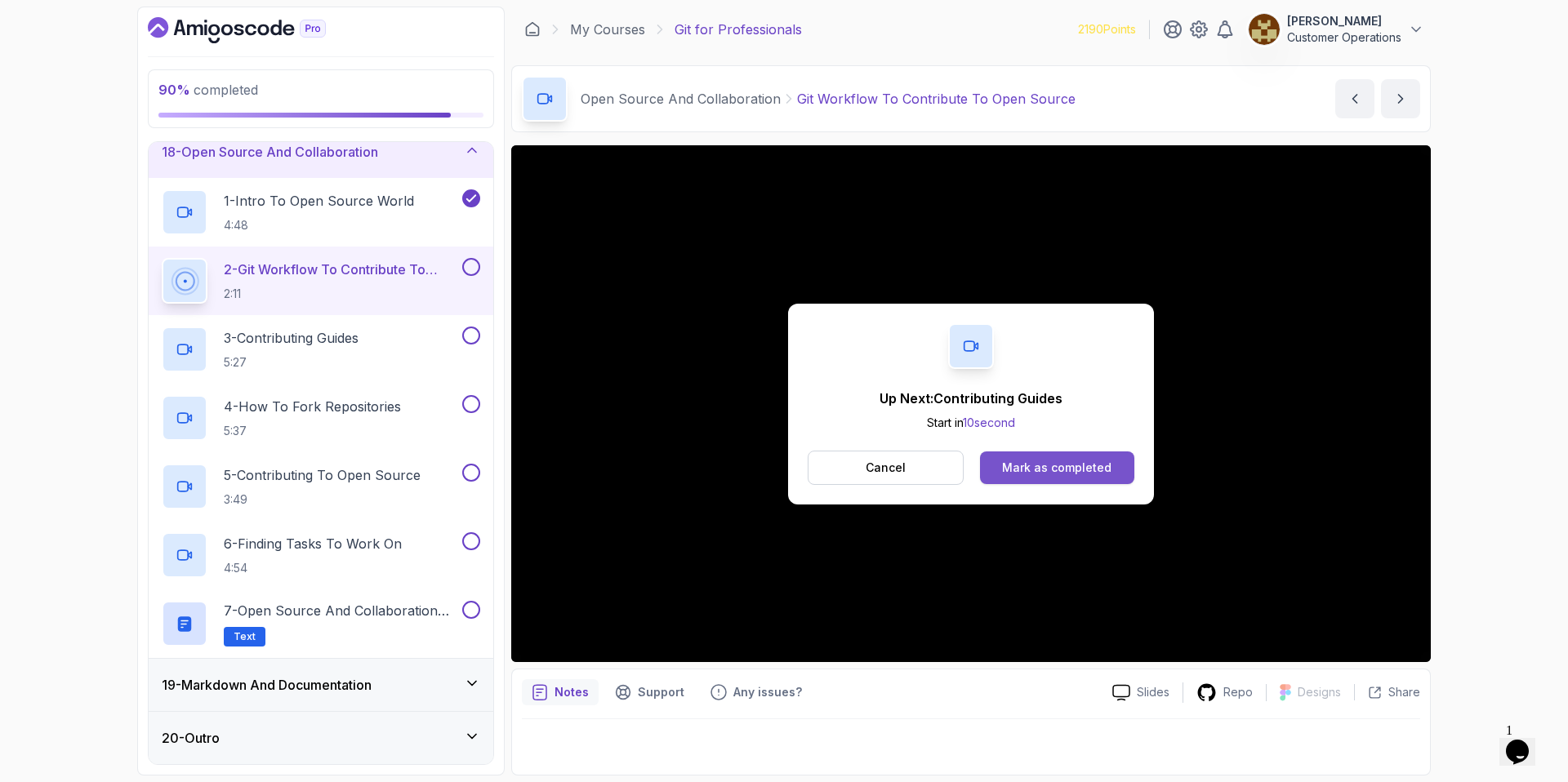
click at [1034, 459] on div "Mark as completed" at bounding box center [1056, 467] width 109 height 16
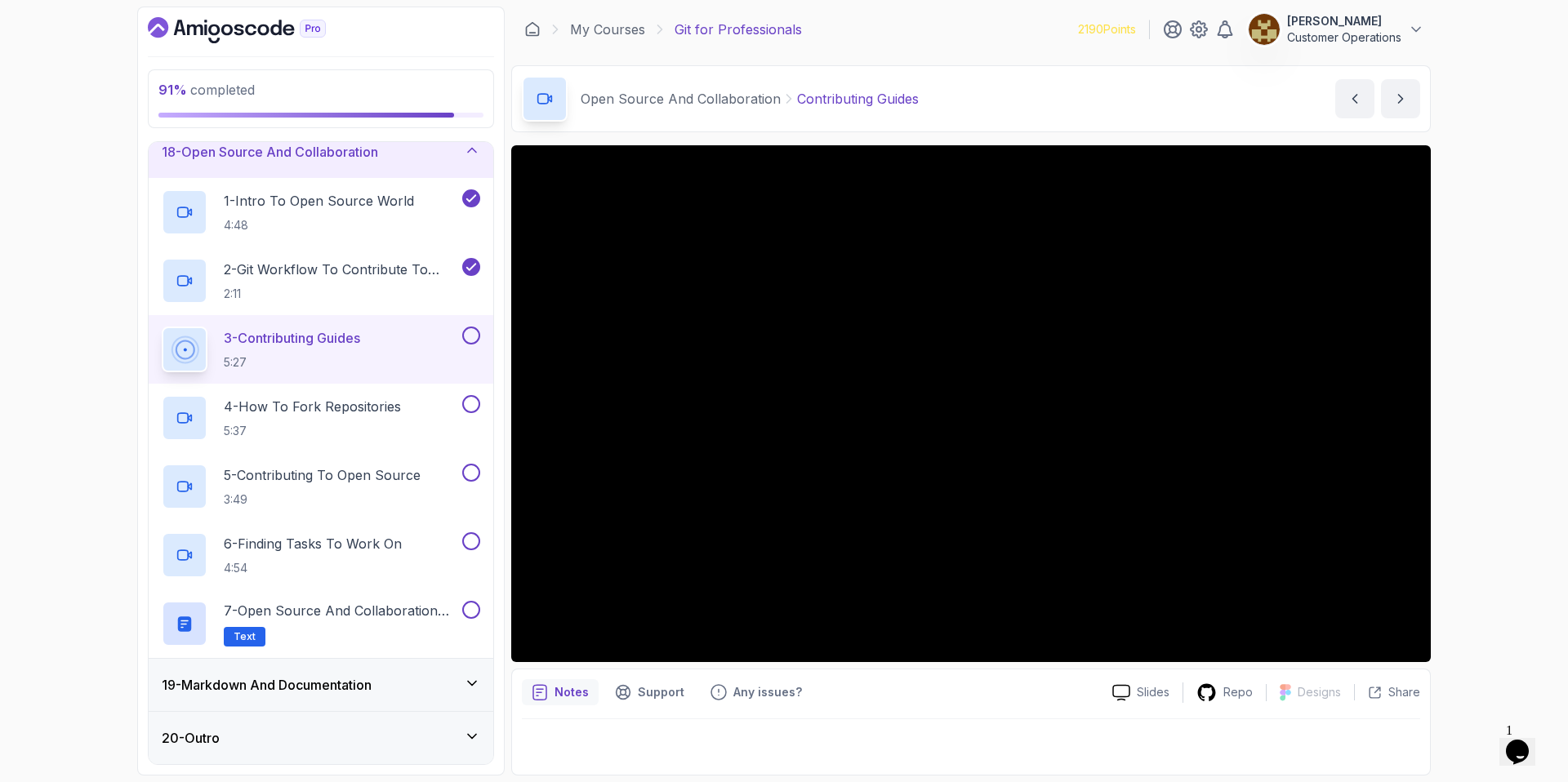
click at [988, 106] on div "Open Source And Collaboration Contributing Guides Contributing Guides by nelson" at bounding box center [971, 98] width 920 height 67
click at [977, 95] on div "Open Source And Collaboration Contributing Guides Contributing Guides by nelson" at bounding box center [971, 98] width 920 height 67
click at [1050, 100] on div "Open Source And Collaboration Contributing Guides Contributing Guides by nelson" at bounding box center [971, 98] width 920 height 67
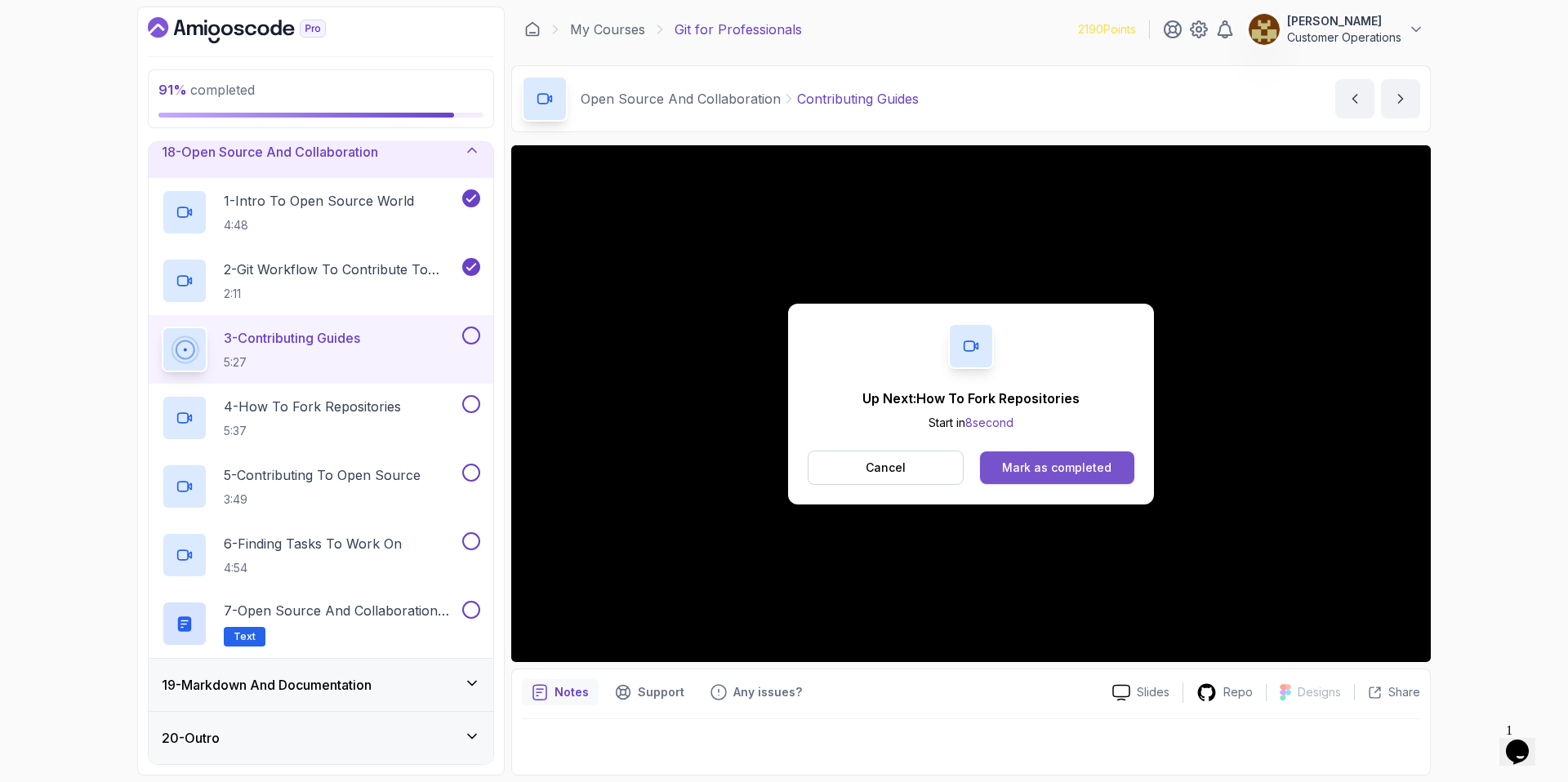
click at [1058, 460] on div "Mark as completed" at bounding box center [1056, 467] width 109 height 16
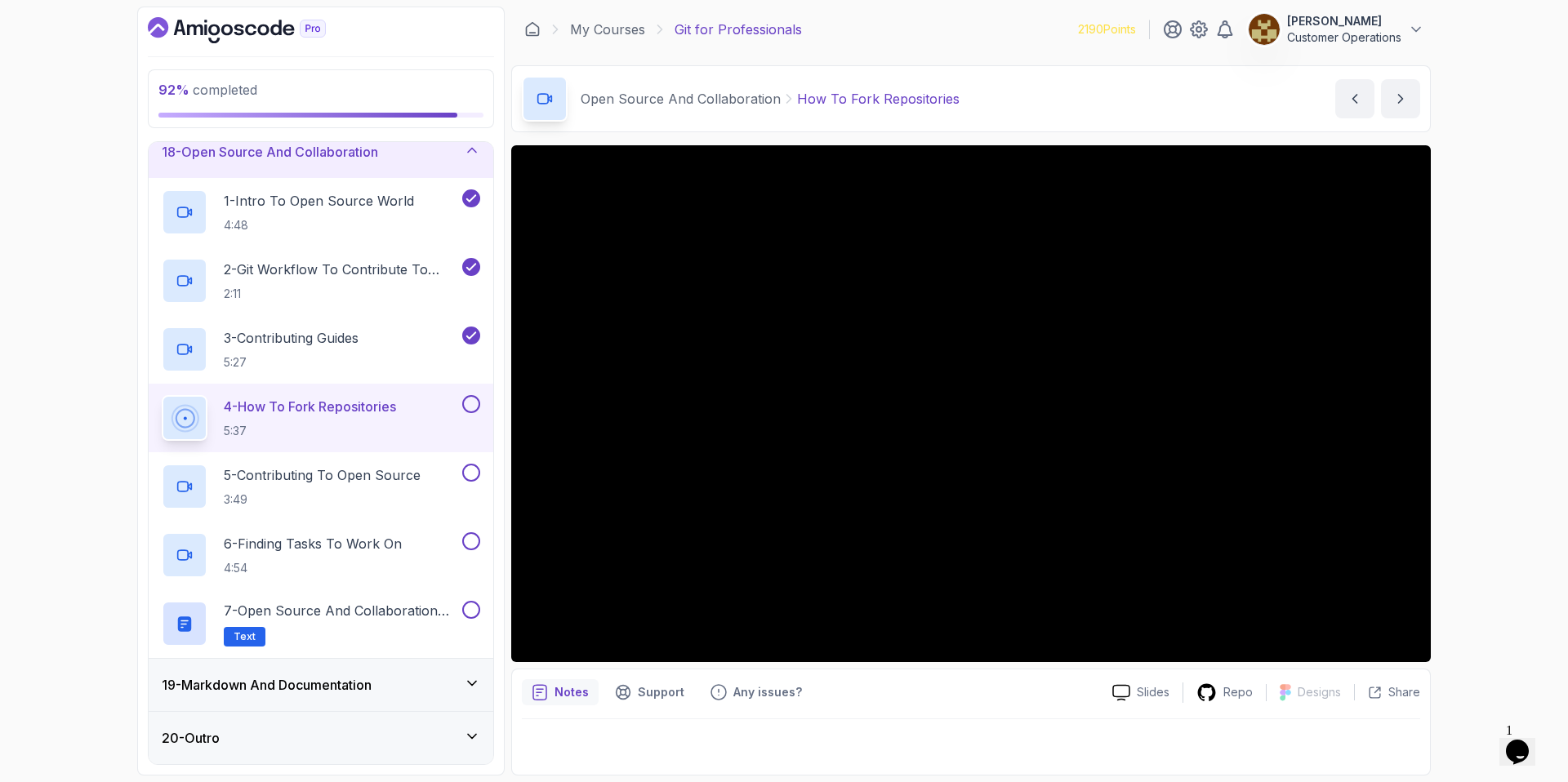
click at [1046, 107] on div "Open Source And Collaboration How To Fork Repositories How To Fork Repositories…" at bounding box center [971, 98] width 920 height 67
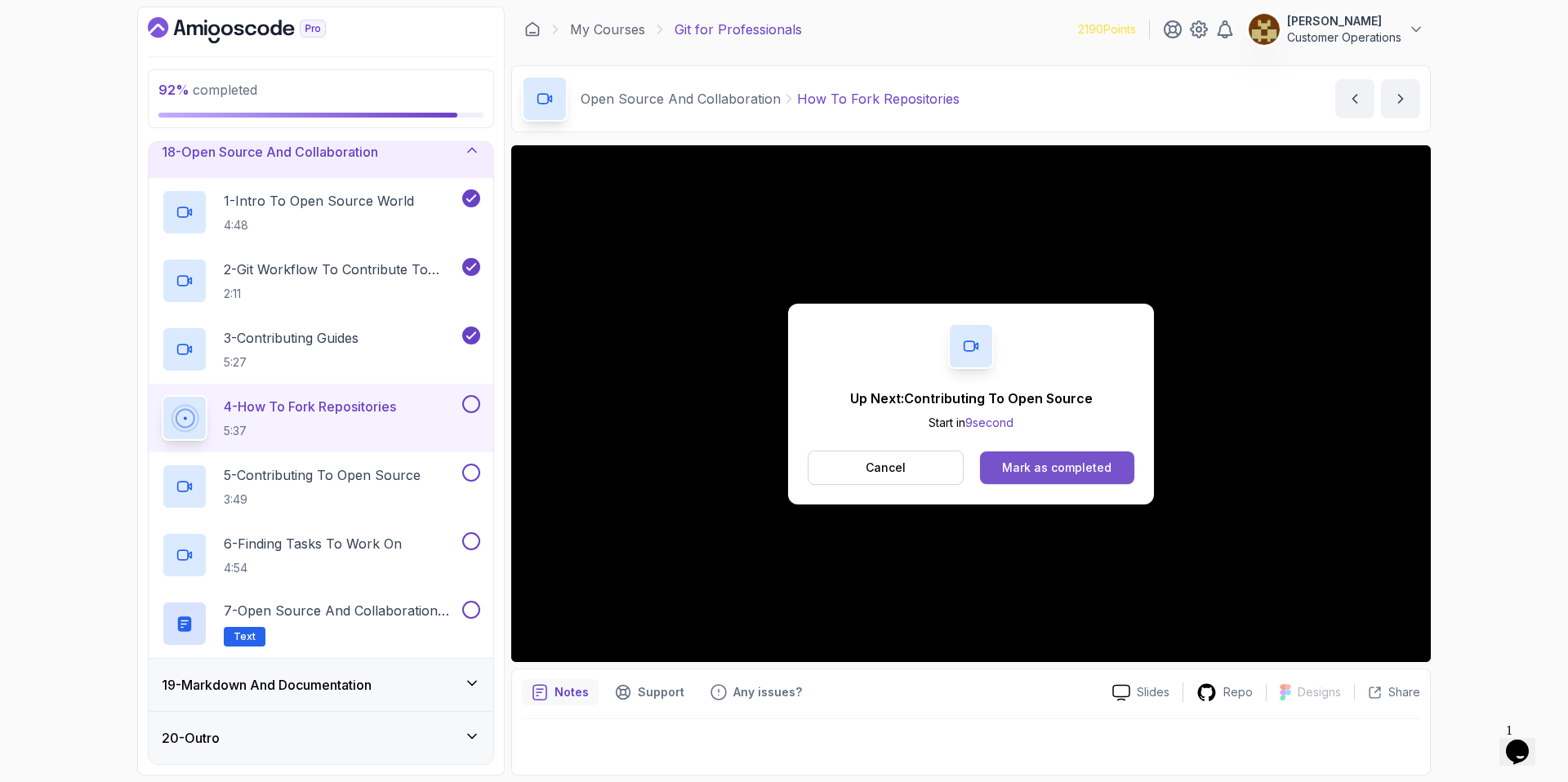
click at [1062, 461] on div "Mark as completed" at bounding box center [1056, 467] width 109 height 16
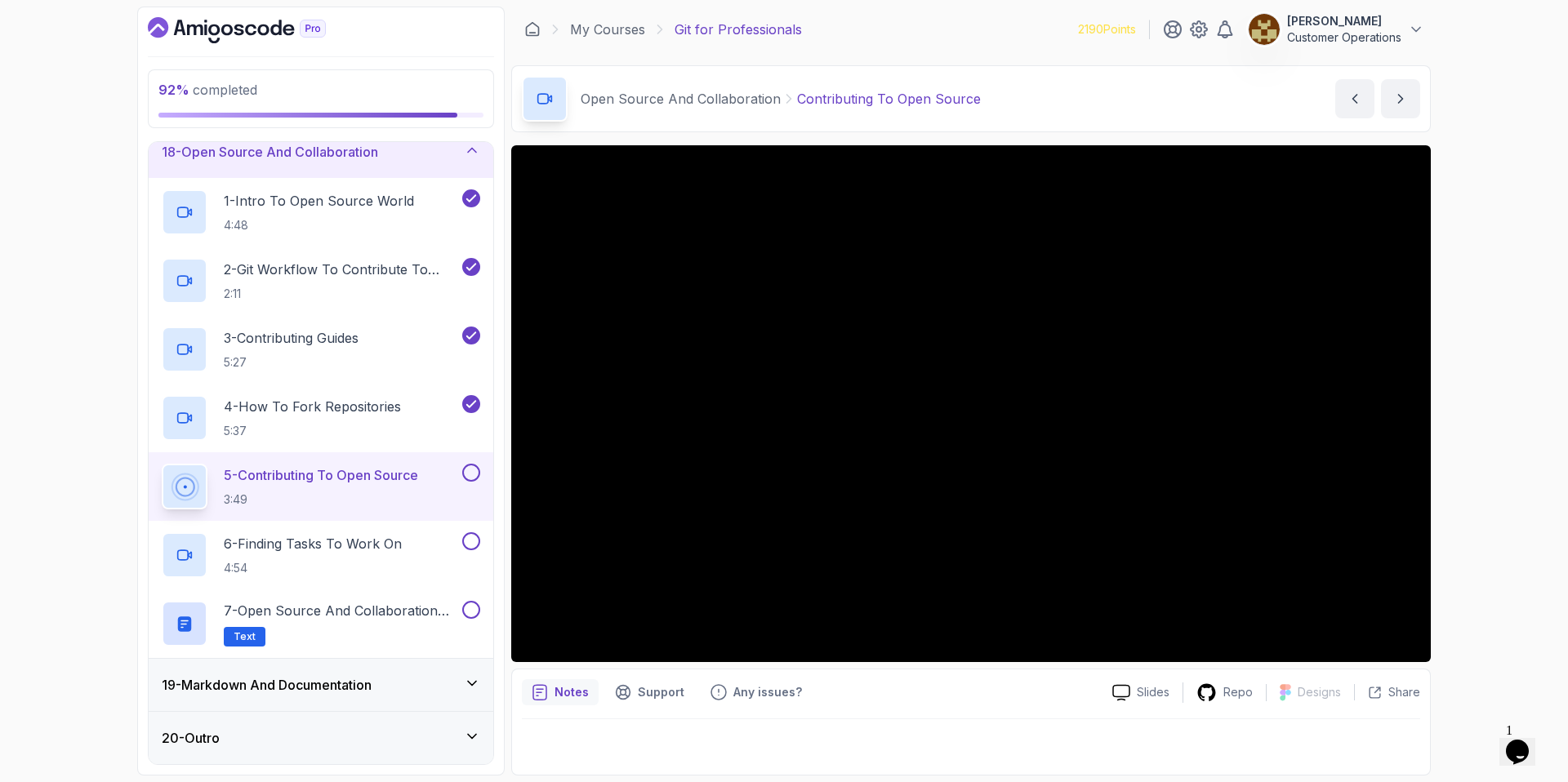
click at [1027, 92] on div "Open Source And Collaboration Contributing To Open Source Contributing To Open …" at bounding box center [971, 98] width 920 height 67
click at [1102, 95] on div "Open Source And Collaboration Contributing To Open Source Contributing To Open …" at bounding box center [971, 98] width 920 height 67
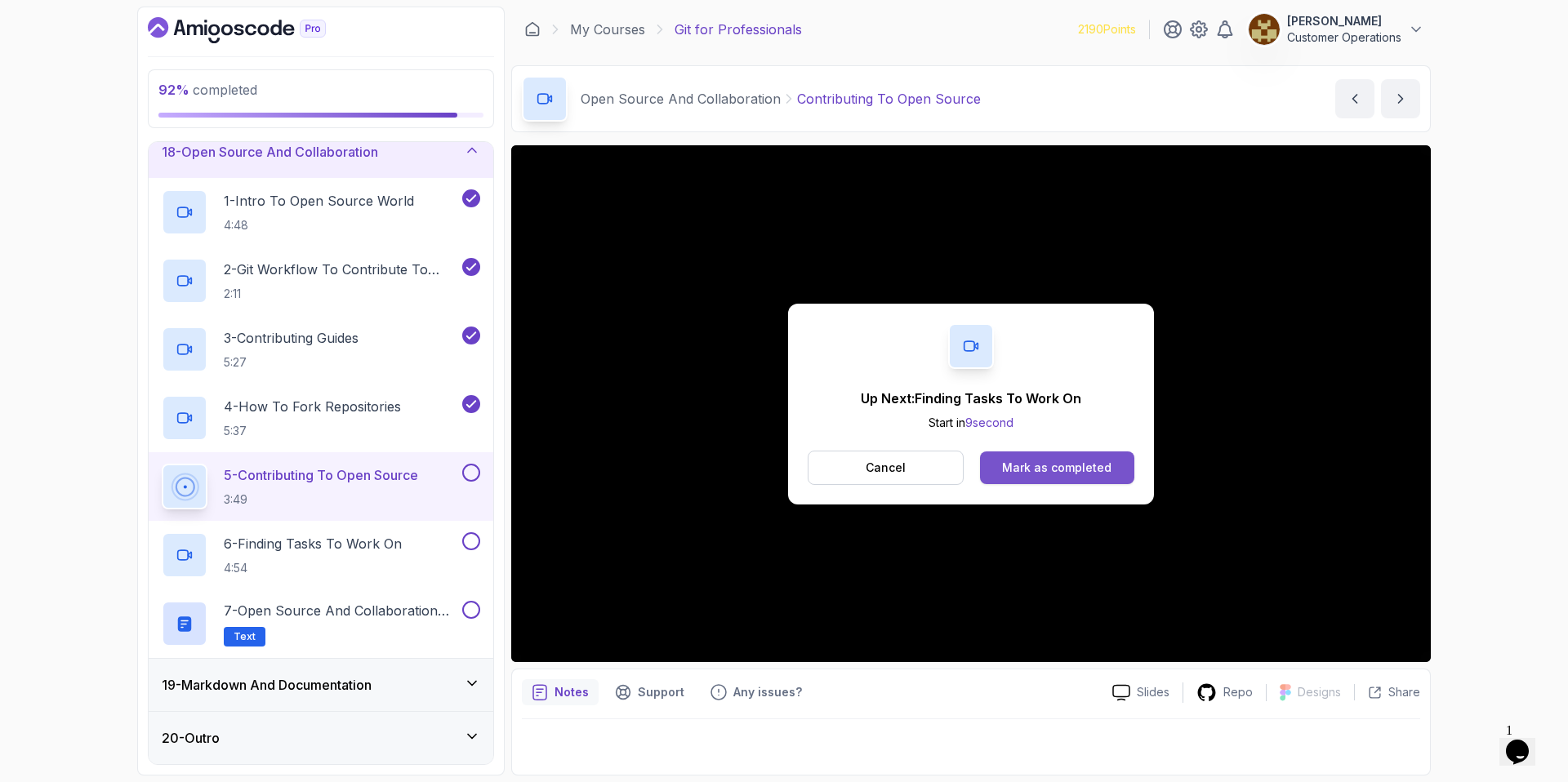
click at [1036, 467] on div "Mark as completed" at bounding box center [1056, 467] width 109 height 16
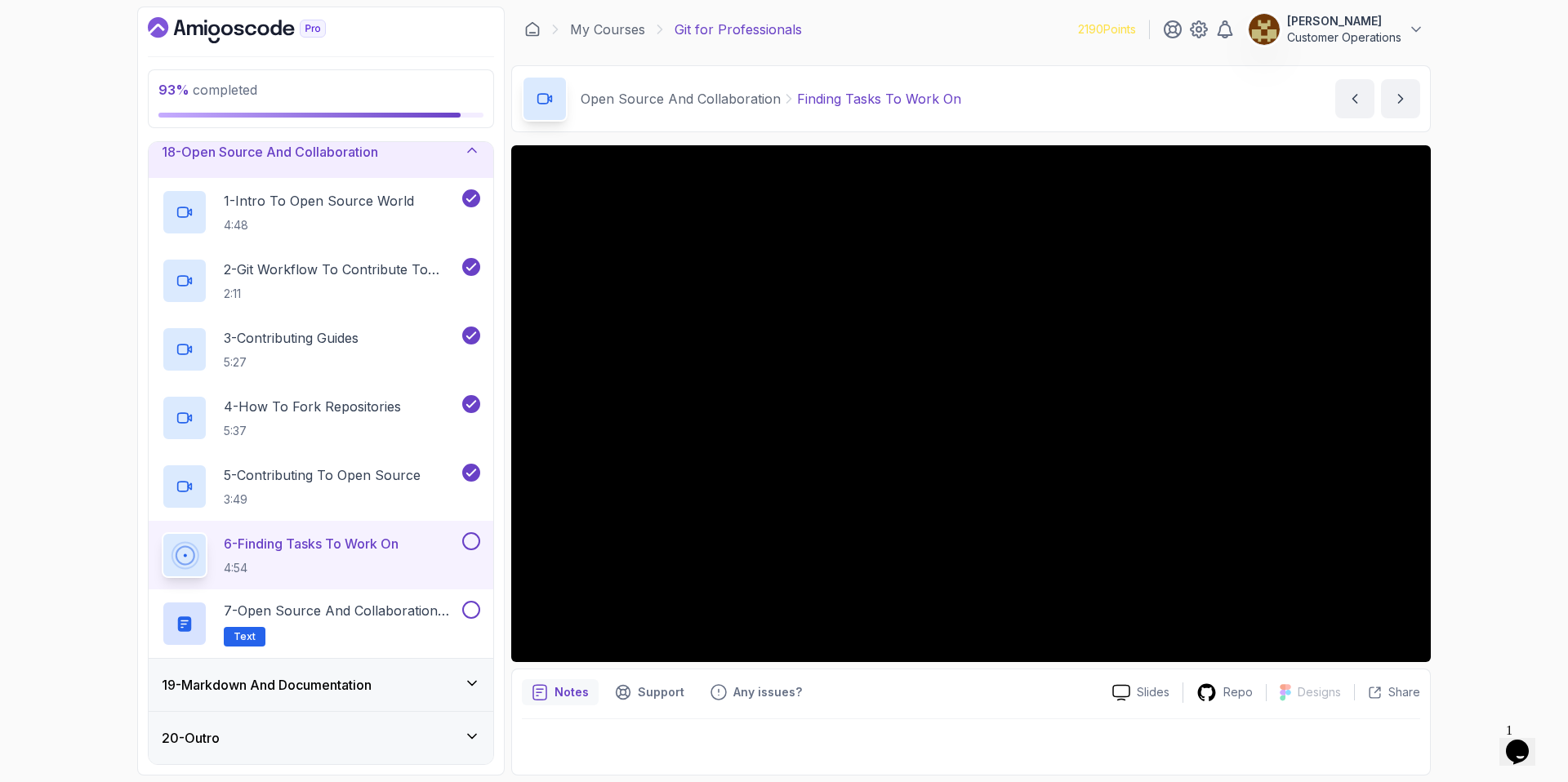
click at [1029, 95] on div "Open Source And Collaboration Finding Tasks To Work On Finding Tasks To Work On…" at bounding box center [971, 98] width 920 height 67
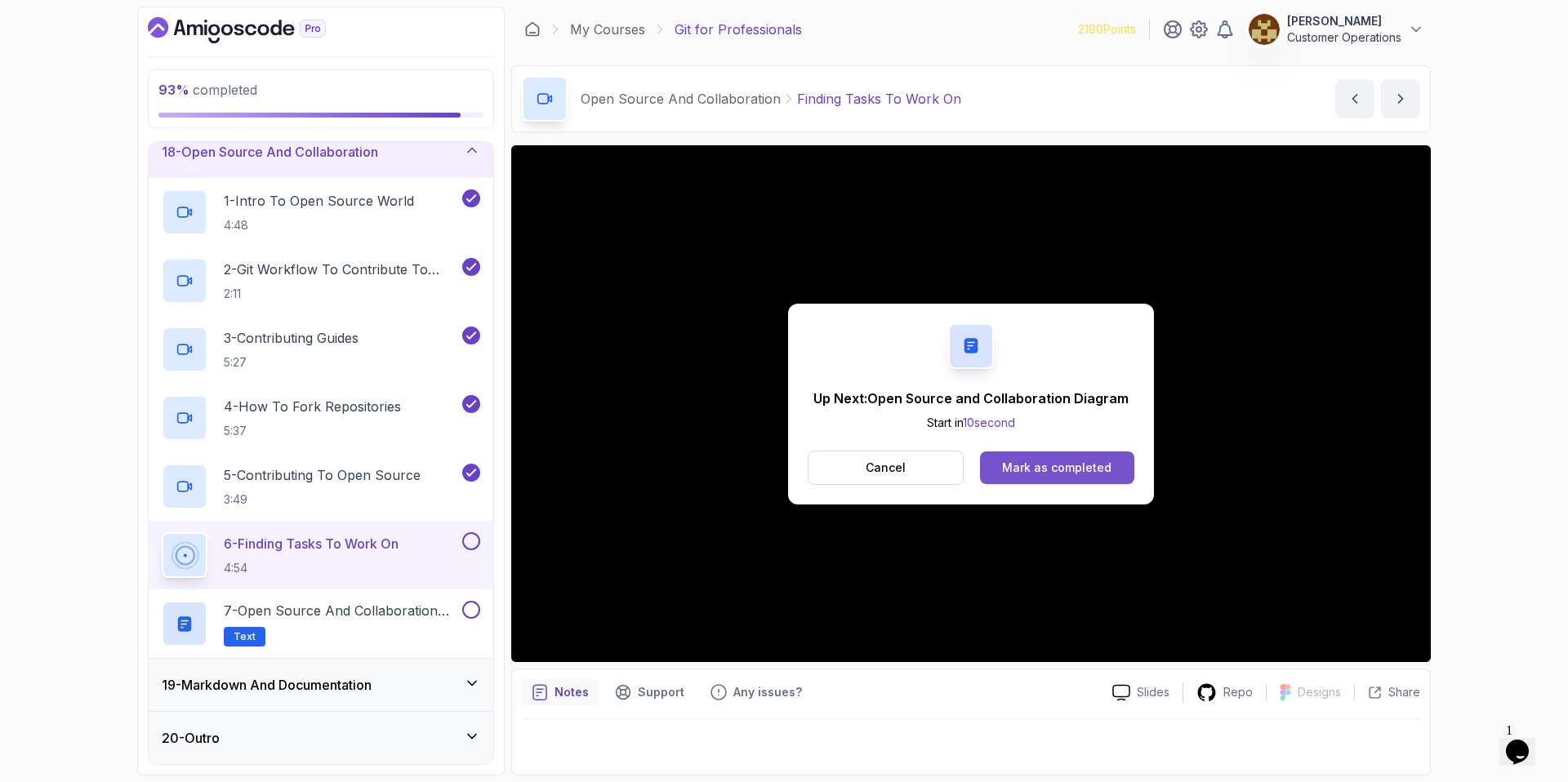
click at [1027, 463] on div "Mark as completed" at bounding box center [1056, 467] width 109 height 16
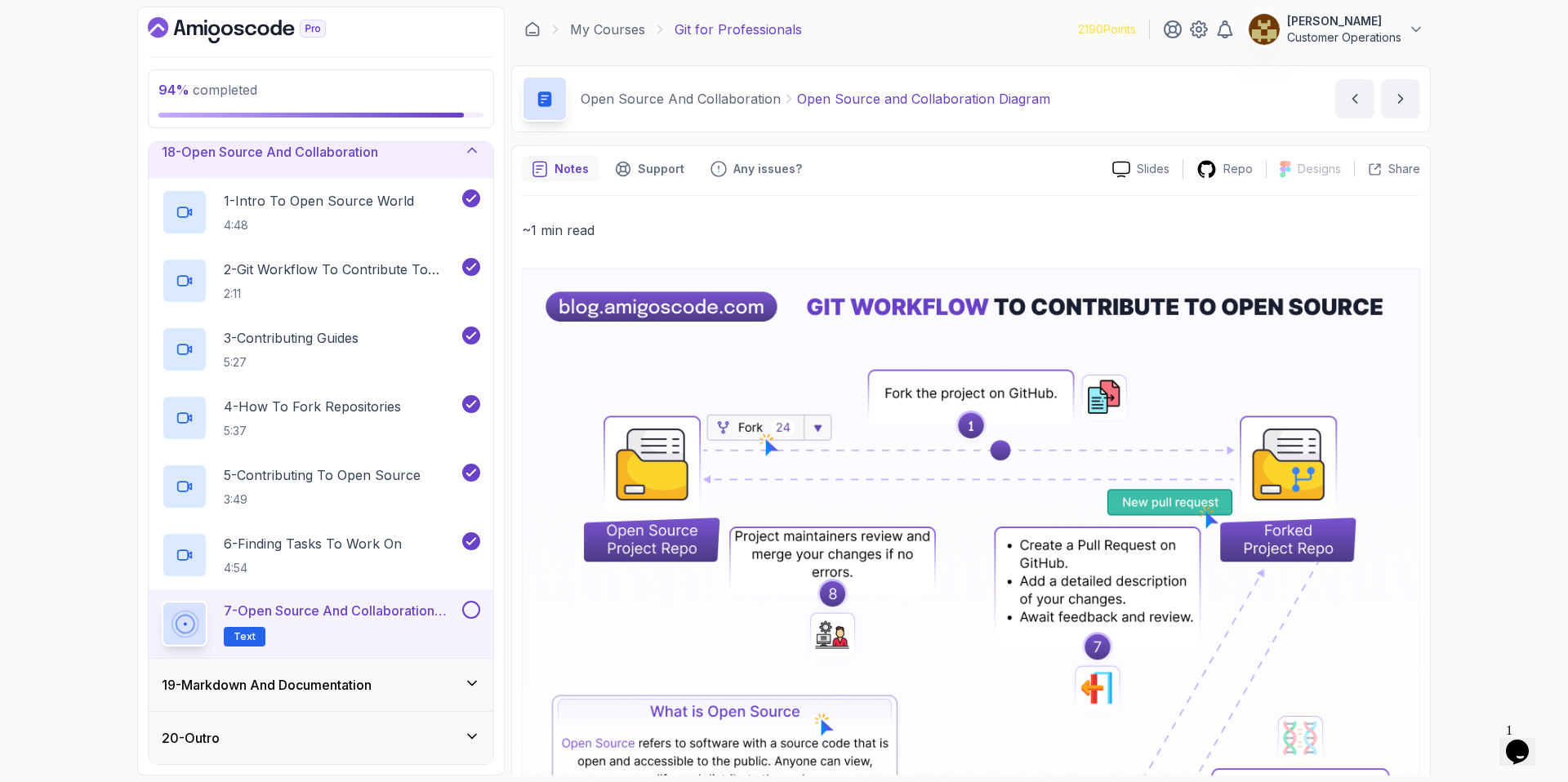
click at [476, 618] on button at bounding box center [471, 610] width 18 height 18
click at [387, 166] on div "18 - Open Source And Collaboration" at bounding box center [321, 151] width 345 height 52
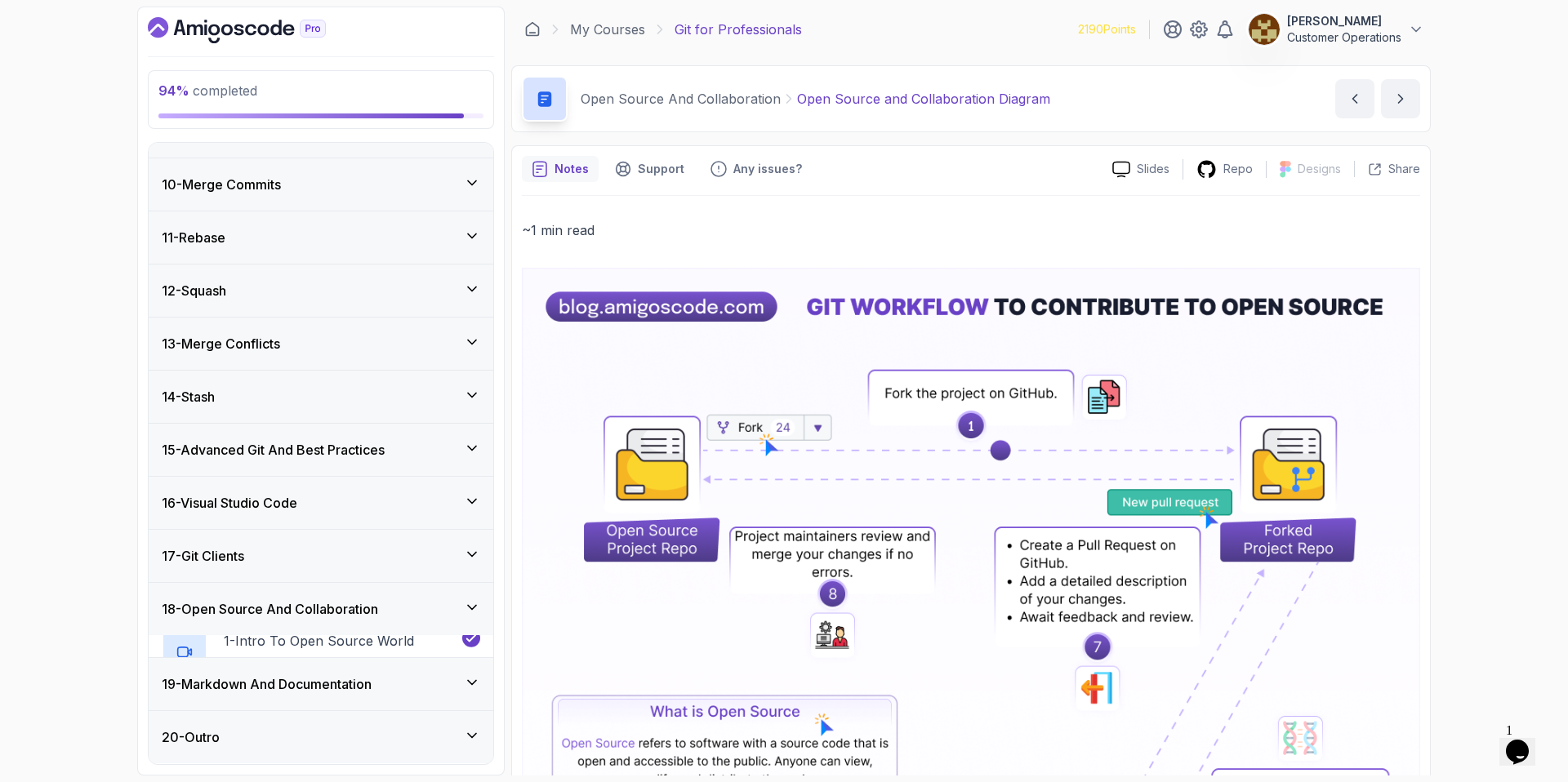
scroll to position [439, 0]
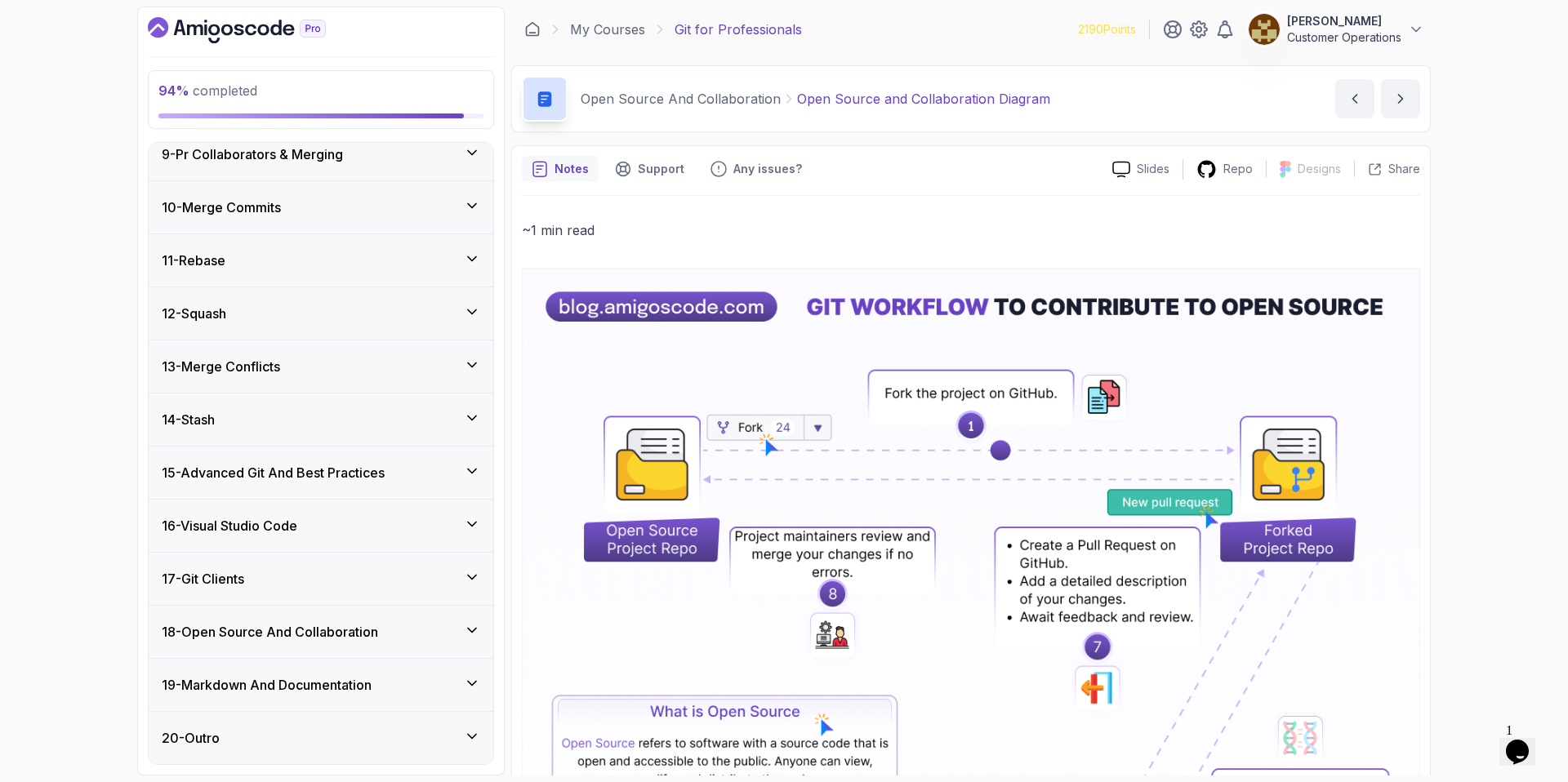
click at [352, 688] on h3 "19 - Markdown And Documentation" at bounding box center [267, 685] width 210 height 20
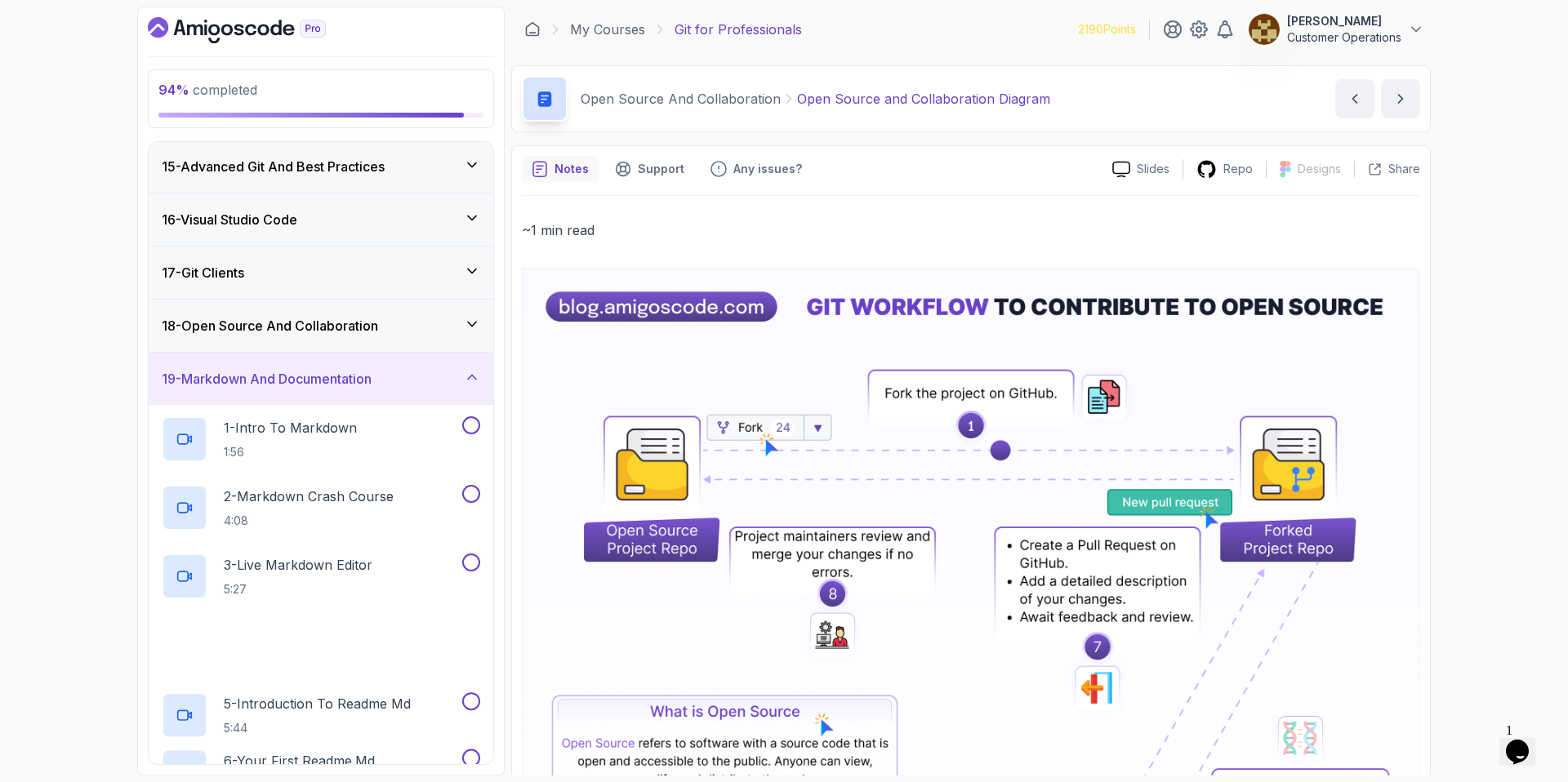
scroll to position [987, 0]
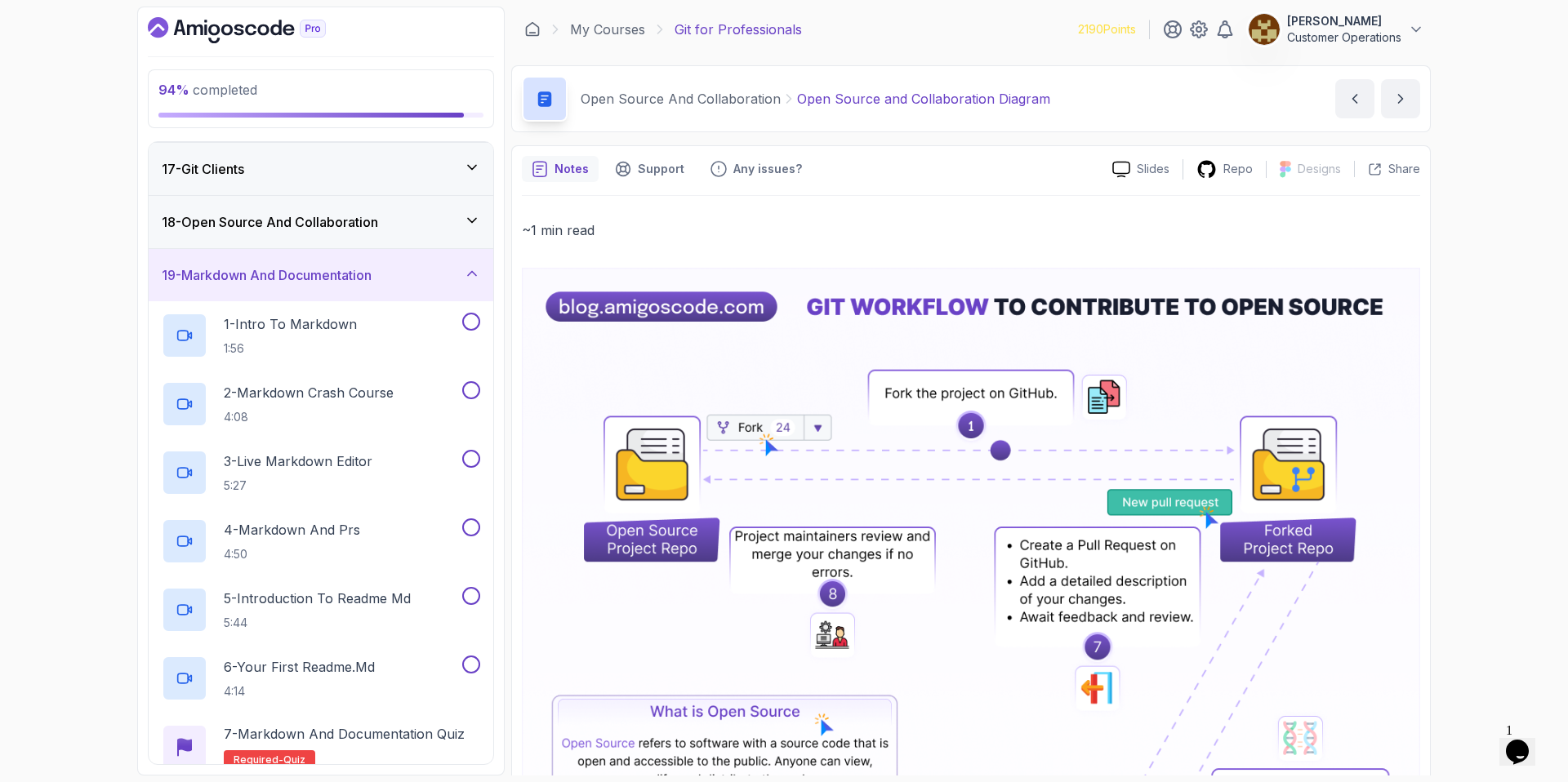
click at [325, 263] on div "19 - Markdown And Documentation" at bounding box center [321, 275] width 345 height 52
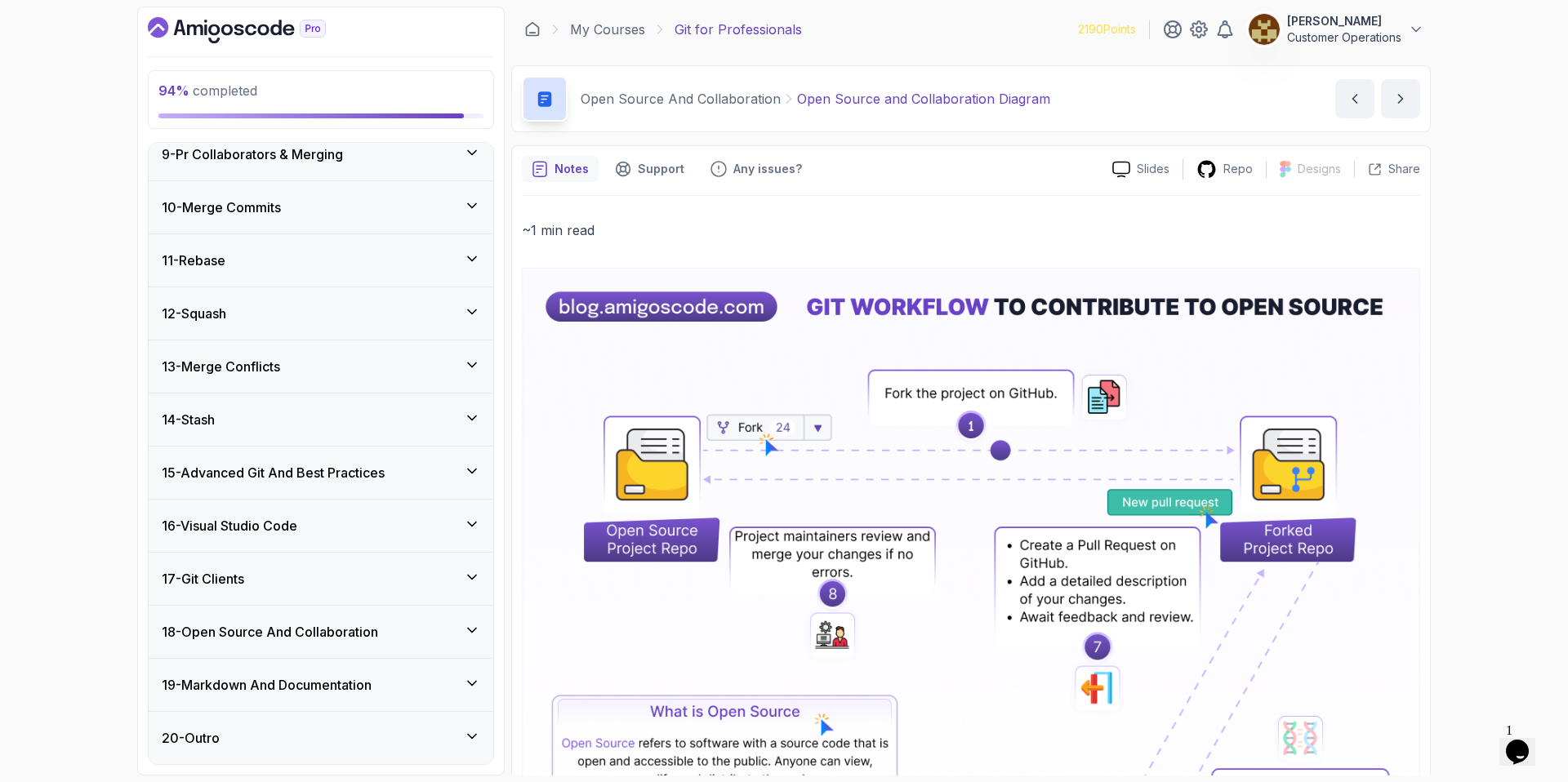
scroll to position [665, 0]
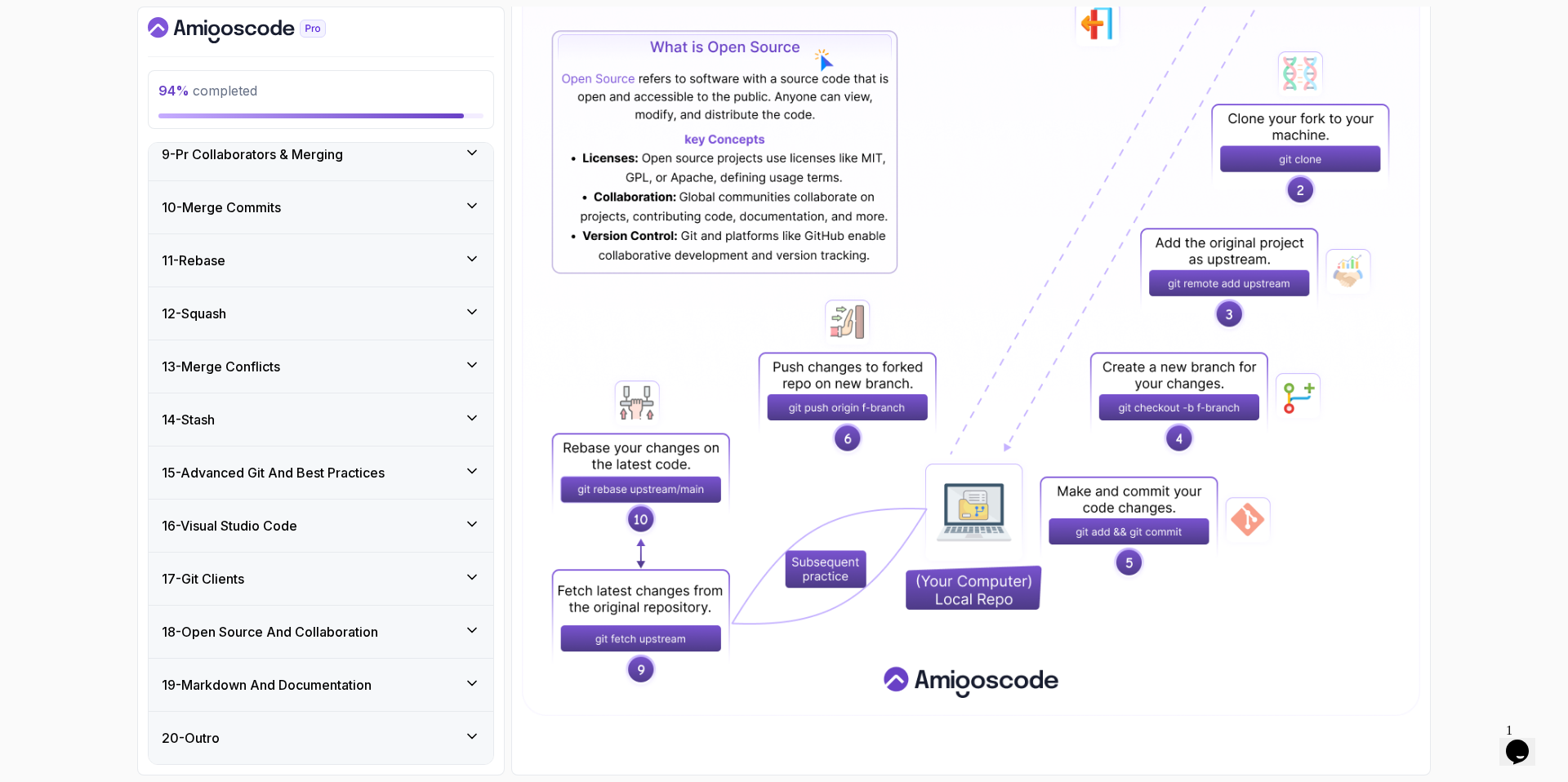
click at [322, 622] on h3 "18 - Open Source And Collaboration" at bounding box center [269, 632] width 216 height 20
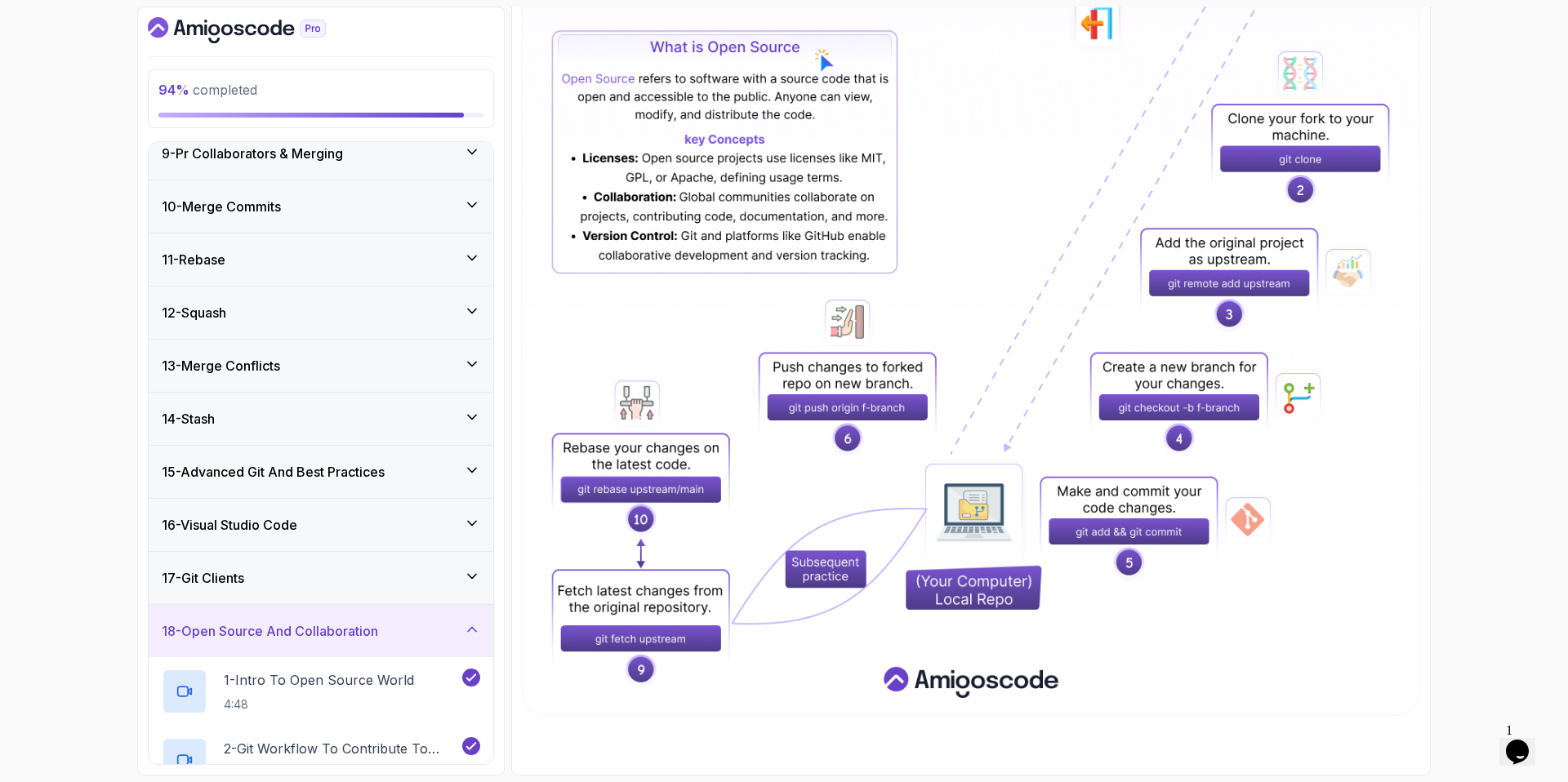
click at [320, 621] on h3 "18 - Open Source And Collaboration" at bounding box center [269, 631] width 216 height 20
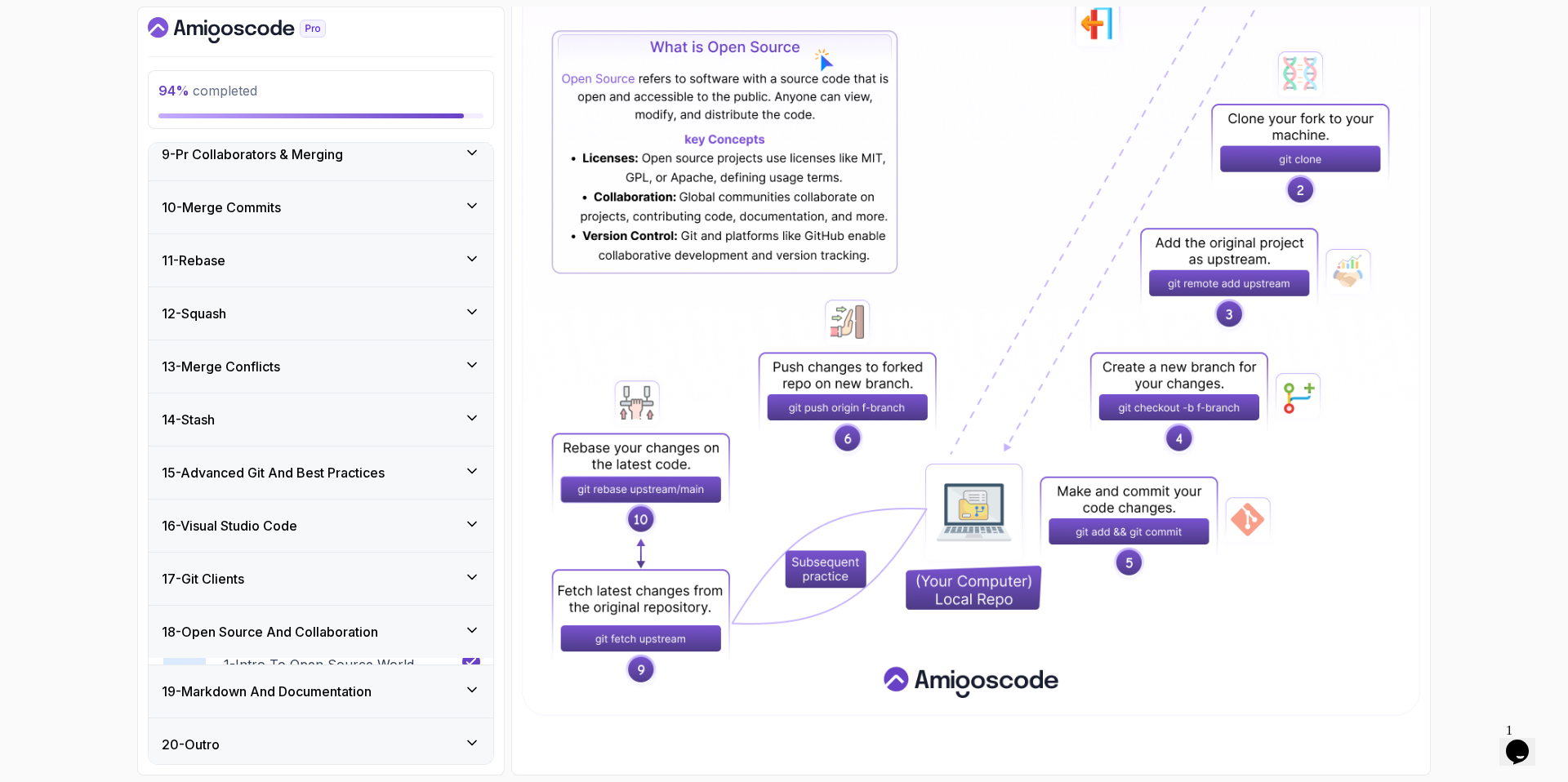
scroll to position [439, 0]
click at [320, 663] on div "19 - Markdown And Documentation" at bounding box center [321, 684] width 345 height 52
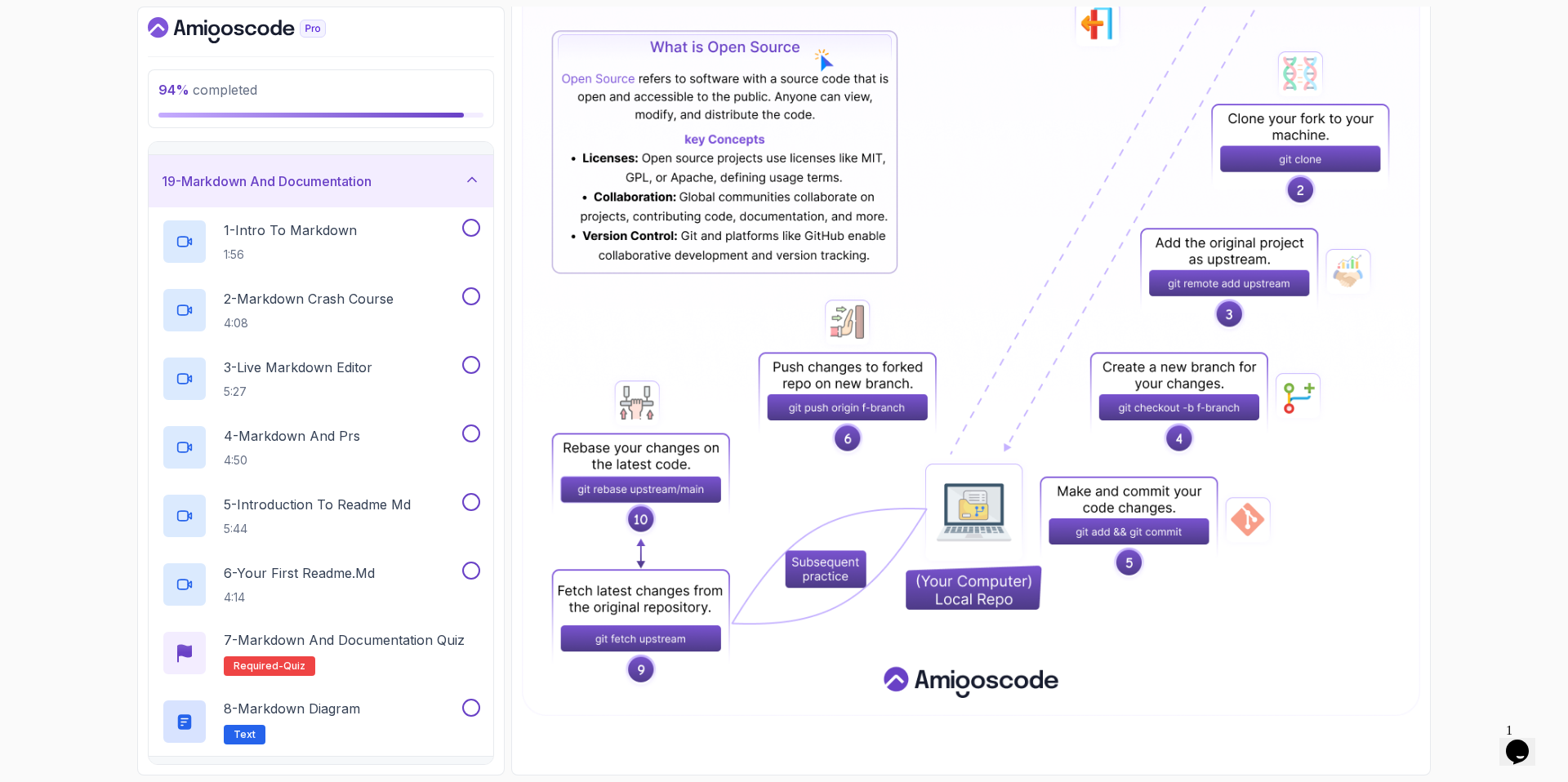
scroll to position [848, 0]
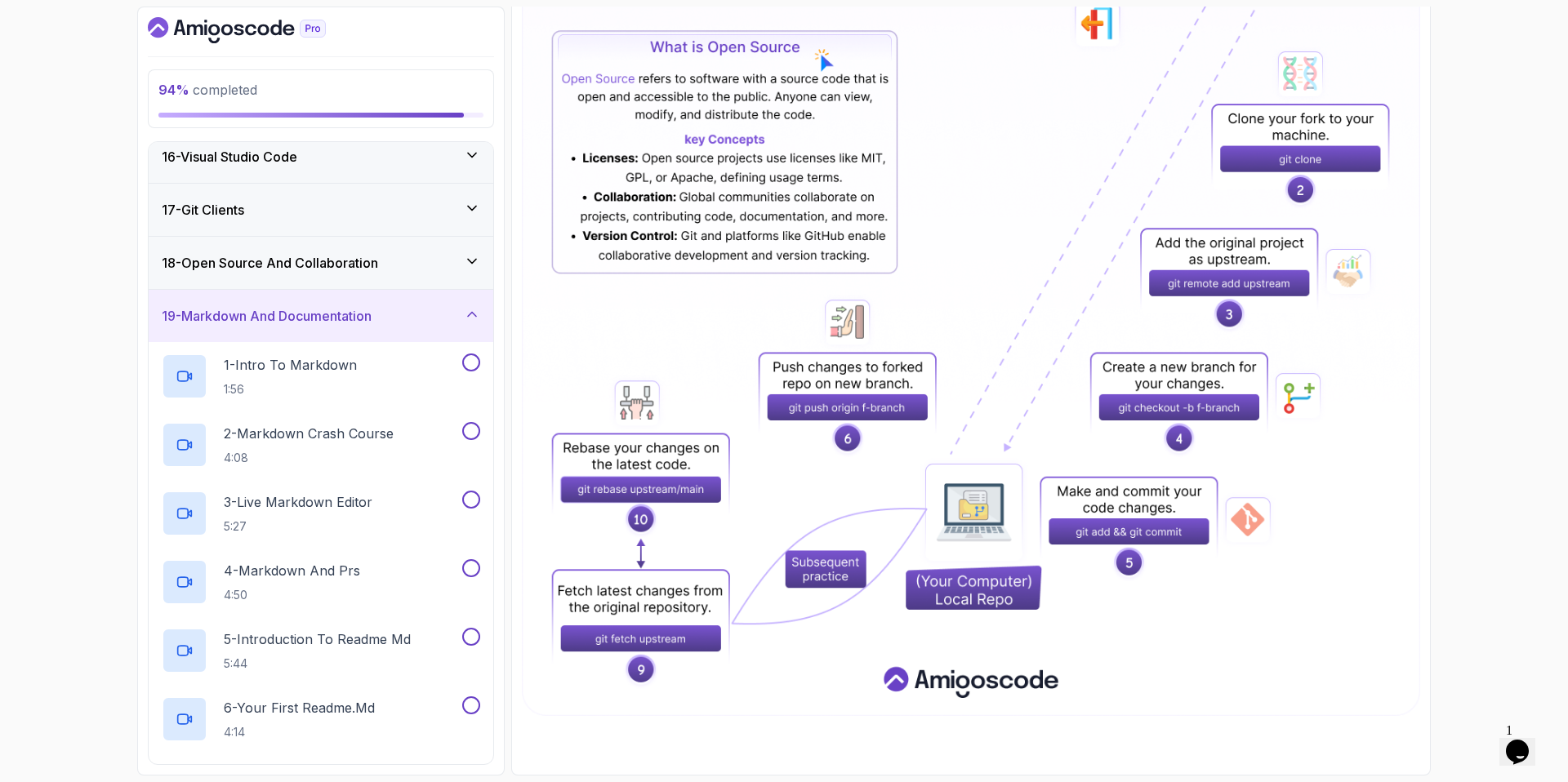
click at [284, 315] on h3 "19 - Markdown And Documentation" at bounding box center [267, 316] width 210 height 20
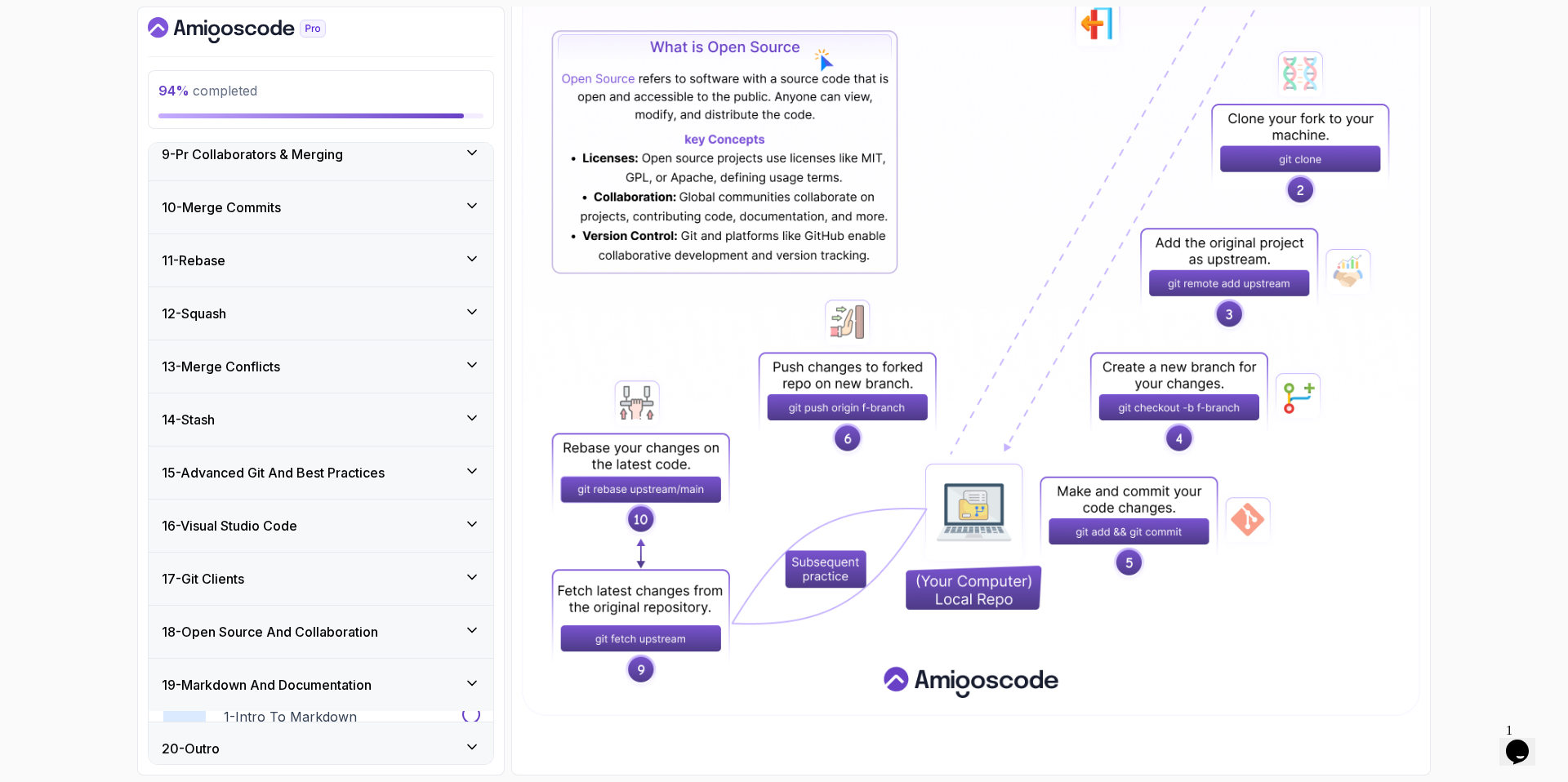
scroll to position [439, 0]
